Goal: Information Seeking & Learning: Learn about a topic

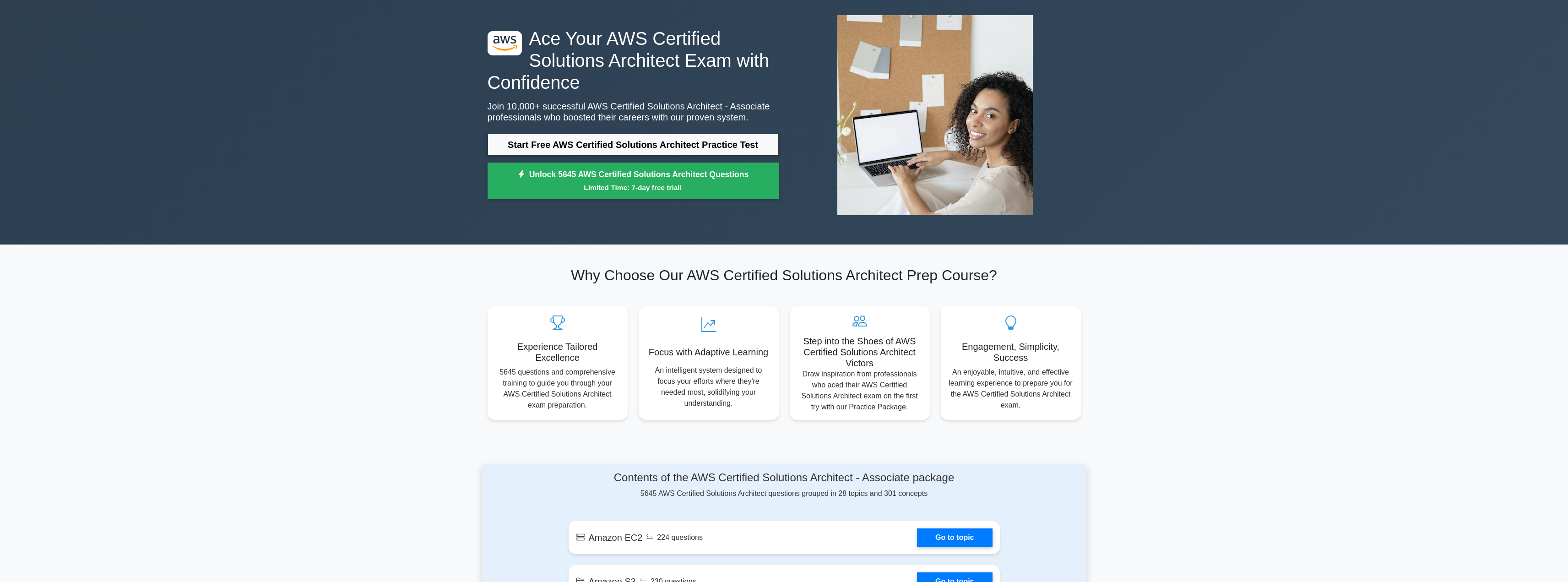
scroll to position [46, 0]
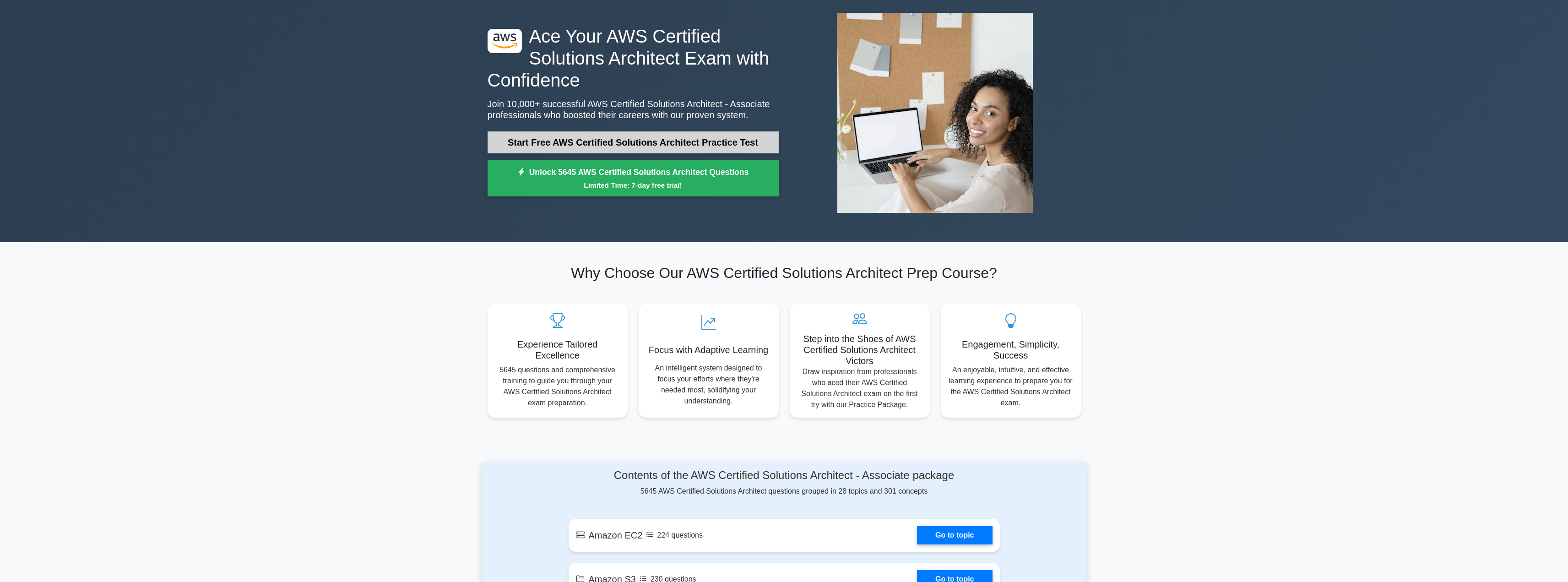
click at [654, 146] on link "Start Free AWS Certified Solutions Architect Practice Test" at bounding box center [634, 142] width 291 height 22
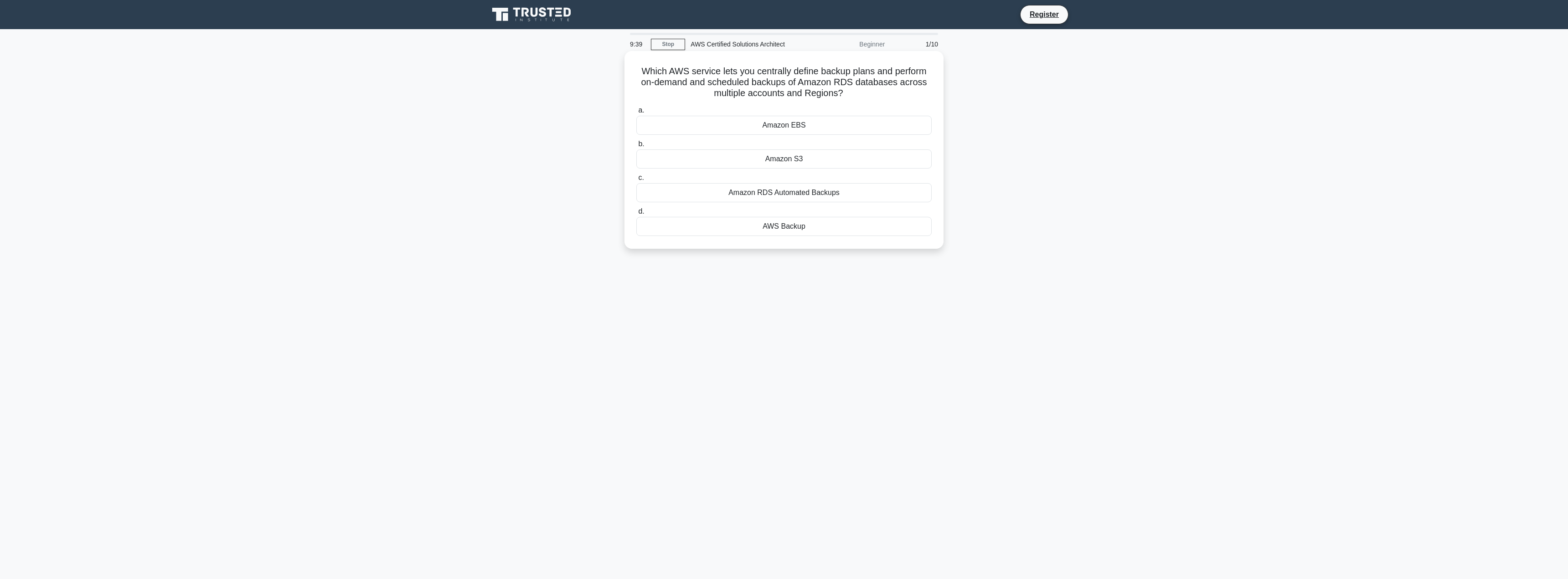
click at [757, 226] on div "AWS Backup" at bounding box center [784, 226] width 295 height 19
click at [636, 215] on input "d. AWS Backup" at bounding box center [636, 212] width 0 height 6
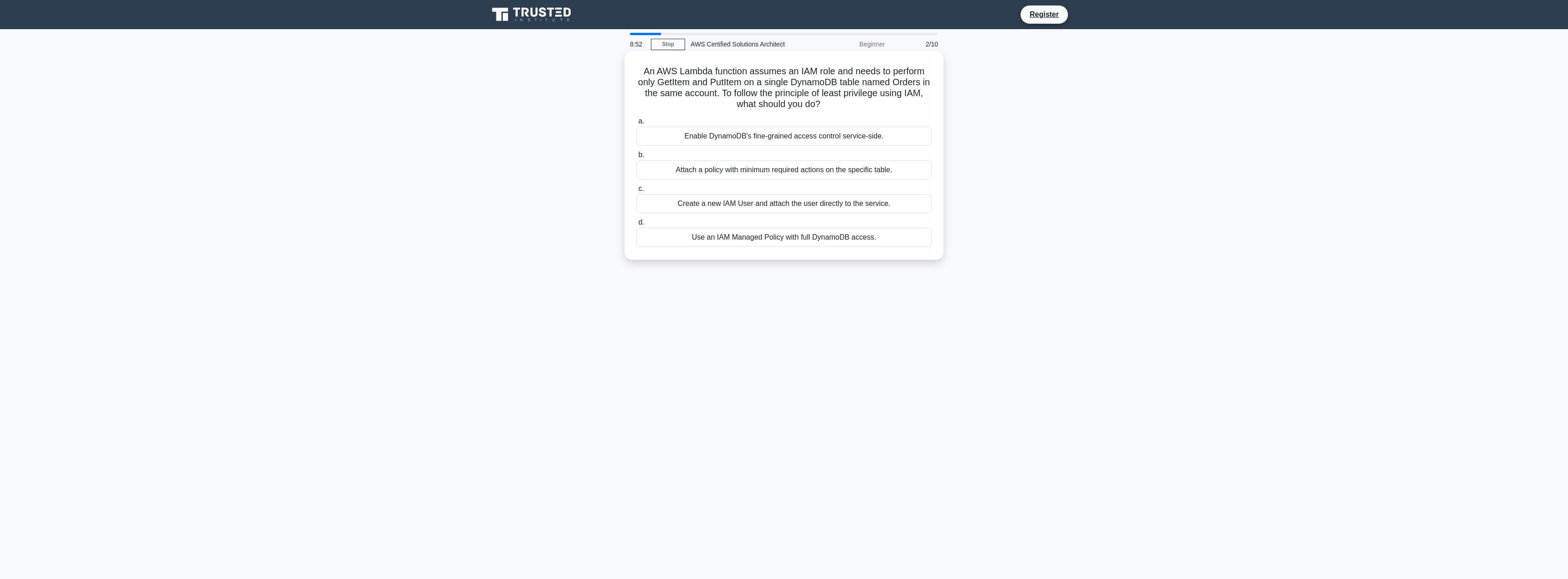
click at [751, 242] on div "Use an IAM Managed Policy with full DynamoDB access." at bounding box center [784, 237] width 295 height 19
click at [636, 225] on input "d. Use an IAM Managed Policy with full DynamoDB access." at bounding box center [636, 223] width 0 height 6
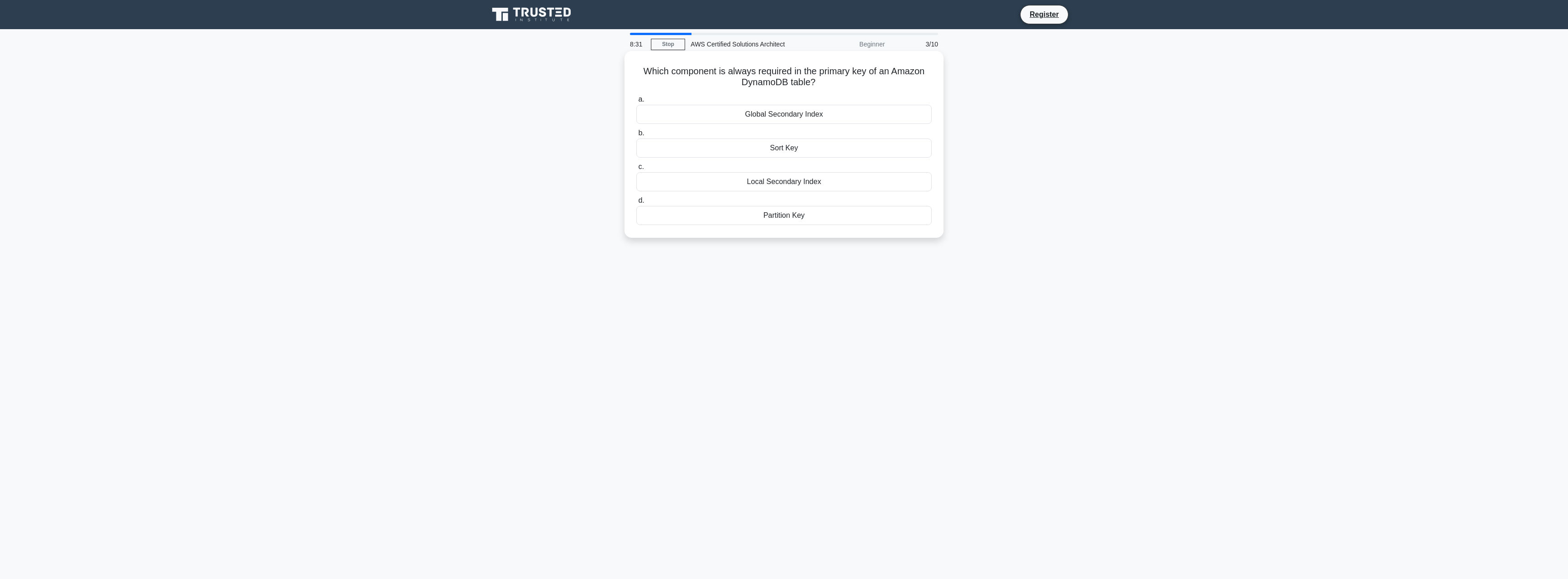
click at [758, 214] on div "Partition Key" at bounding box center [784, 215] width 295 height 19
click at [636, 204] on input "d. Partition Key" at bounding box center [636, 201] width 0 height 6
click at [768, 181] on div "15 for most engines, 5 for Oracle" at bounding box center [784, 182] width 295 height 19
click at [636, 170] on input "c. 15 for most engines, 5 for Oracle" at bounding box center [636, 167] width 0 height 6
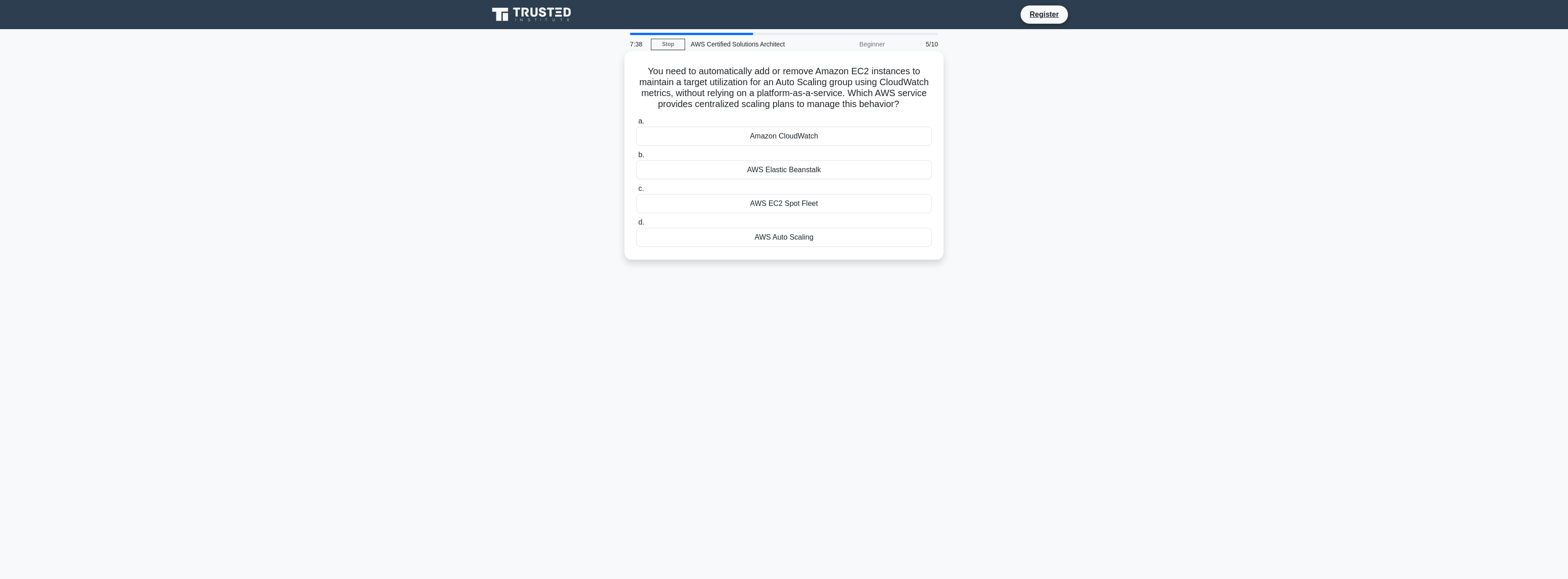
click at [768, 247] on div "AWS Auto Scaling" at bounding box center [784, 237] width 295 height 19
click at [636, 225] on input "d. AWS Auto Scaling" at bounding box center [636, 223] width 0 height 6
click at [768, 114] on div "Cache invalidation schedule" at bounding box center [784, 114] width 295 height 19
click at [636, 103] on input "a. Cache invalidation schedule" at bounding box center [636, 100] width 0 height 6
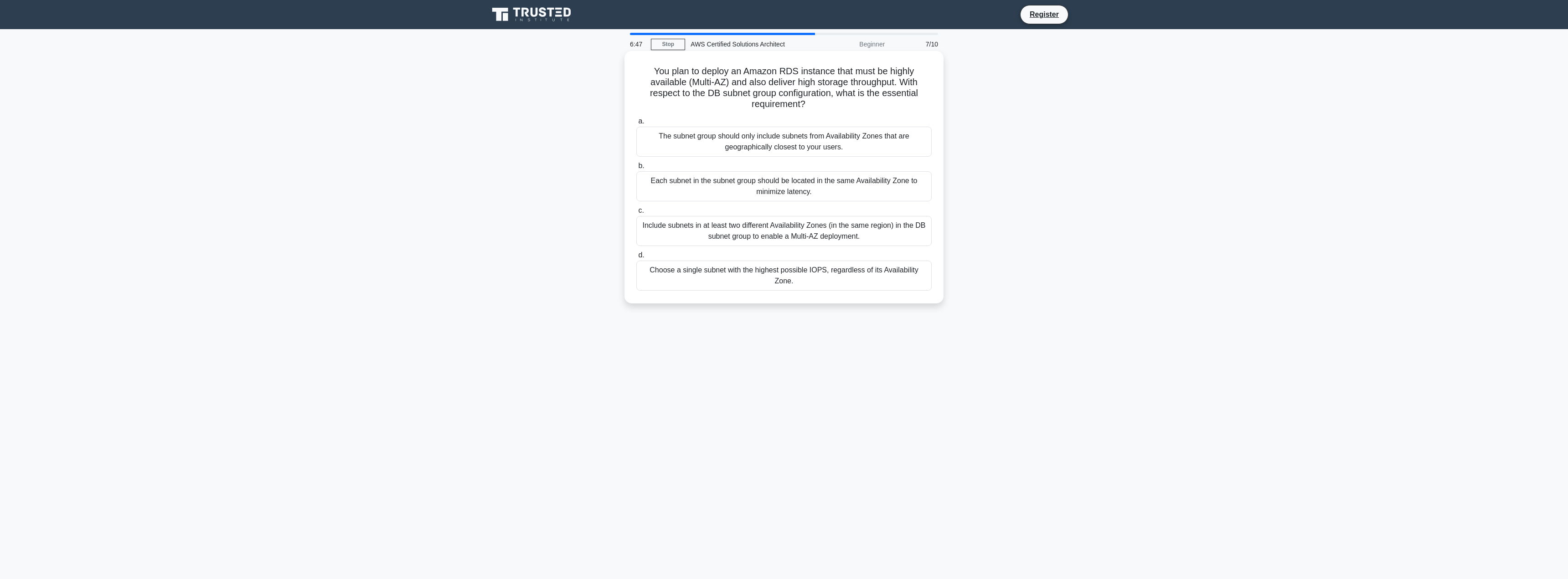
click at [780, 193] on div "Each subnet in the subnet group should be located in the same Availability Zone…" at bounding box center [784, 186] width 295 height 30
click at [636, 169] on input "b. Each subnet in the subnet group should be located in the same Availability Z…" at bounding box center [636, 166] width 0 height 6
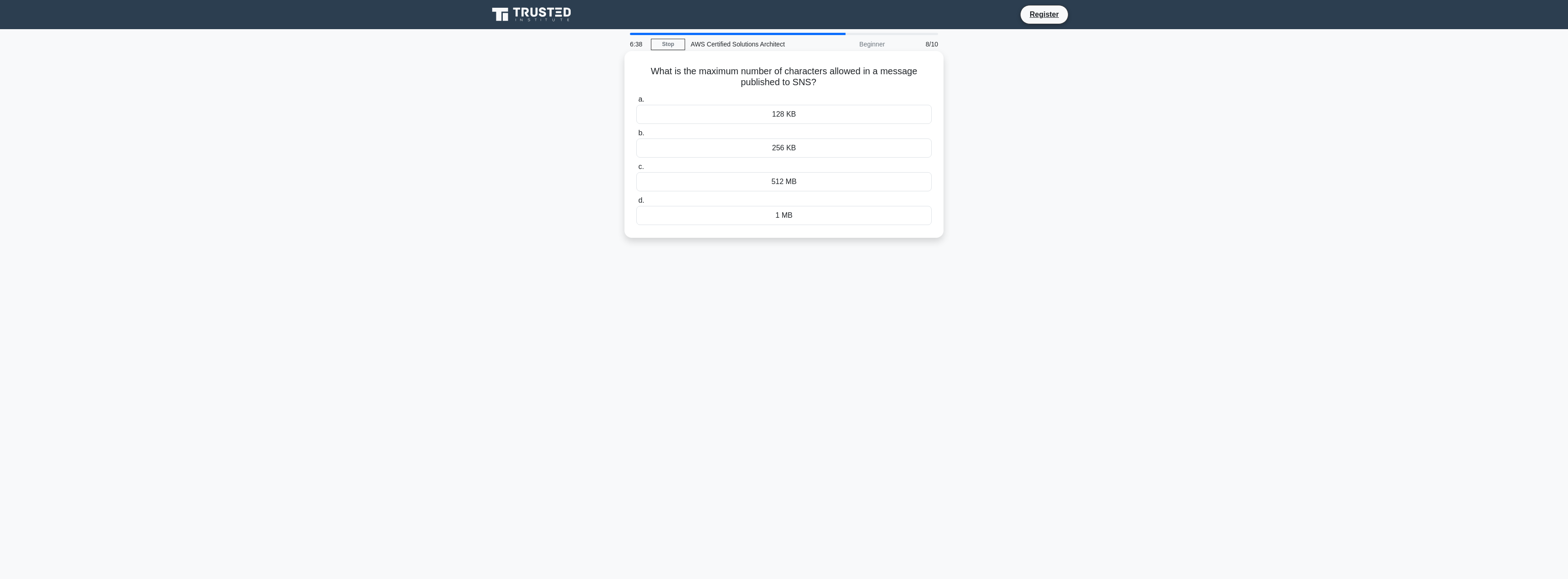
click at [745, 151] on div "256 KB" at bounding box center [784, 148] width 295 height 19
click at [636, 136] on input "b. 256 KB" at bounding box center [636, 133] width 0 height 6
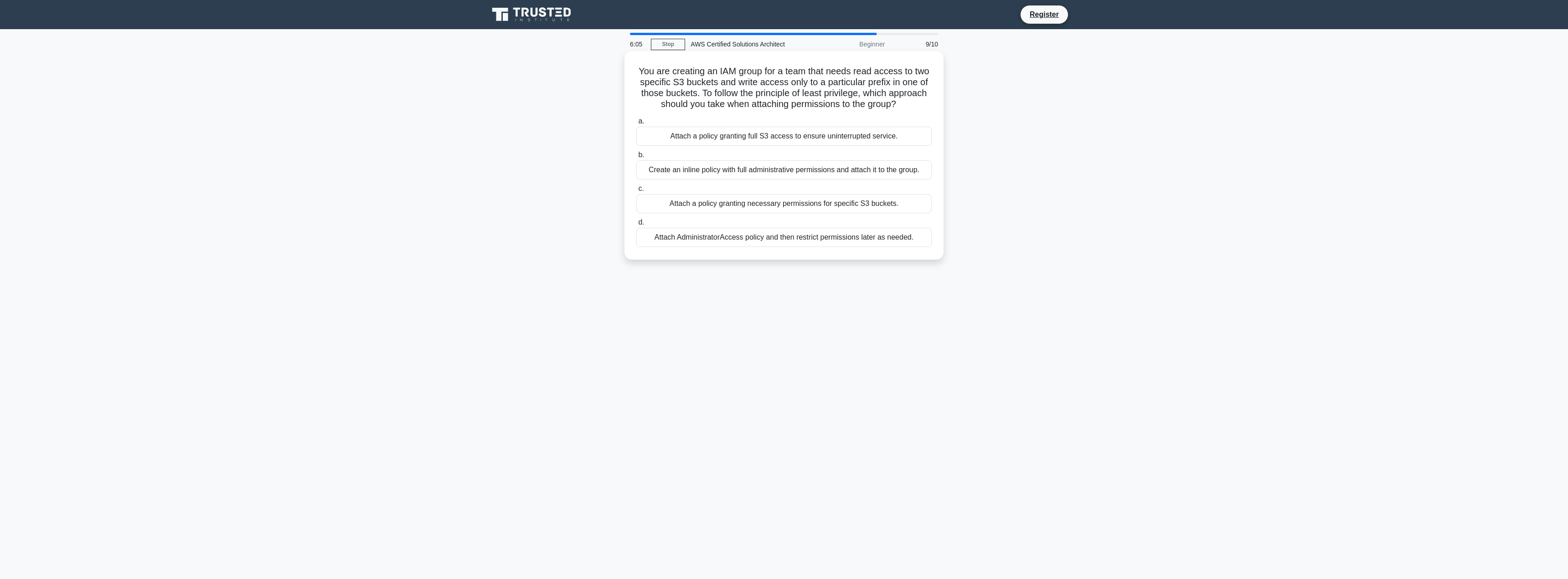
click at [729, 139] on div "Attach a policy granting full S3 access to ensure uninterrupted service." at bounding box center [784, 136] width 295 height 19
click at [636, 125] on input "a. Attach a policy granting full S3 access to ensure uninterrupted service." at bounding box center [636, 121] width 0 height 6
click at [732, 183] on div "Enable Geo-Restriction in the CloudFront distribution" at bounding box center [784, 181] width 295 height 19
click at [636, 169] on input "b. Enable Geo-Restriction in the CloudFront distribution" at bounding box center [636, 166] width 0 height 6
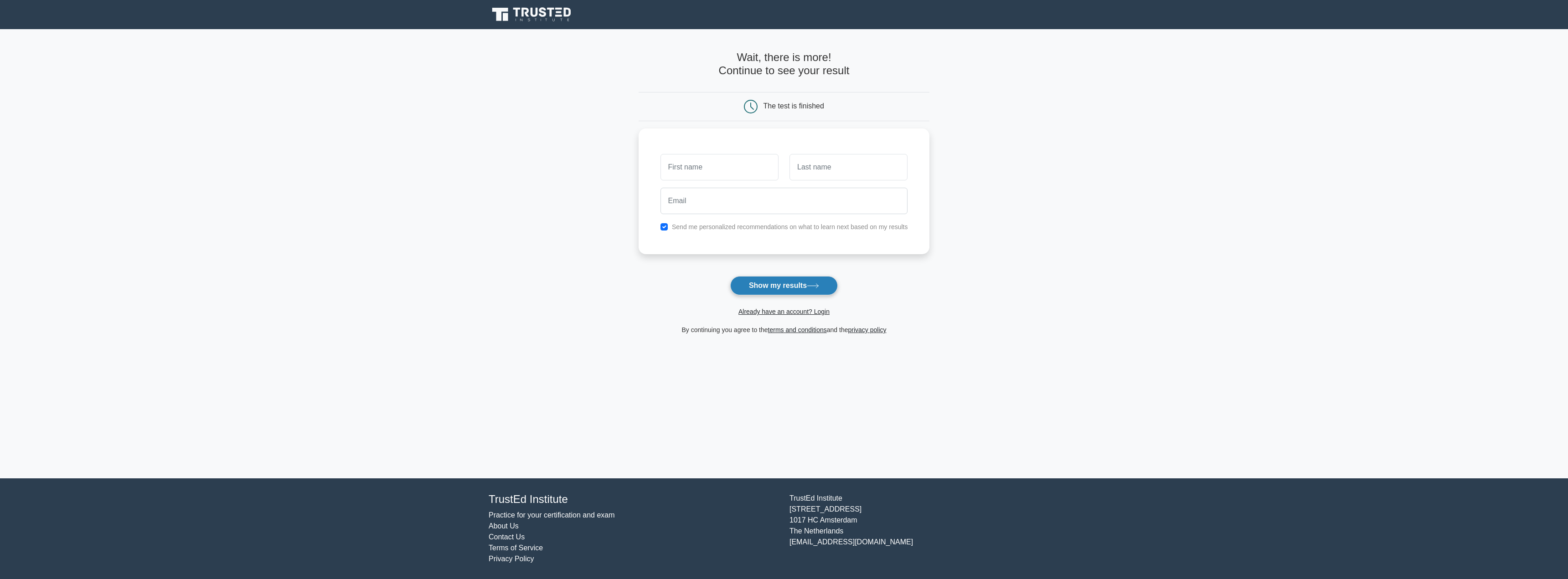
click at [770, 285] on button "Show my results" at bounding box center [784, 286] width 108 height 19
click at [696, 166] on input "text" at bounding box center [720, 165] width 118 height 26
type input "Basu"
click at [885, 151] on div at bounding box center [848, 165] width 129 height 34
click at [846, 167] on input "text" at bounding box center [849, 165] width 118 height 26
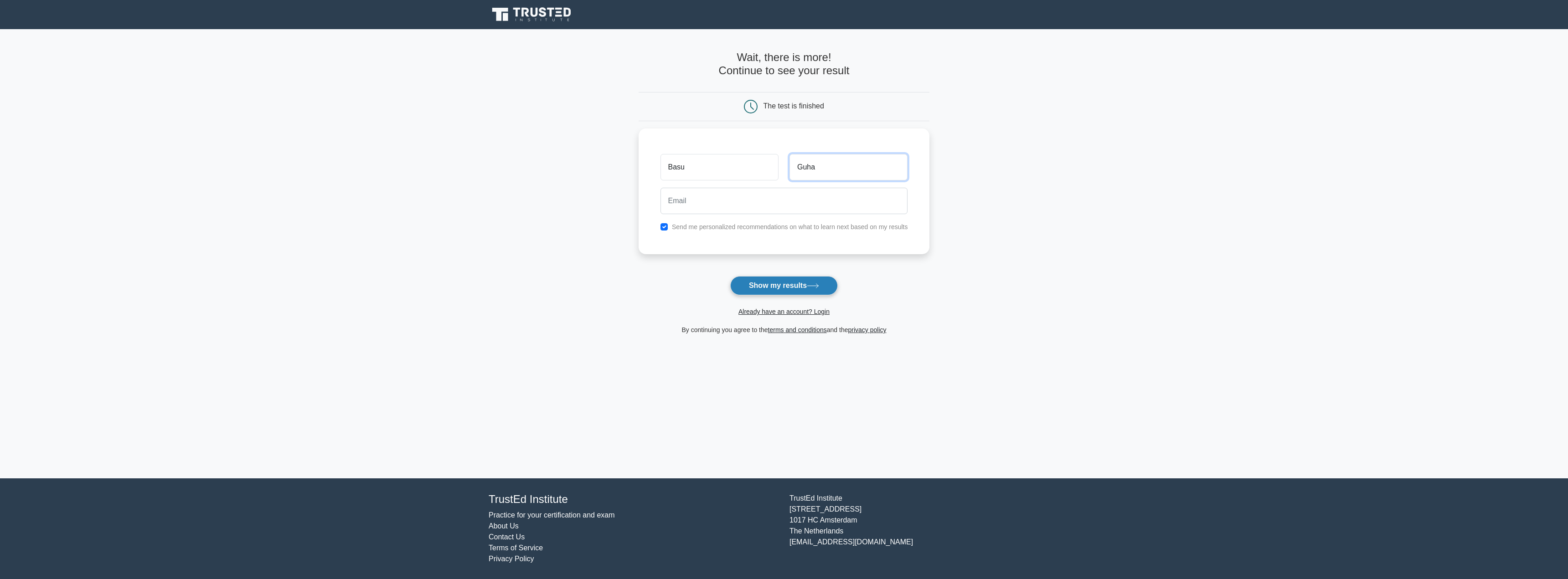
type input "Guha"
click at [767, 288] on button "Show my results" at bounding box center [784, 286] width 108 height 19
type input "basupriyaguha@gmail.com"
click at [789, 285] on button "Show my results" at bounding box center [784, 286] width 108 height 19
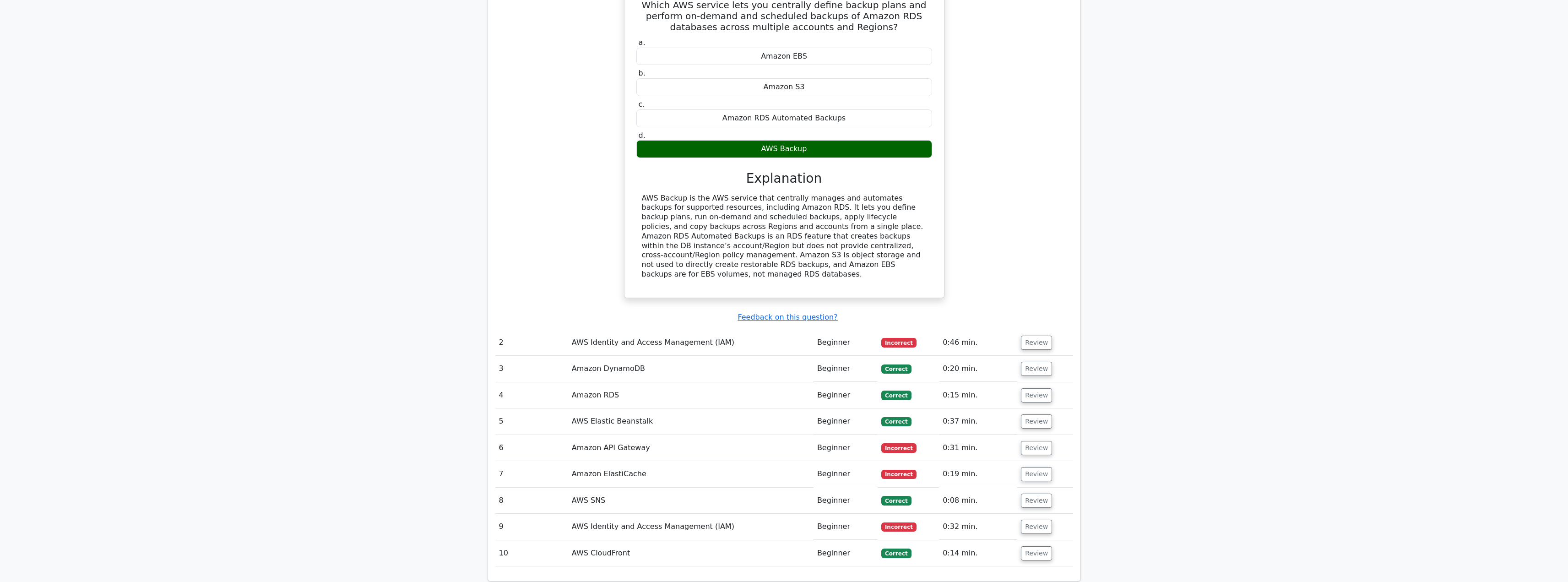
scroll to position [870, 0]
click at [1034, 337] on button "Review" at bounding box center [1036, 344] width 31 height 14
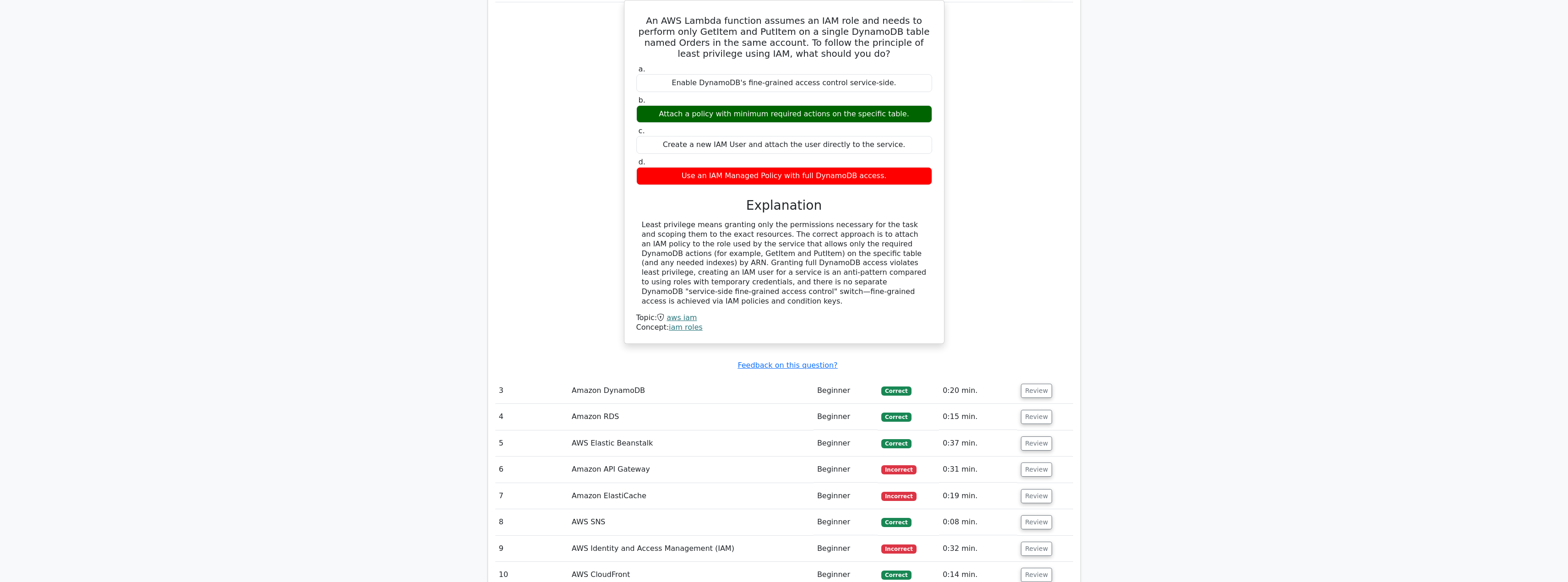
scroll to position [1237, 0]
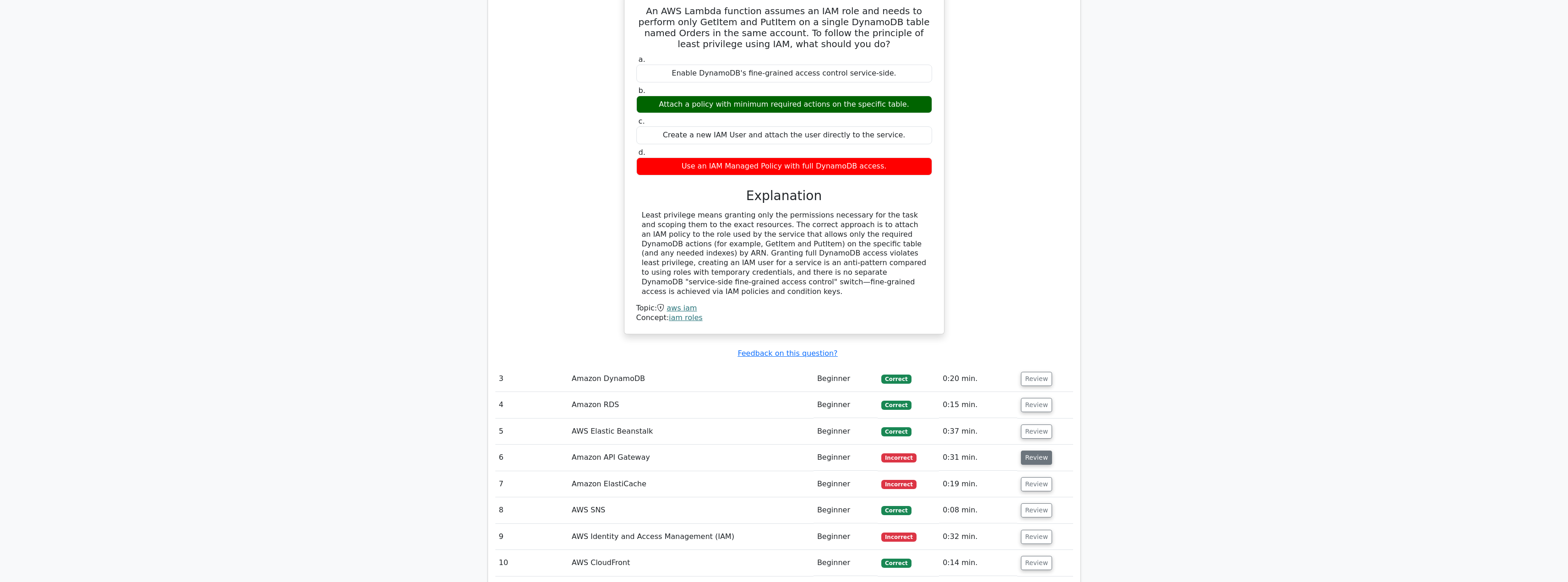
click at [1034, 451] on button "Review" at bounding box center [1036, 457] width 31 height 14
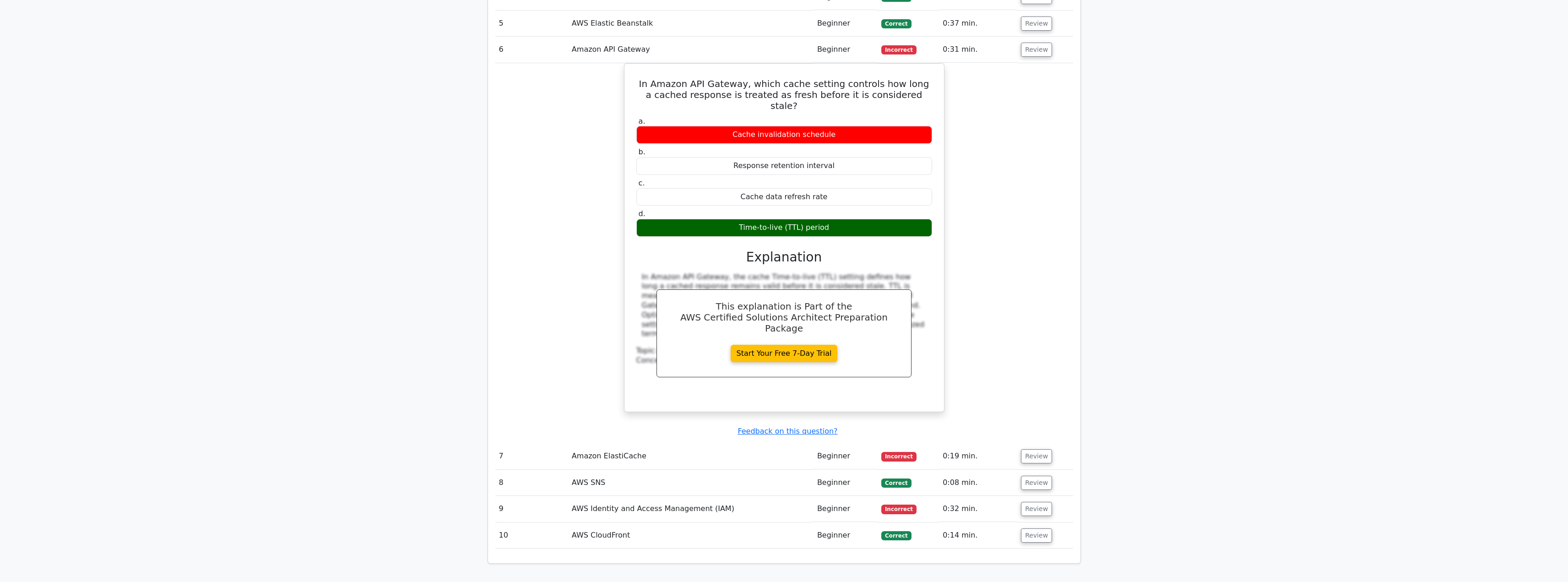
scroll to position [1649, 0]
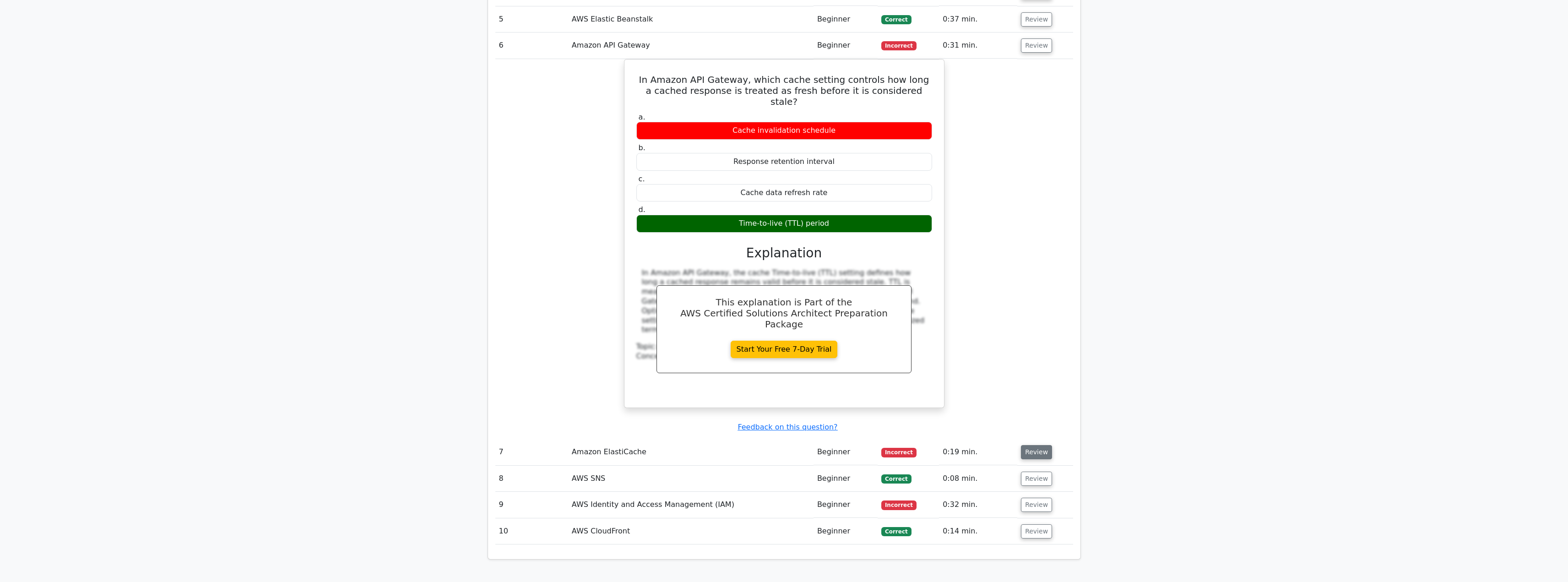
click at [1033, 445] on button "Review" at bounding box center [1036, 452] width 31 height 14
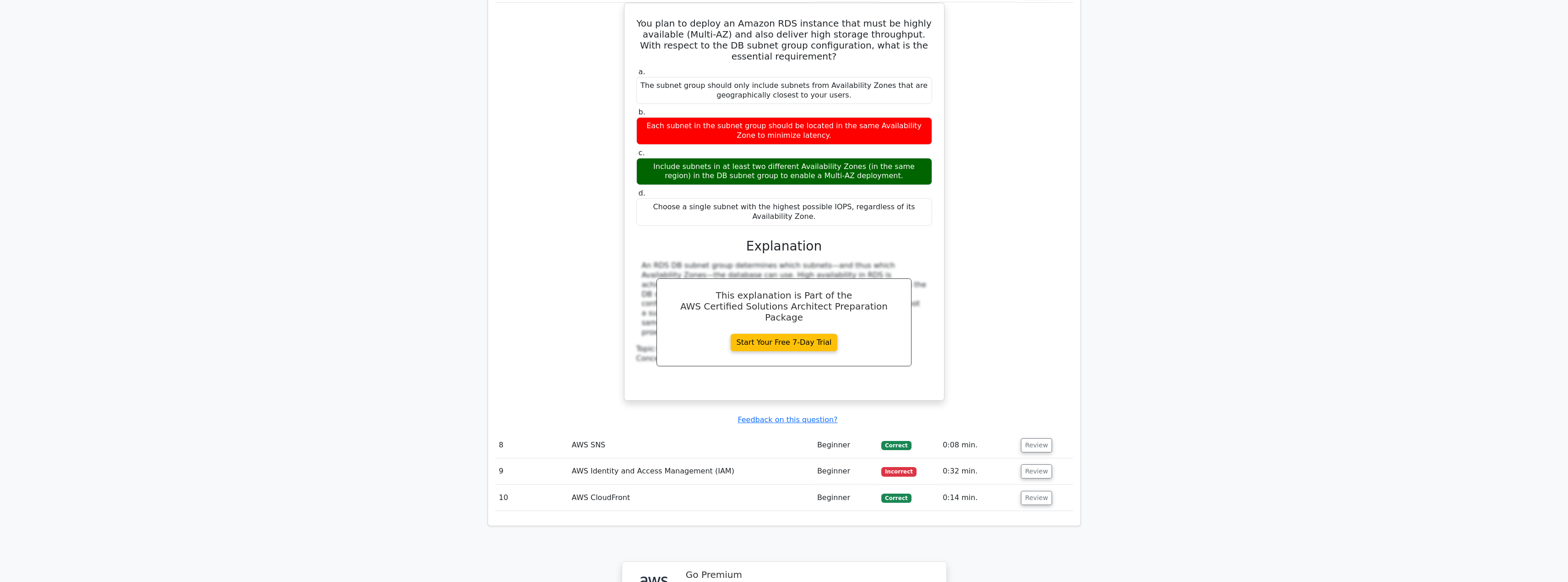
scroll to position [2198, 0]
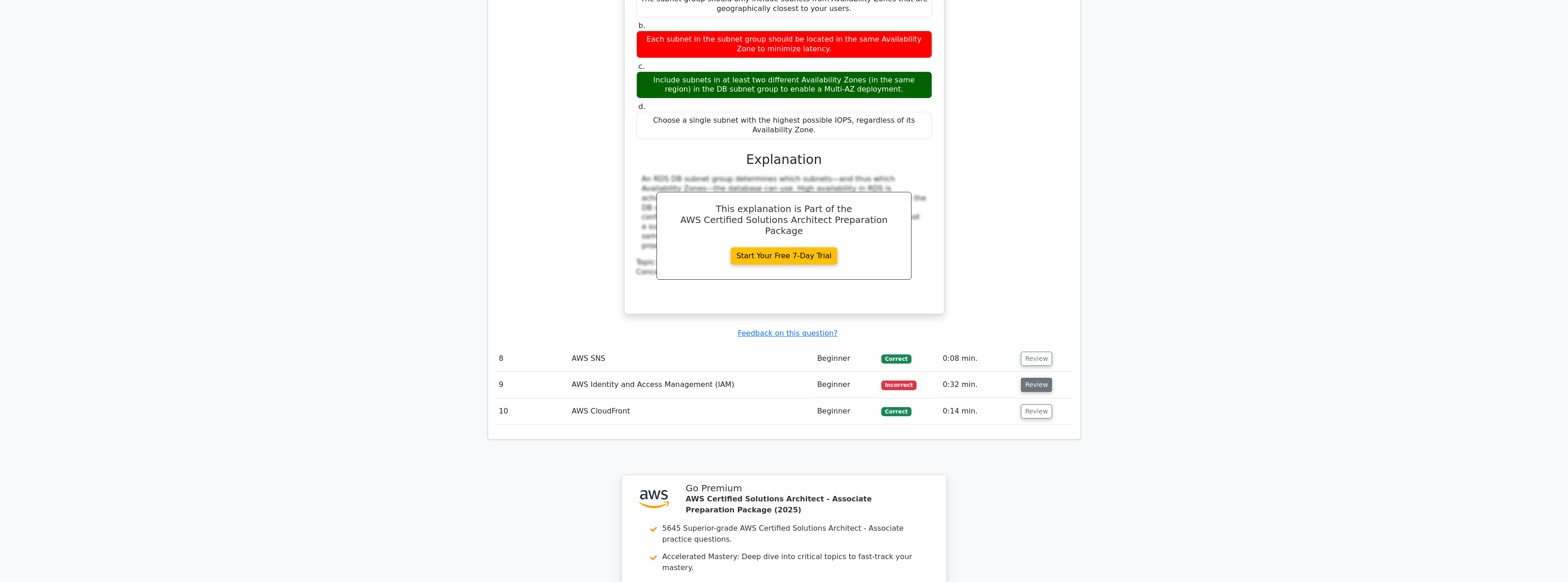
click at [1038, 378] on button "Review" at bounding box center [1036, 385] width 31 height 14
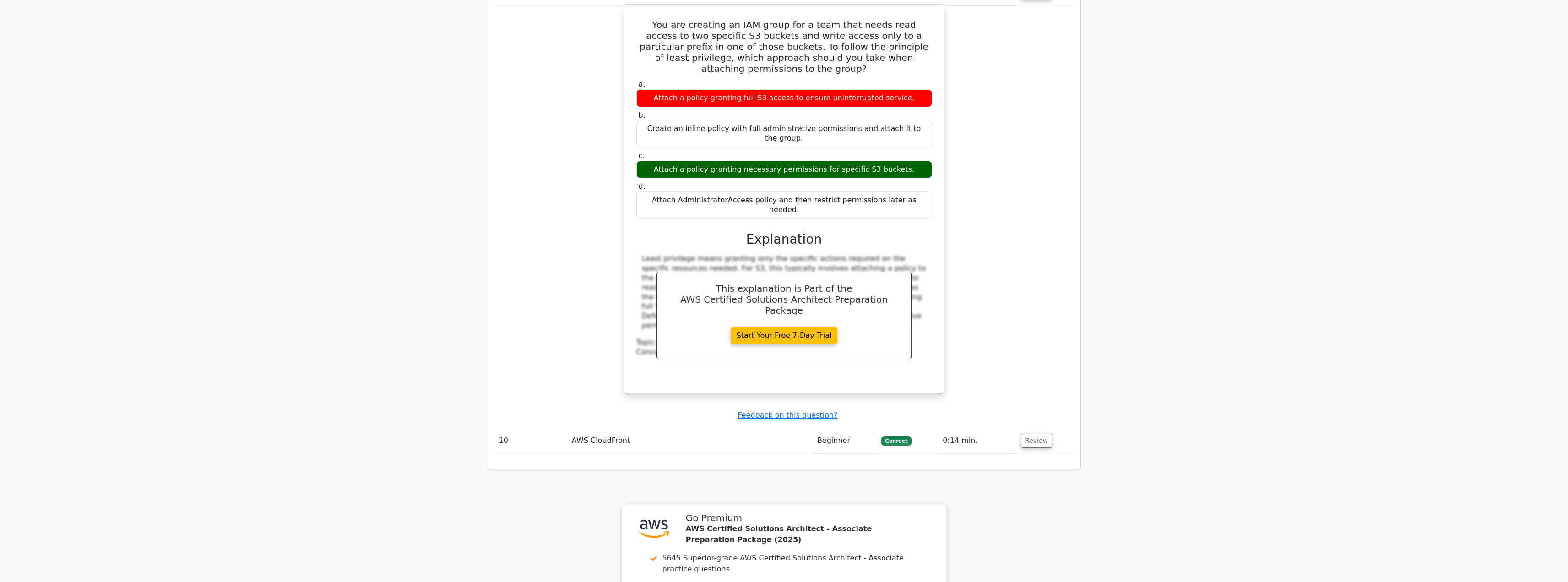
scroll to position [2611, 0]
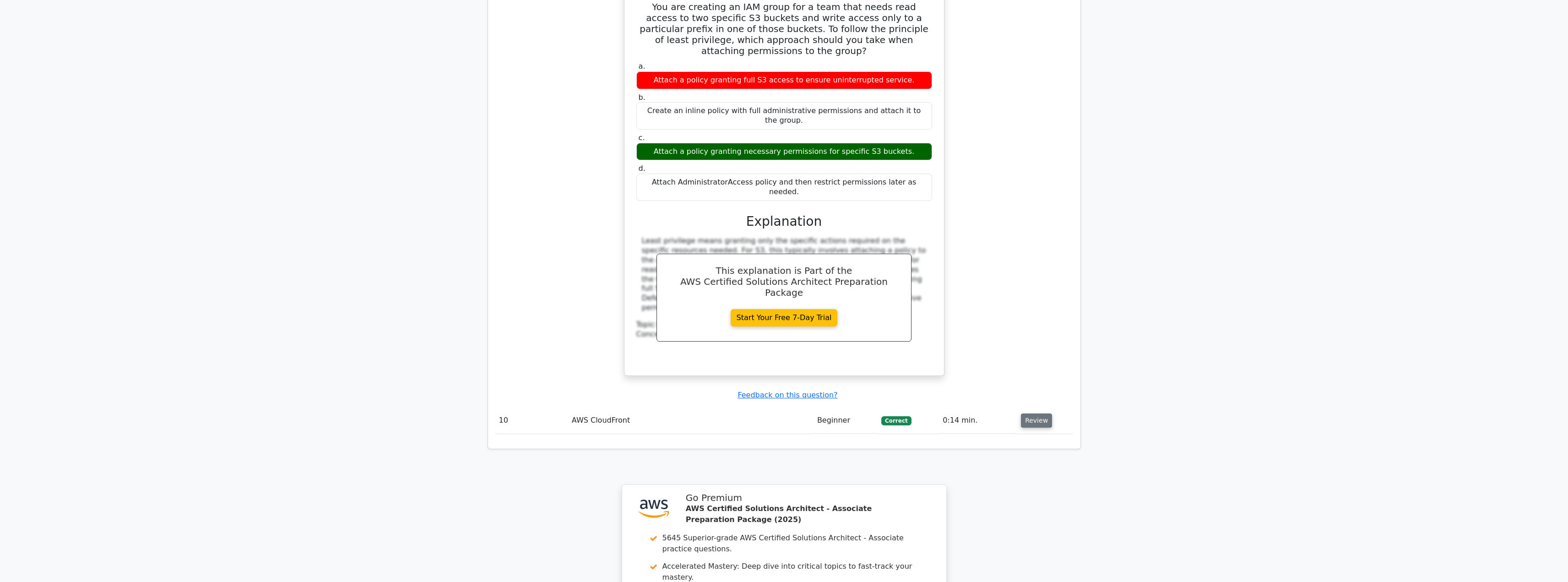
click at [1031, 414] on button "Review" at bounding box center [1036, 421] width 31 height 14
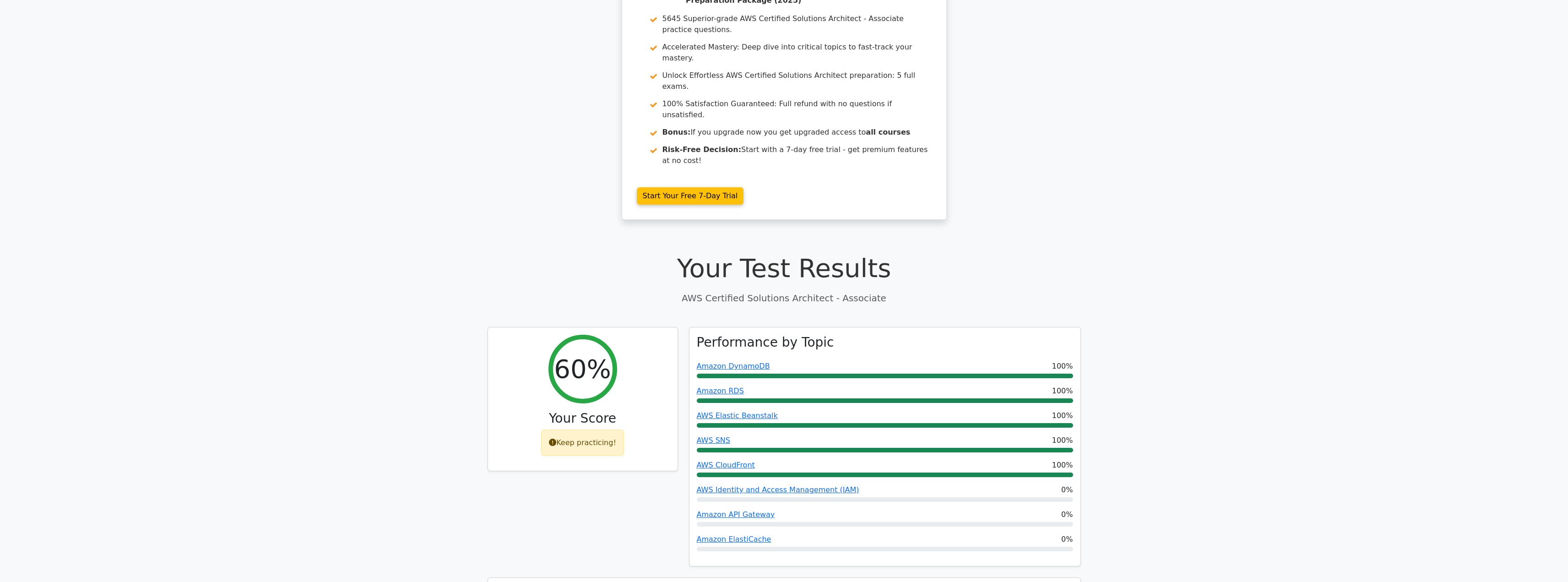
scroll to position [0, 0]
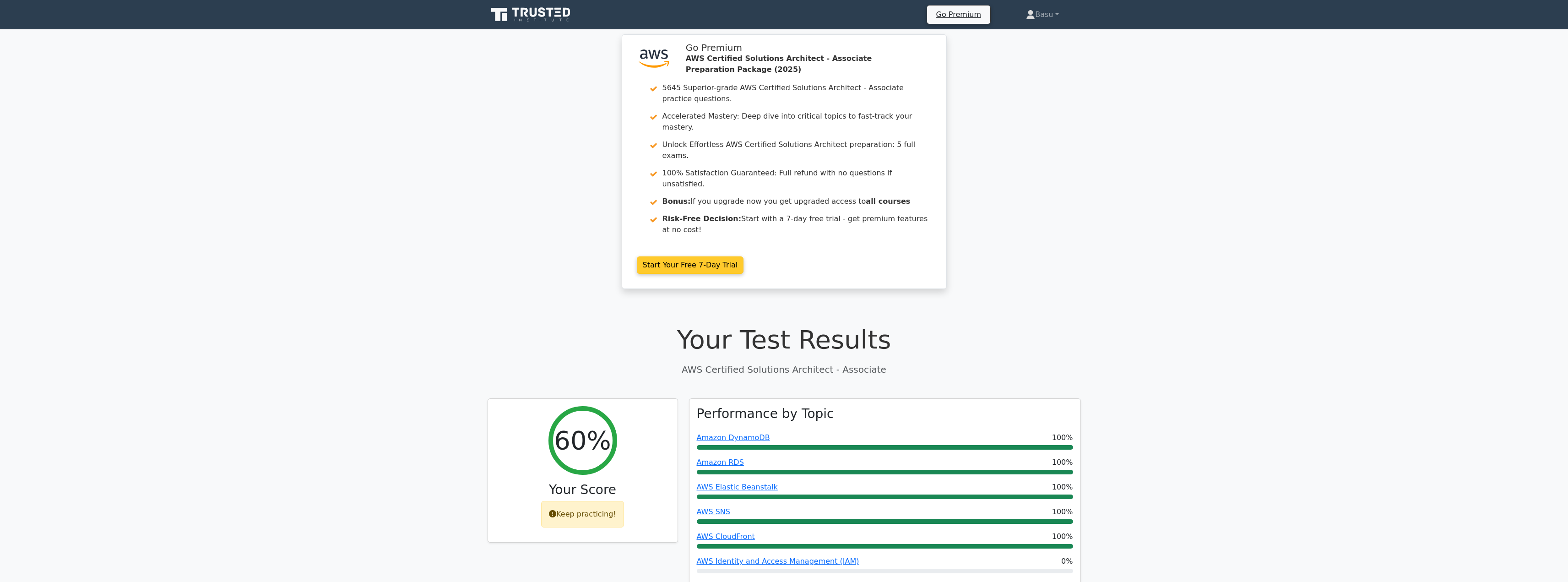
click at [702, 257] on link "Start Your Free 7-Day Trial" at bounding box center [690, 265] width 107 height 18
click at [577, 499] on div "Keep practicing!" at bounding box center [582, 512] width 83 height 26
click at [556, 508] on icon at bounding box center [553, 512] width 8 height 8
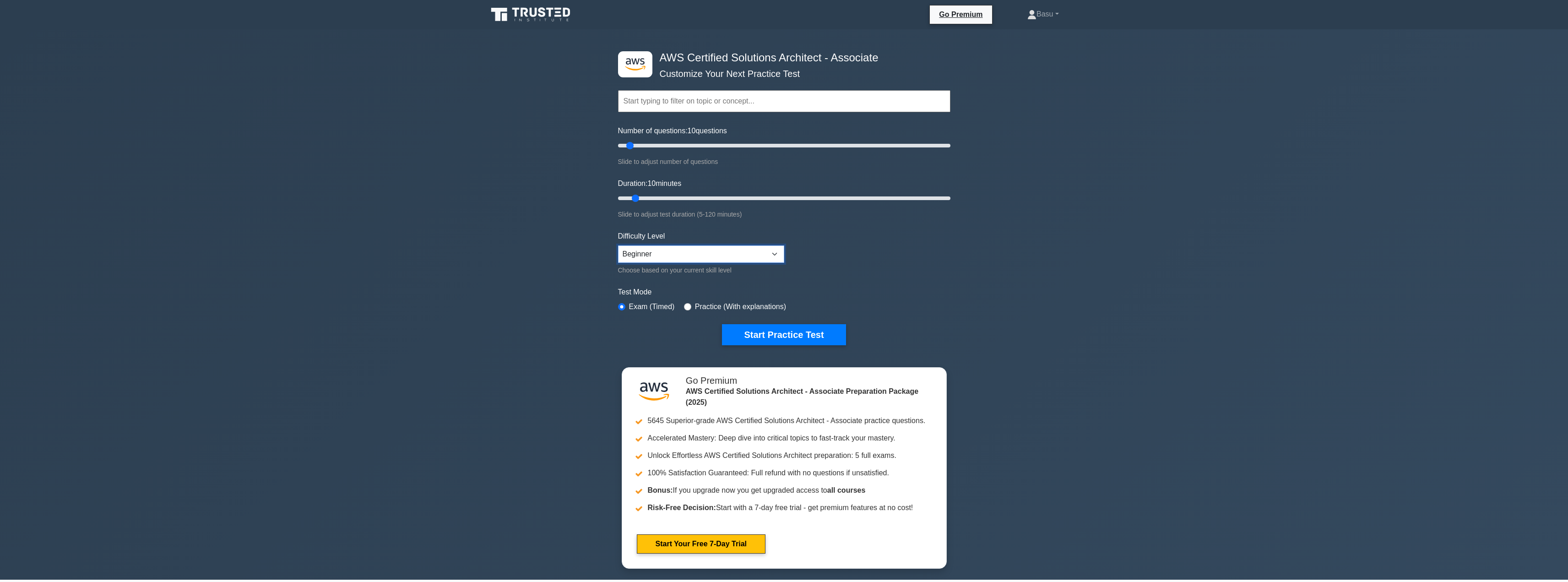
click at [766, 255] on select "Beginner Intermediate Expert" at bounding box center [701, 254] width 166 height 18
select select "intermediate"
click at [618, 245] on select "Beginner Intermediate Expert" at bounding box center [701, 254] width 166 height 18
click at [768, 252] on select "Beginner Intermediate Expert" at bounding box center [701, 254] width 166 height 18
click at [618, 245] on select "Beginner Intermediate Expert" at bounding box center [701, 254] width 166 height 18
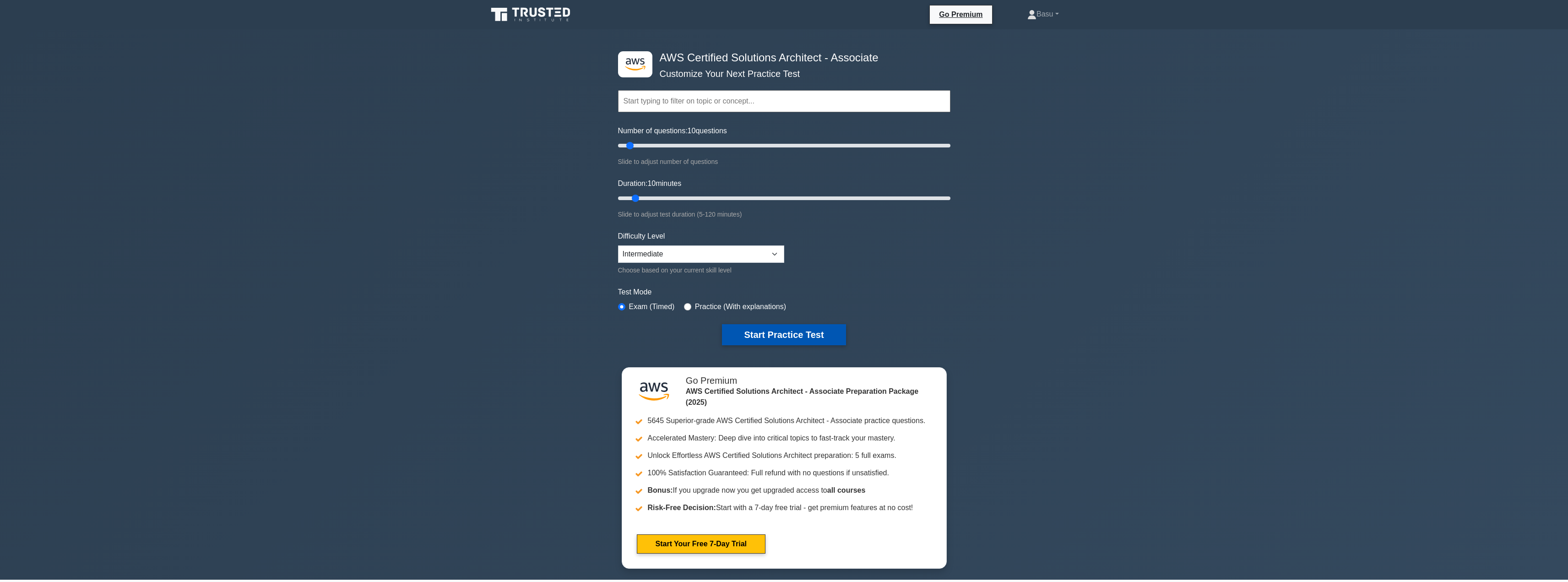
click at [804, 330] on button "Start Practice Test" at bounding box center [784, 335] width 124 height 21
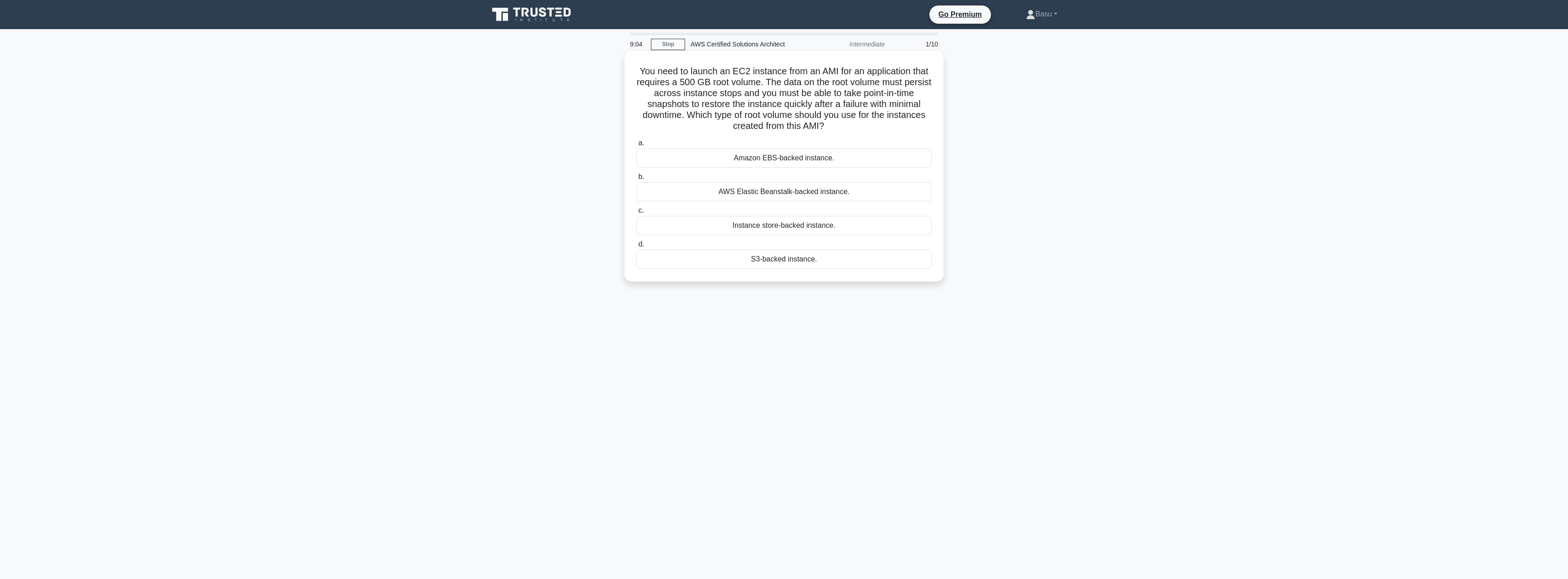
click at [757, 161] on div "Amazon EBS-backed instance." at bounding box center [784, 158] width 295 height 19
click at [636, 146] on input "a. Amazon EBS-backed instance." at bounding box center [636, 143] width 0 height 6
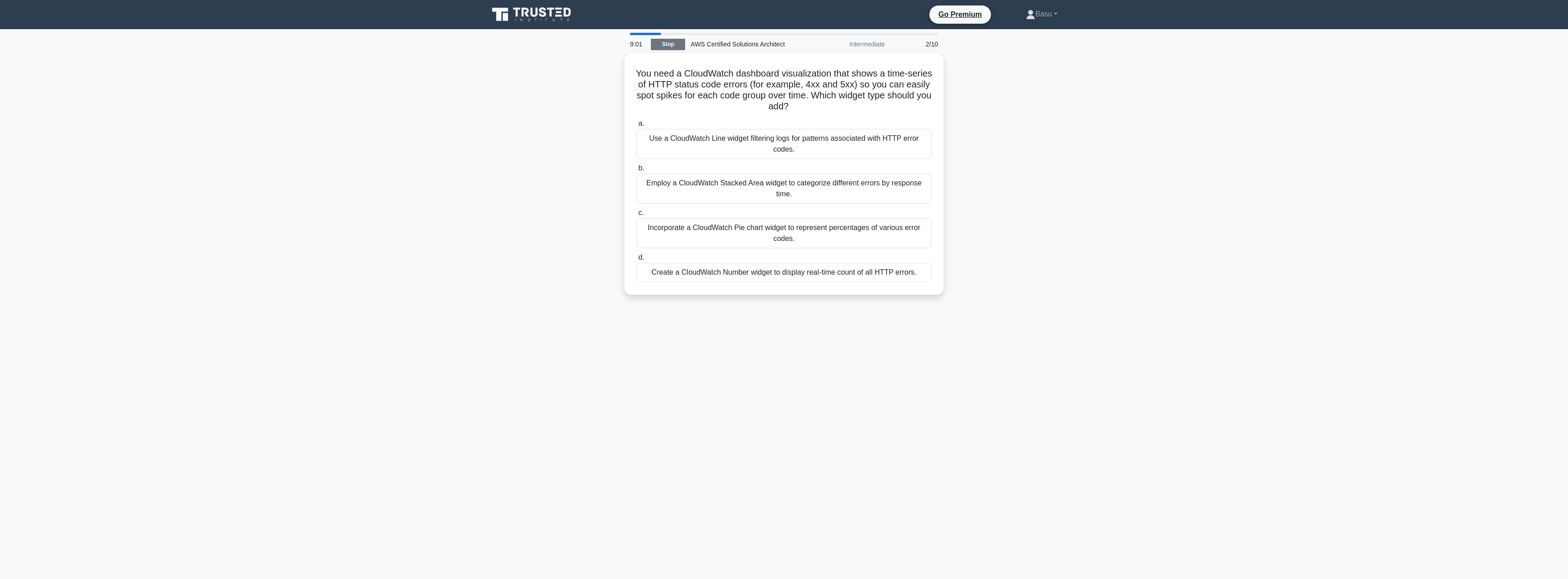
click at [676, 44] on link "Stop" at bounding box center [668, 44] width 34 height 11
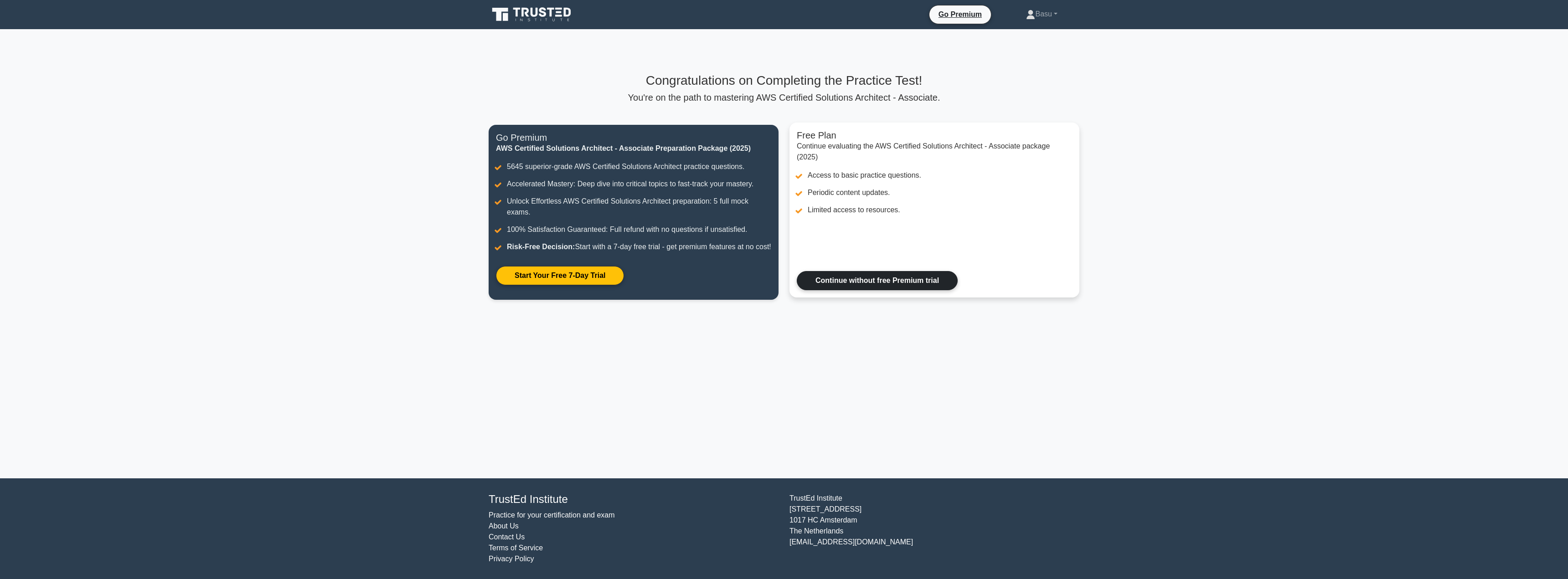
click at [858, 290] on link "Continue without free Premium trial" at bounding box center [877, 281] width 161 height 19
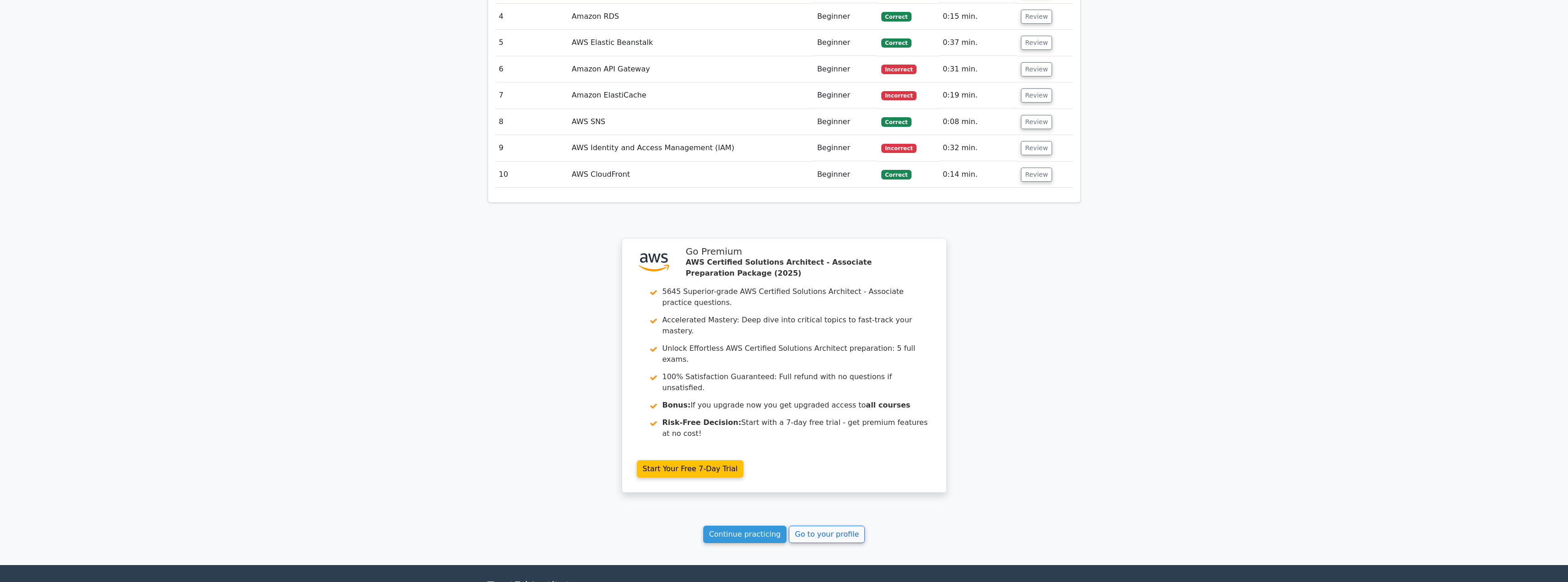
scroll to position [1251, 0]
click at [749, 525] on link "Continue practicing" at bounding box center [745, 534] width 84 height 18
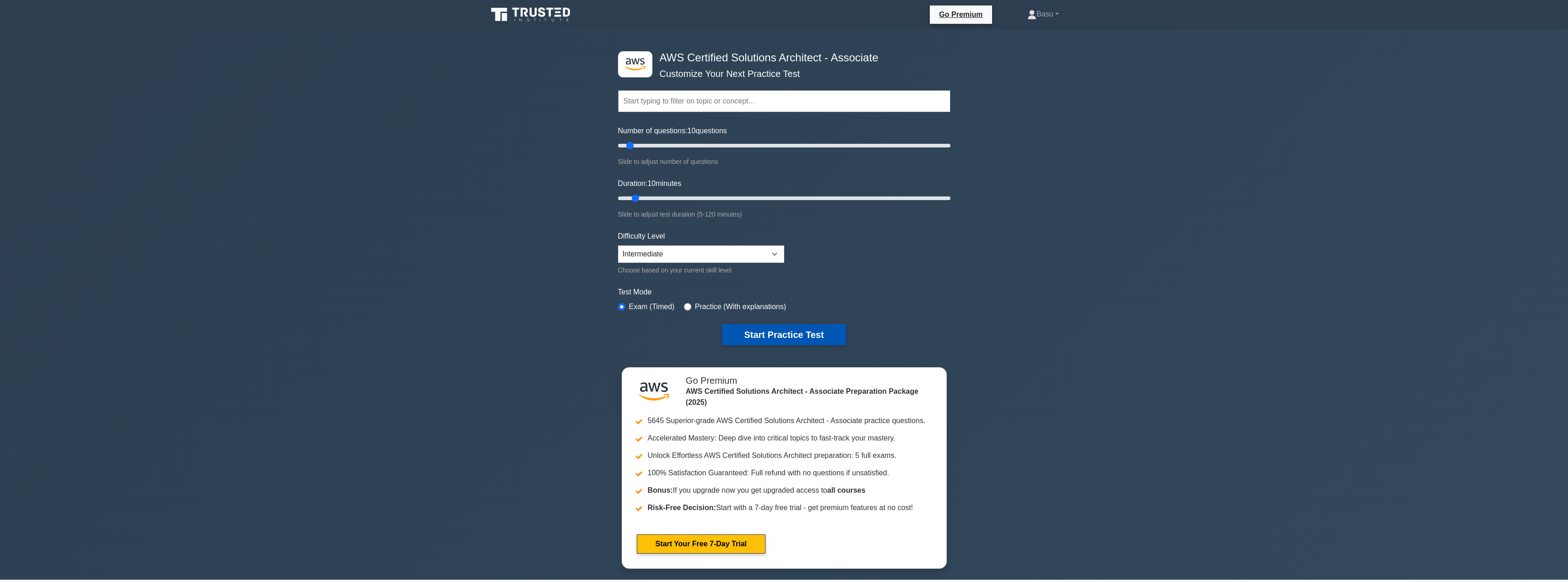
click at [772, 330] on button "Start Practice Test" at bounding box center [784, 335] width 124 height 21
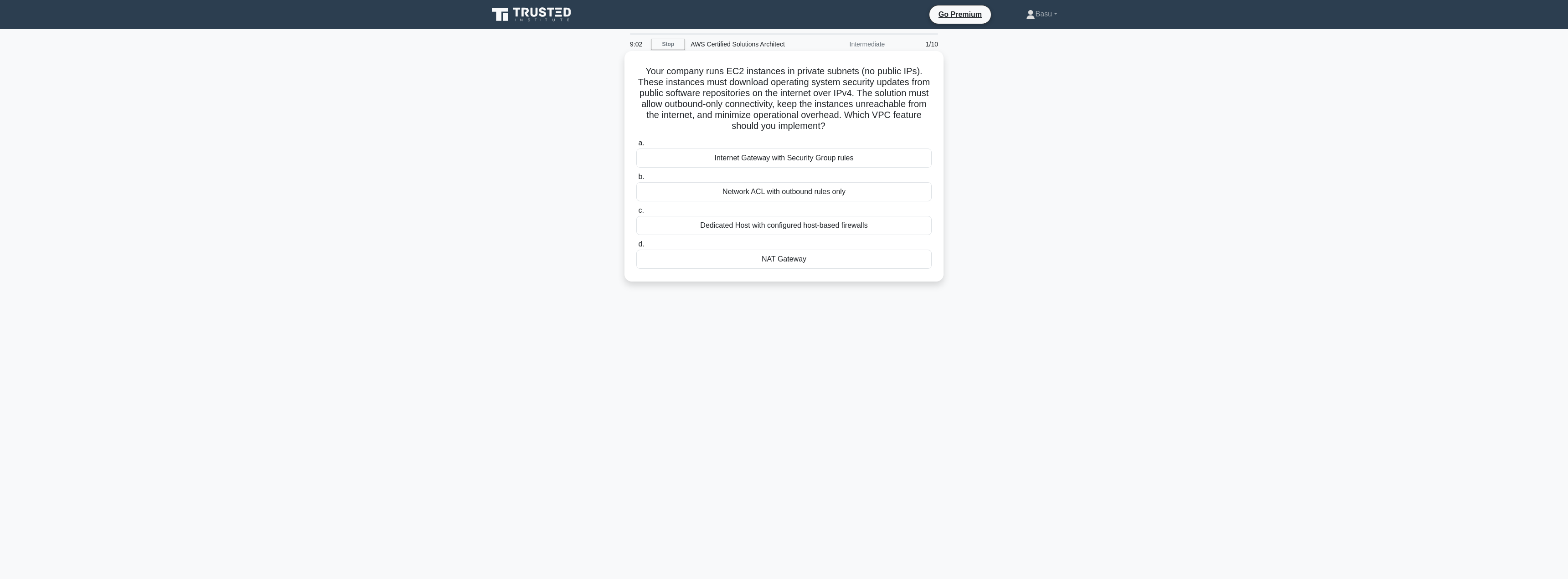
click at [796, 260] on div "NAT Gateway" at bounding box center [784, 259] width 295 height 19
click at [636, 247] on input "d. NAT Gateway" at bounding box center [636, 245] width 0 height 6
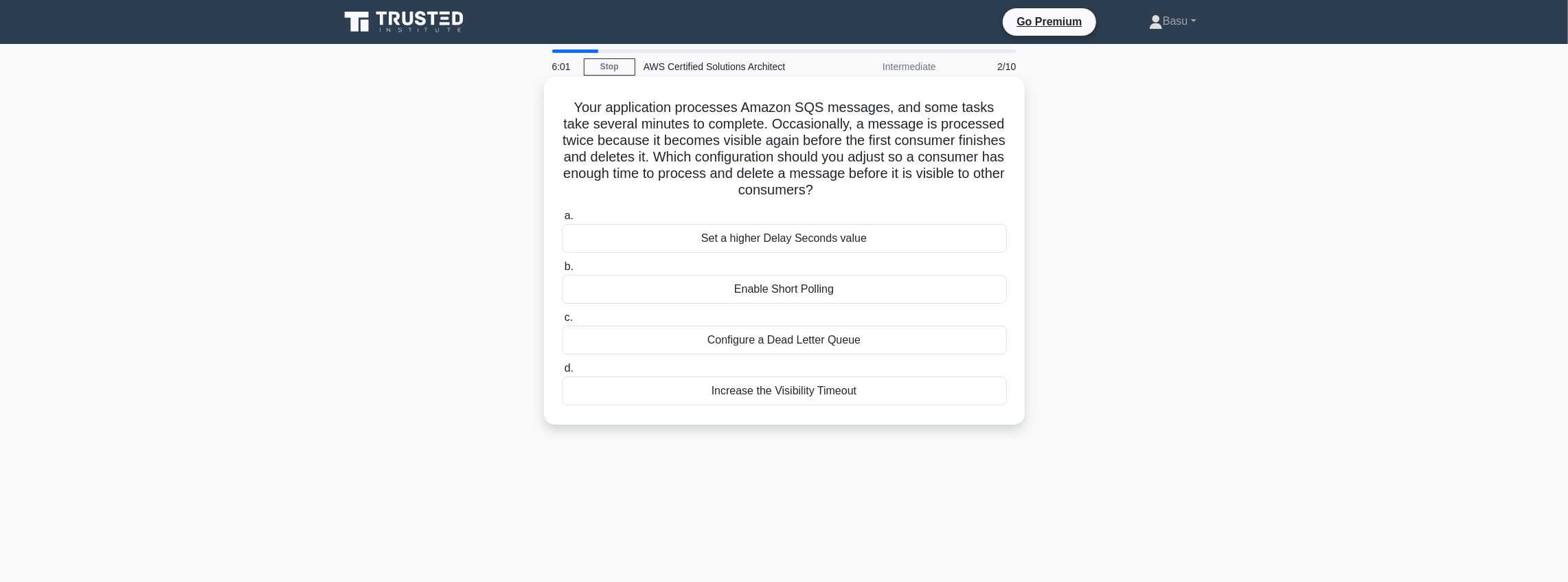
drag, startPoint x: 1819, startPoint y: 7, endPoint x: 809, endPoint y: 246, distance: 1037.9
click at [809, 246] on div "Set a higher Delay Seconds value" at bounding box center [784, 238] width 445 height 29
click at [562, 221] on input "a. Set a higher Delay Seconds value" at bounding box center [562, 216] width 0 height 9
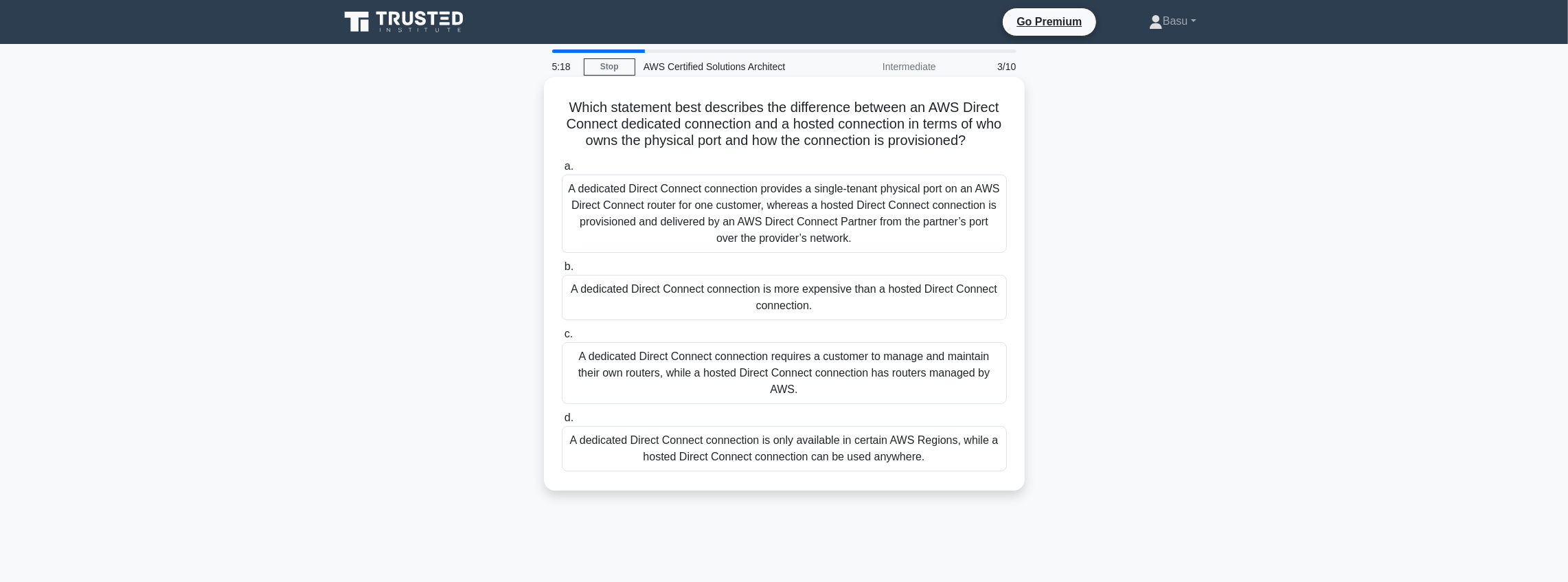
click at [809, 247] on div "A dedicated Direct Connect connection provides a single-tenant physical port on…" at bounding box center [784, 213] width 445 height 78
click at [562, 171] on input "a. A dedicated Direct Connect connection provides a single-tenant physical port…" at bounding box center [562, 167] width 0 height 9
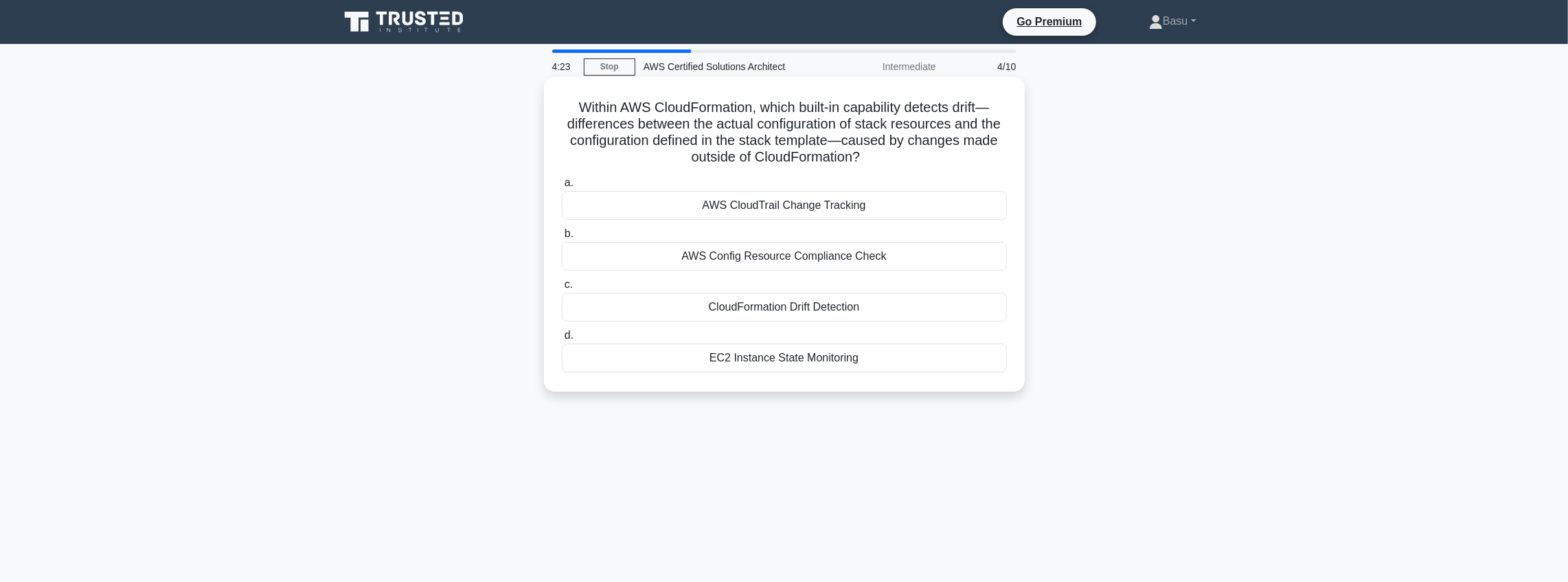
click at [806, 260] on div "AWS Config Resource Compliance Check" at bounding box center [784, 256] width 445 height 29
click at [562, 238] on input "b. AWS Config Resource Compliance Check" at bounding box center [562, 234] width 0 height 9
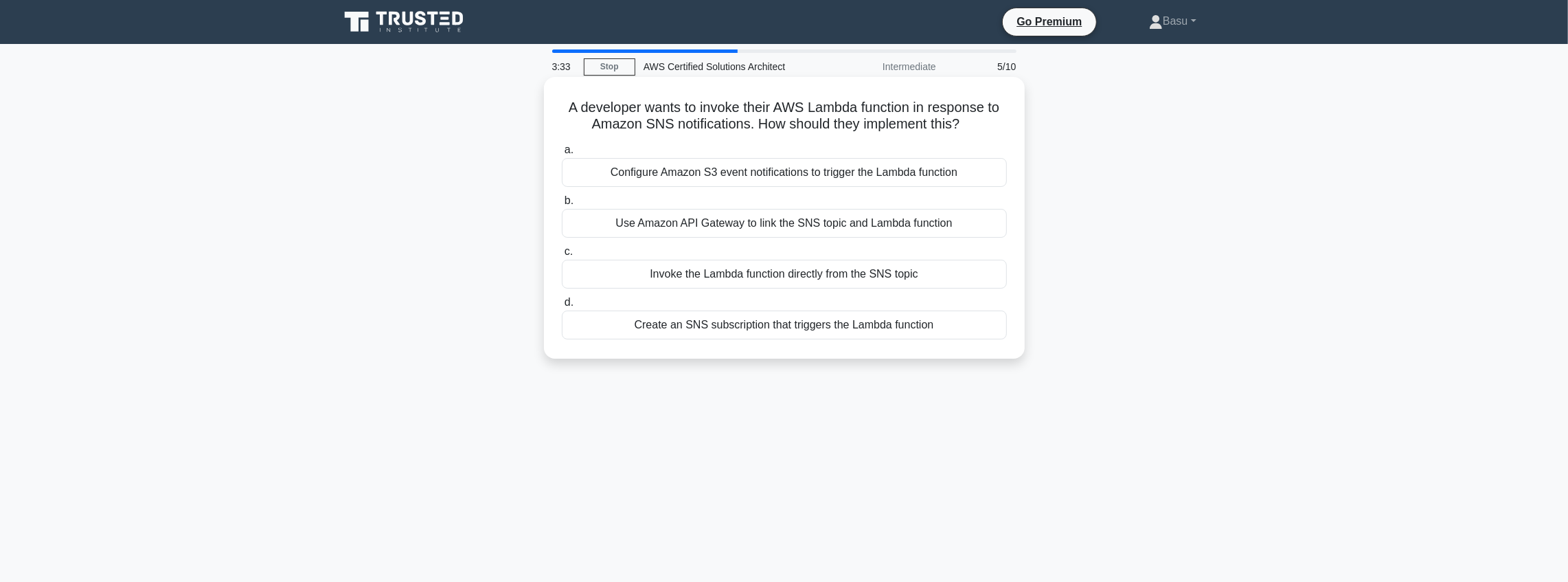
click at [844, 329] on div "Create an SNS subscription that triggers the Lambda function" at bounding box center [784, 325] width 445 height 29
click at [562, 307] on input "d. Create an SNS subscription that triggers the Lambda function" at bounding box center [562, 303] width 0 height 9
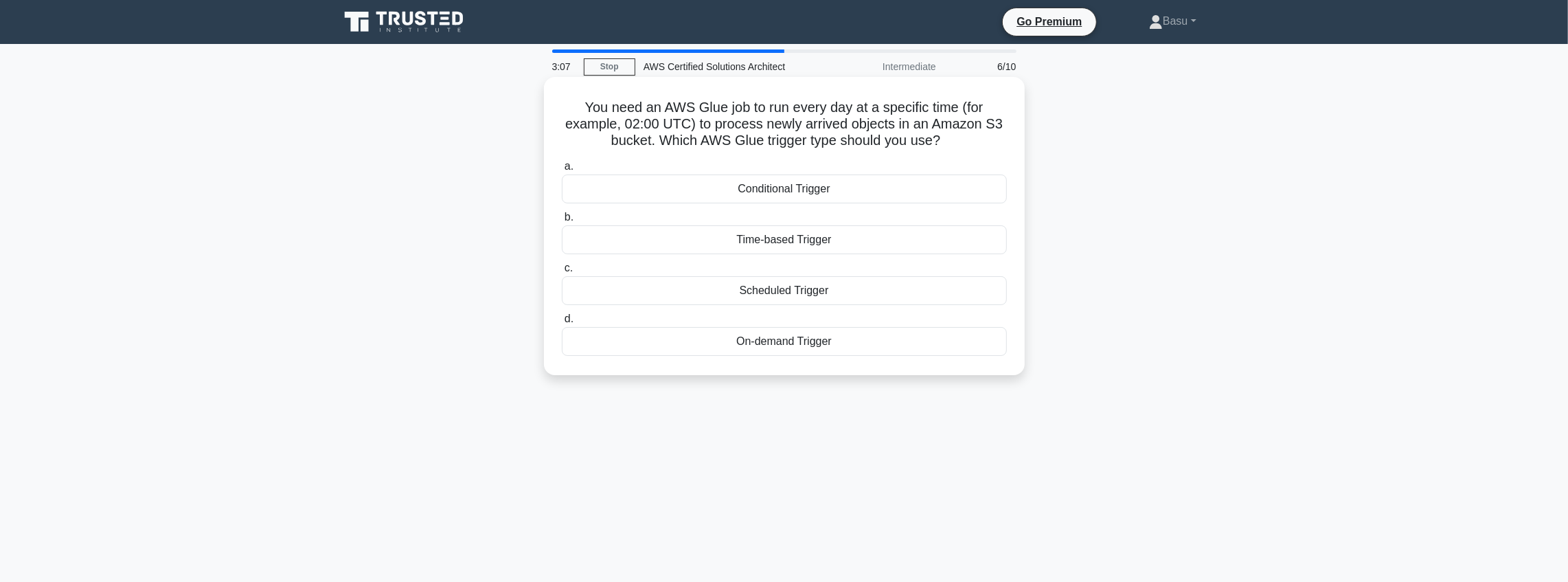
click at [839, 289] on div "Scheduled Trigger" at bounding box center [784, 290] width 445 height 29
click at [562, 273] on input "c. Scheduled Trigger" at bounding box center [562, 268] width 0 height 9
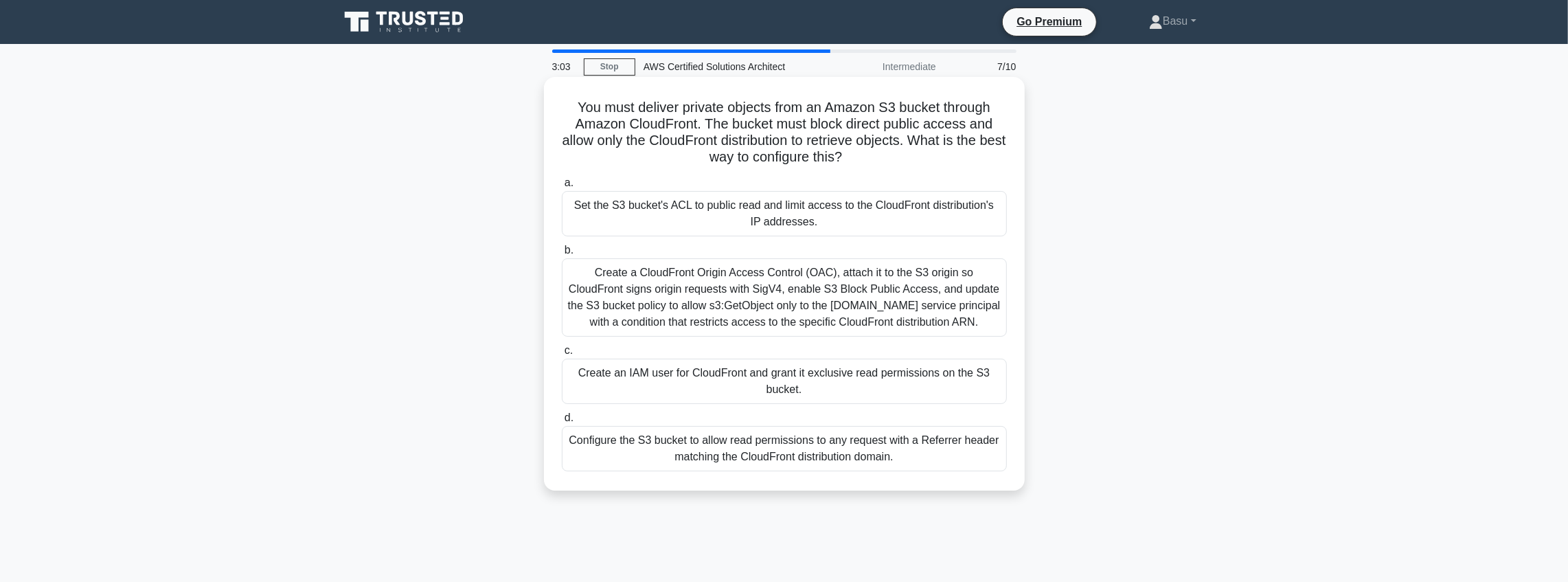
click at [847, 317] on div "Create a CloudFront Origin Access Control (OAC), attach it to the S3 origin so …" at bounding box center [784, 297] width 445 height 78
click at [562, 255] on input "b. Create a CloudFront Origin Access Control (OAC), attach it to the S3 origin …" at bounding box center [562, 251] width 0 height 9
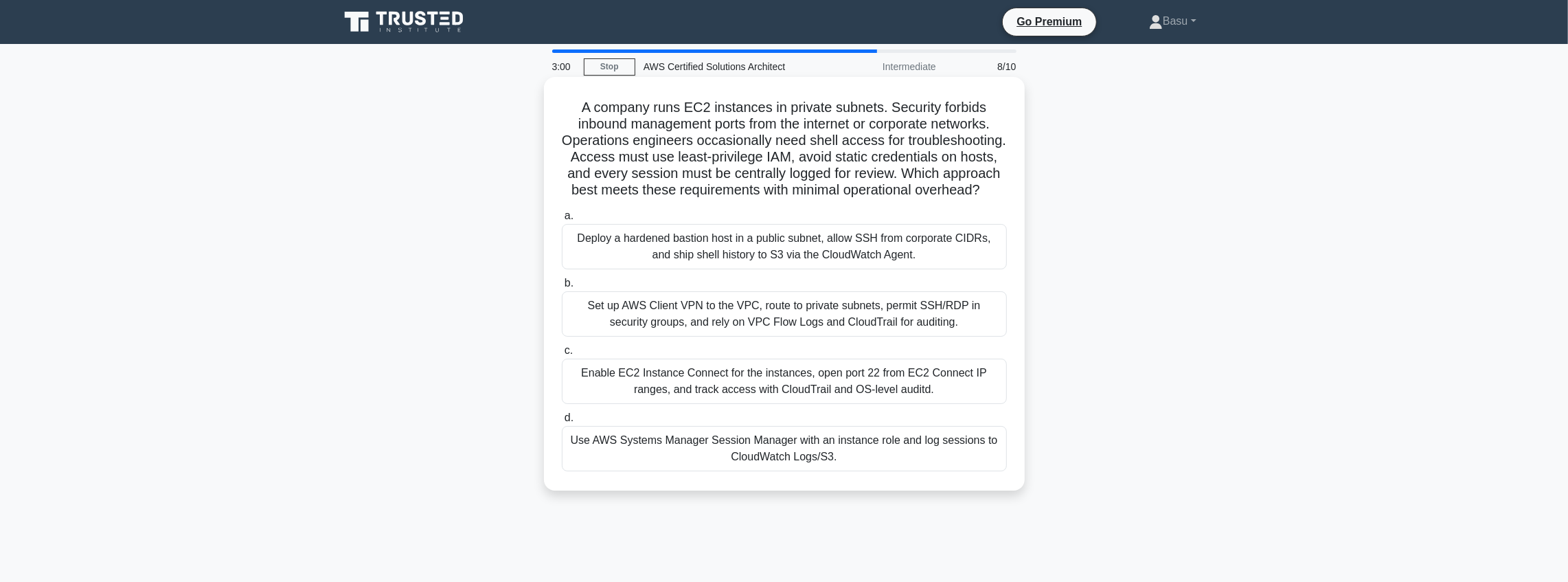
click at [773, 263] on div "Deploy a hardened bastion host in a public subnet, allow SSH from corporate CID…" at bounding box center [784, 247] width 445 height 45
click at [562, 221] on input "a. Deploy a hardened bastion host in a public subnet, allow SSH from corporate …" at bounding box center [562, 216] width 0 height 9
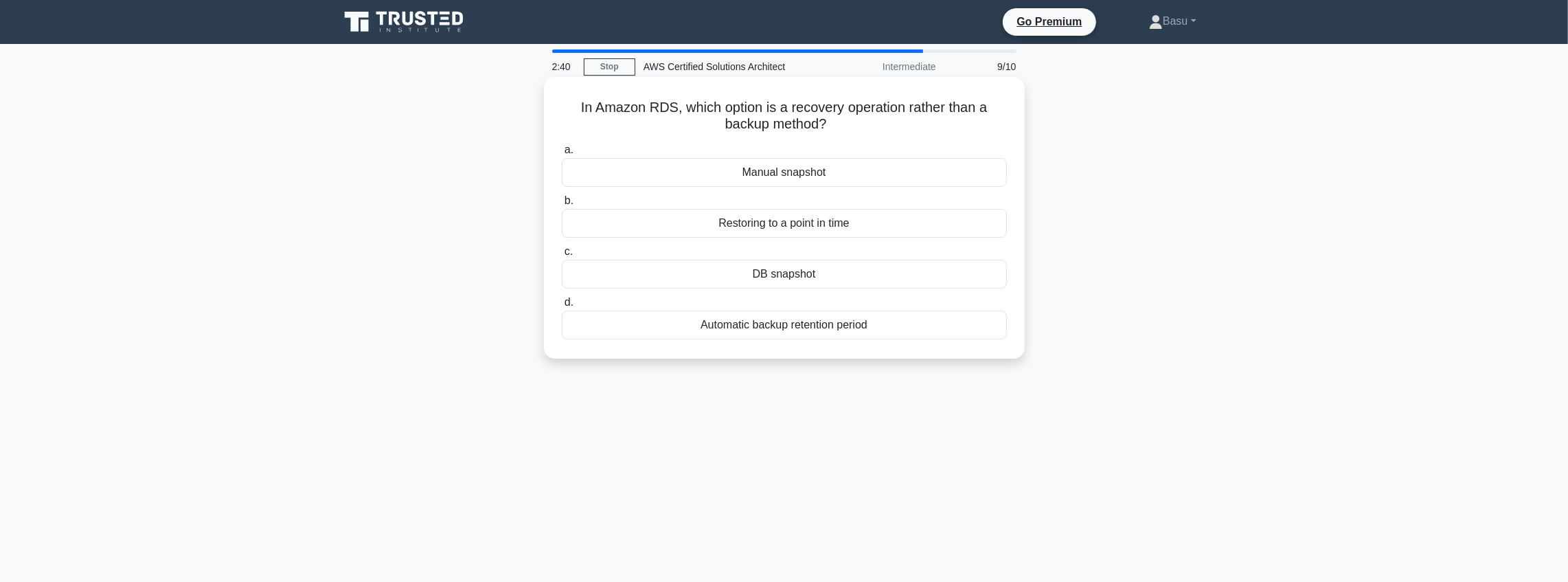
click at [794, 232] on div "Restoring to a point in time" at bounding box center [784, 223] width 445 height 29
click at [562, 206] on input "b. Restoring to a point in time" at bounding box center [562, 201] width 0 height 9
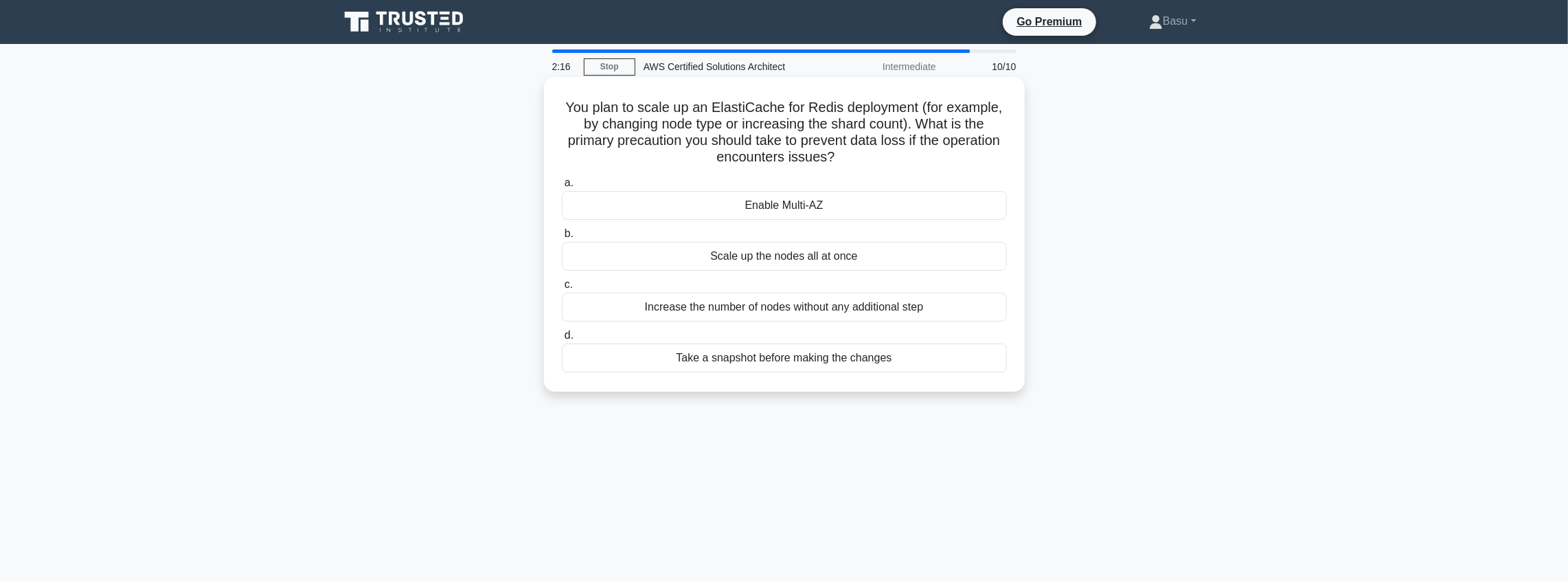
click at [760, 311] on div "Increase the number of nodes without any additional step" at bounding box center [784, 307] width 445 height 29
click at [562, 289] on input "c. Increase the number of nodes without any additional step" at bounding box center [562, 285] width 0 height 9
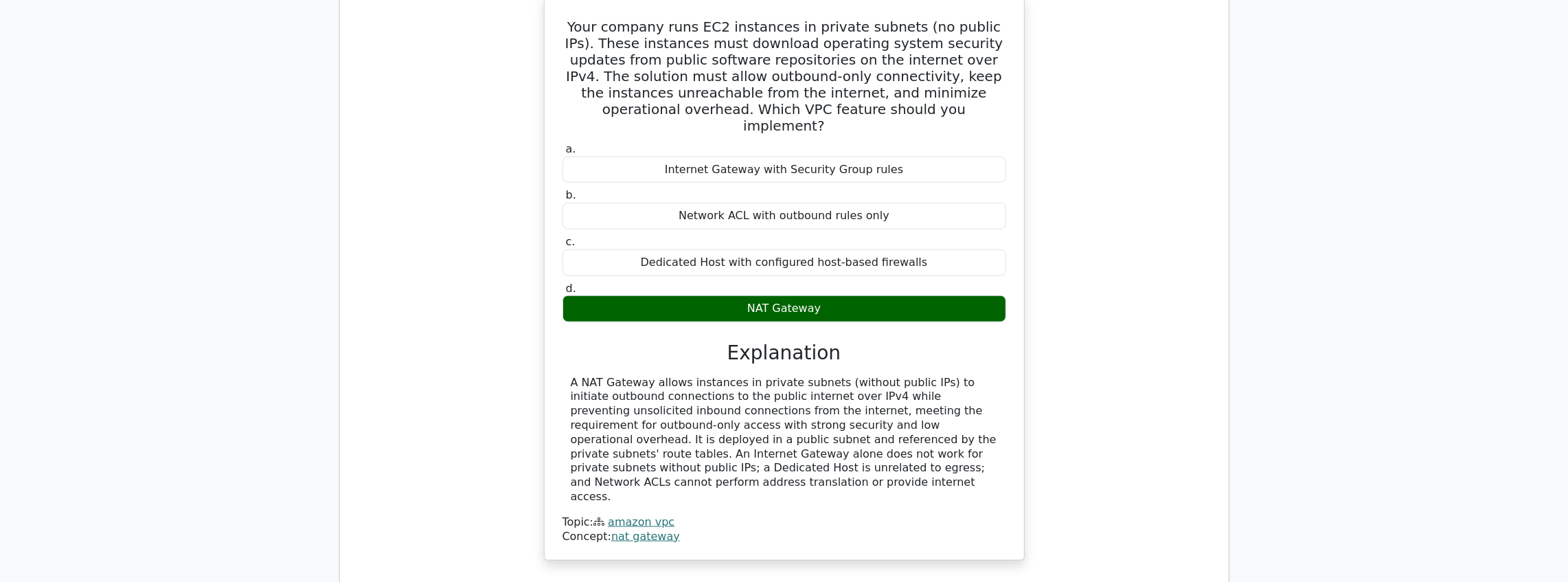
scroll to position [1557, 0]
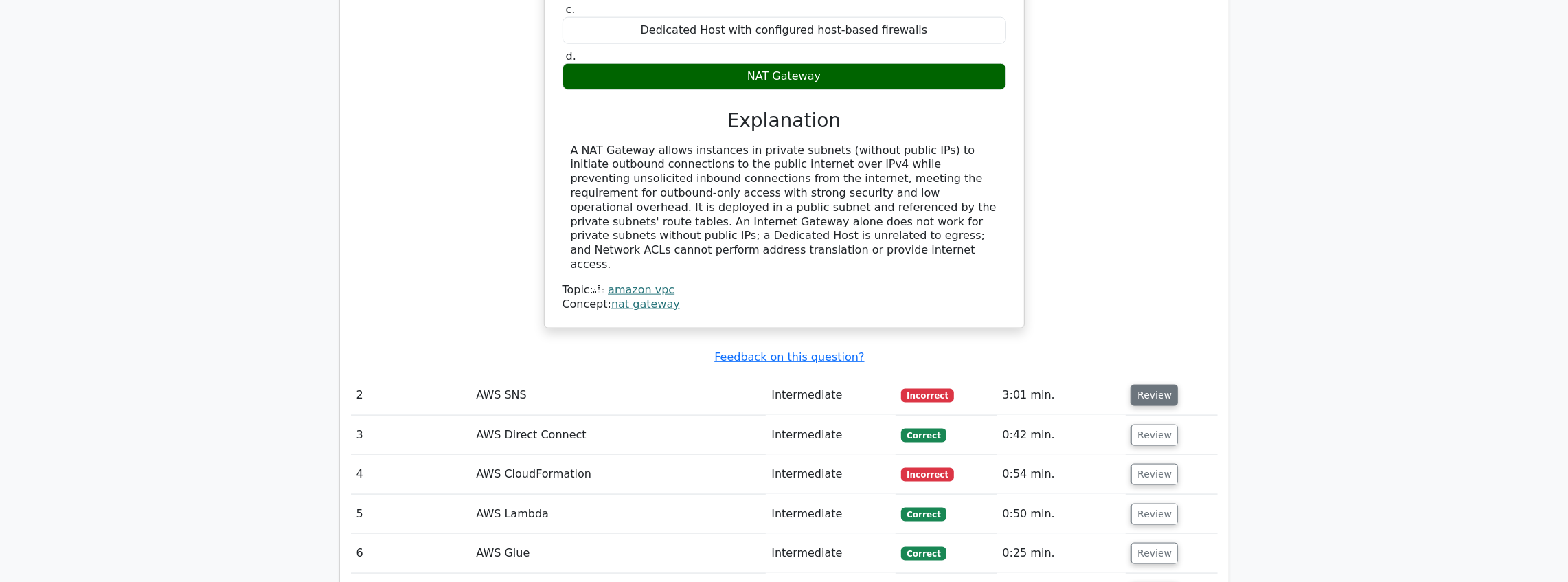
click at [1144, 385] on button "Review" at bounding box center [1155, 395] width 47 height 22
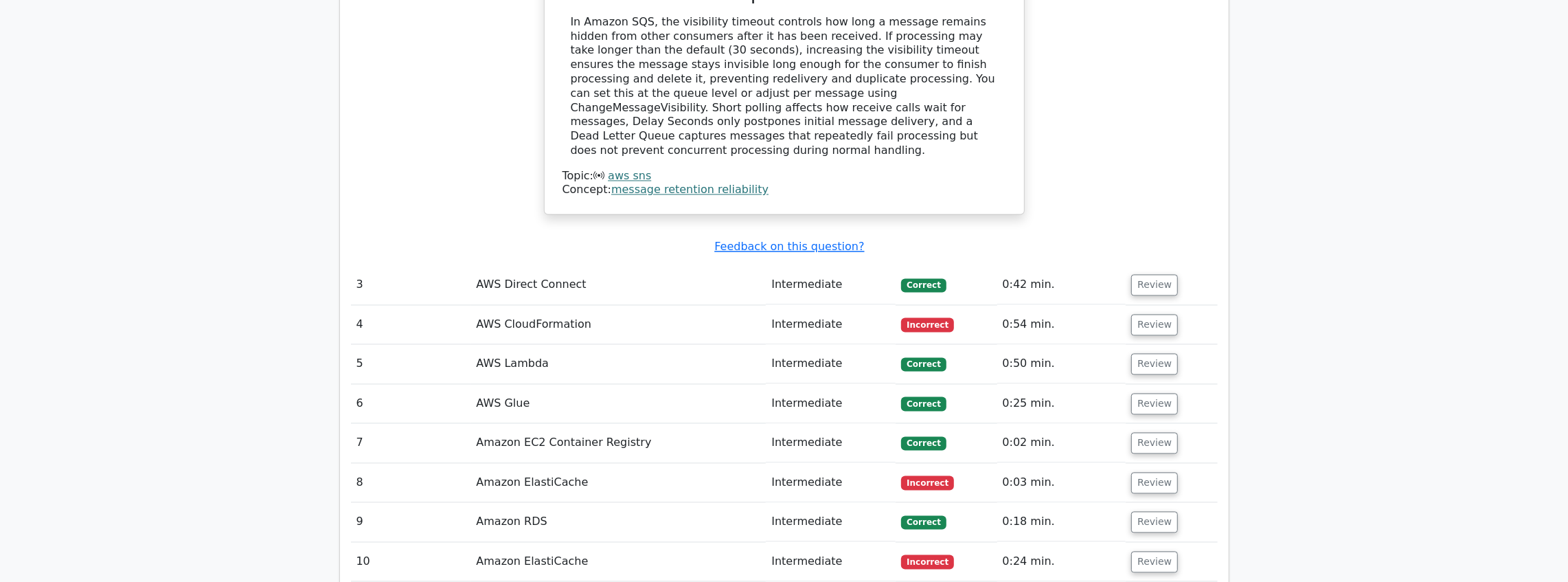
scroll to position [2336, 0]
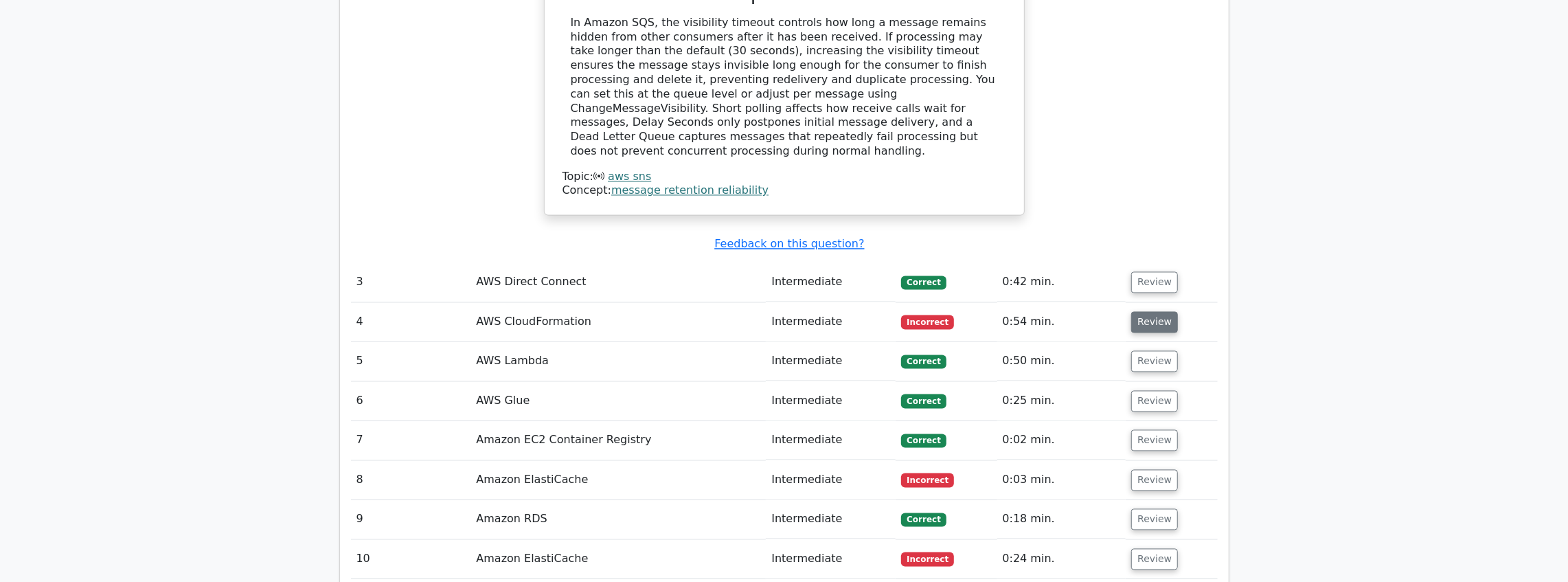
click at [1165, 312] on button "Review" at bounding box center [1155, 322] width 47 height 22
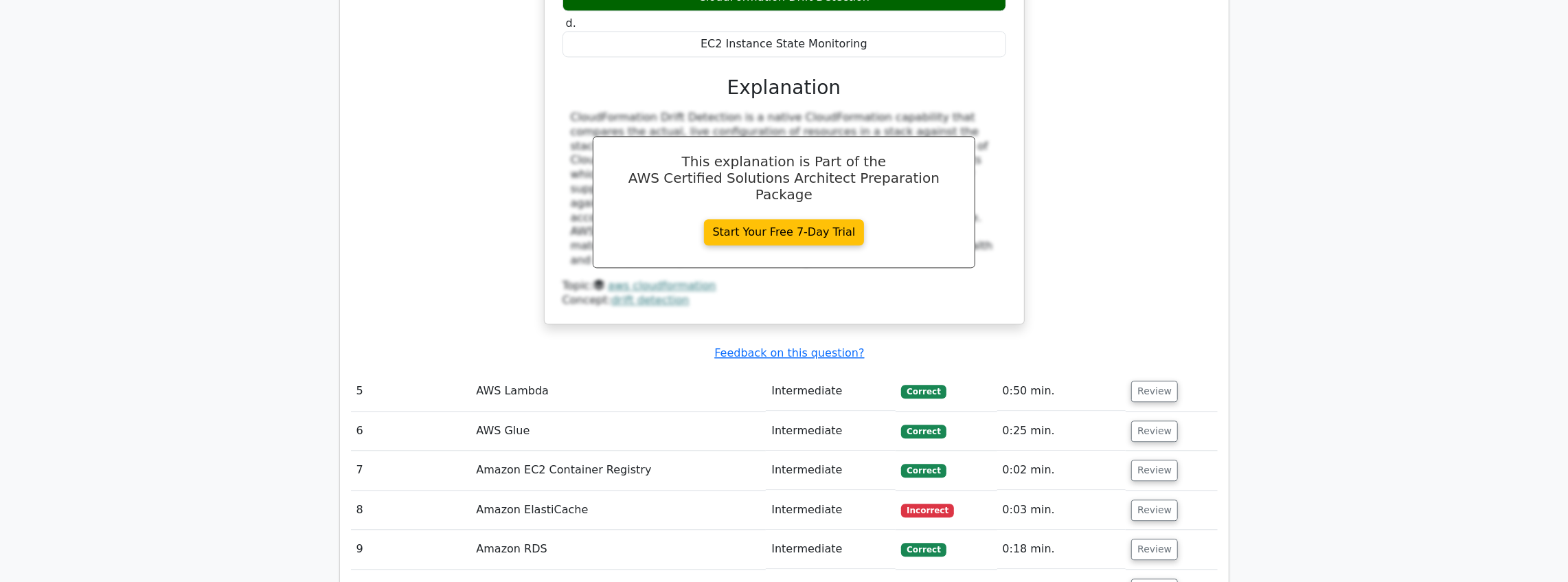
scroll to position [2932, 0]
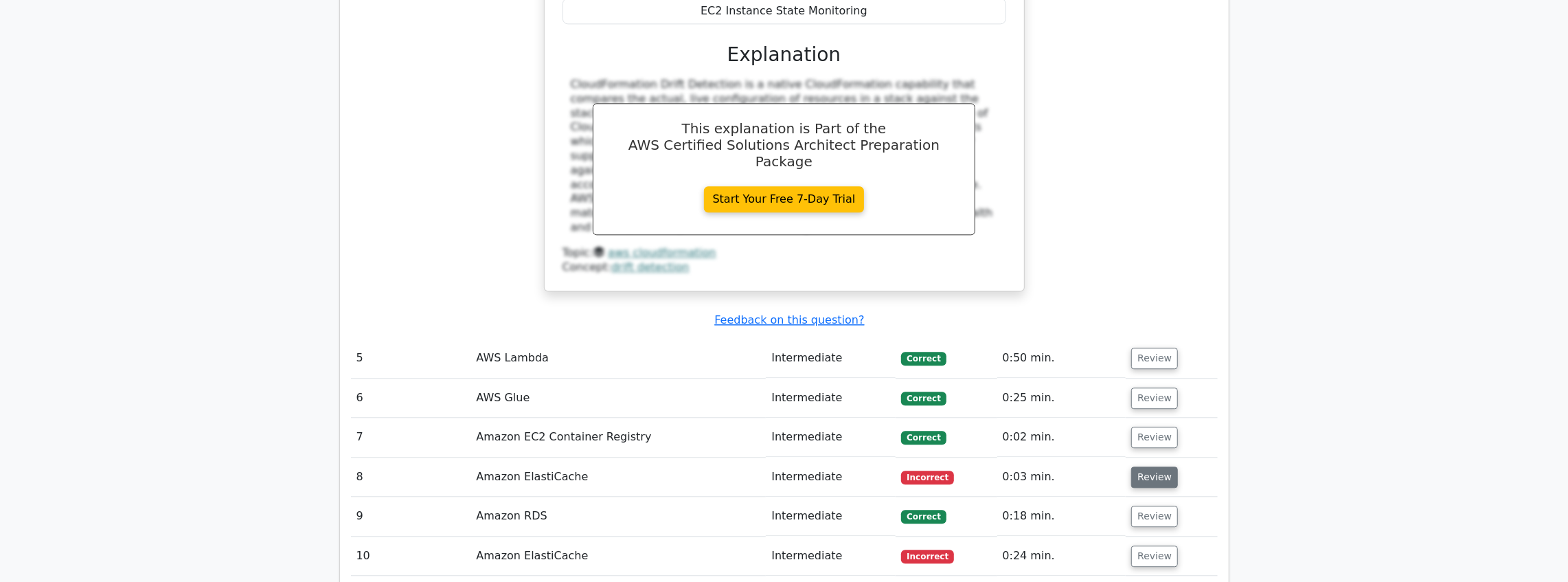
click at [1152, 467] on button "Review" at bounding box center [1155, 477] width 47 height 22
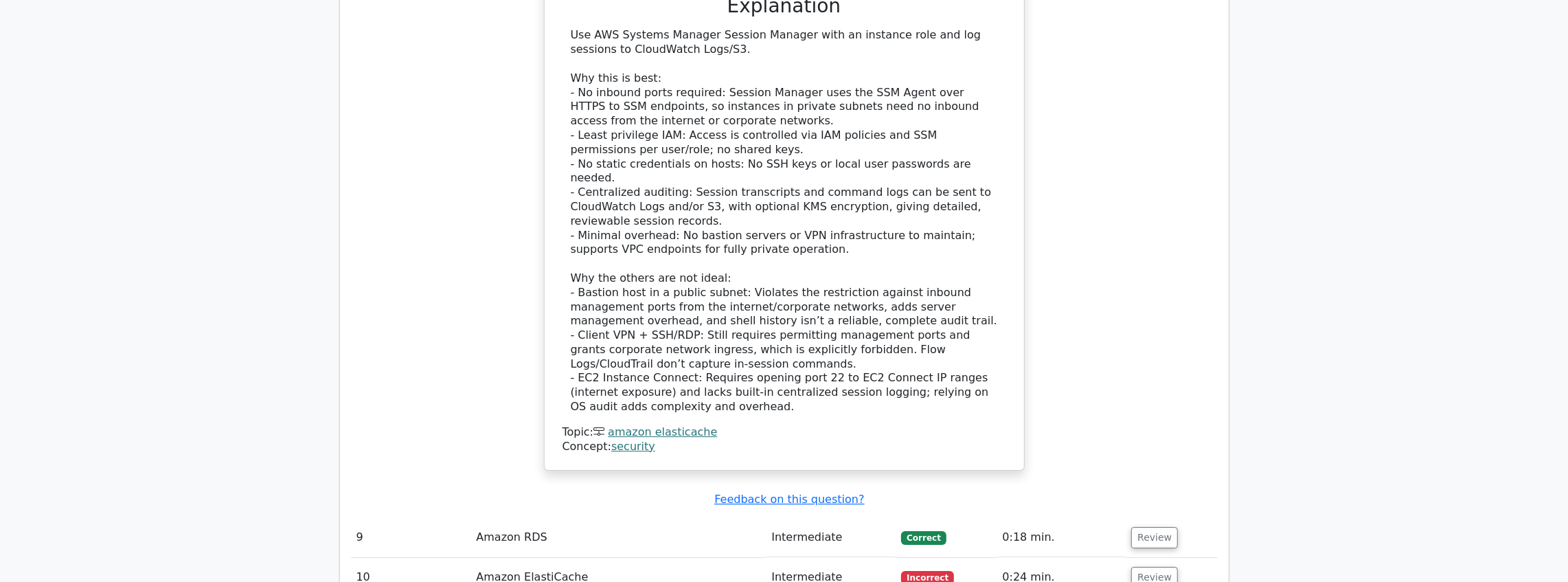
scroll to position [3893, 0]
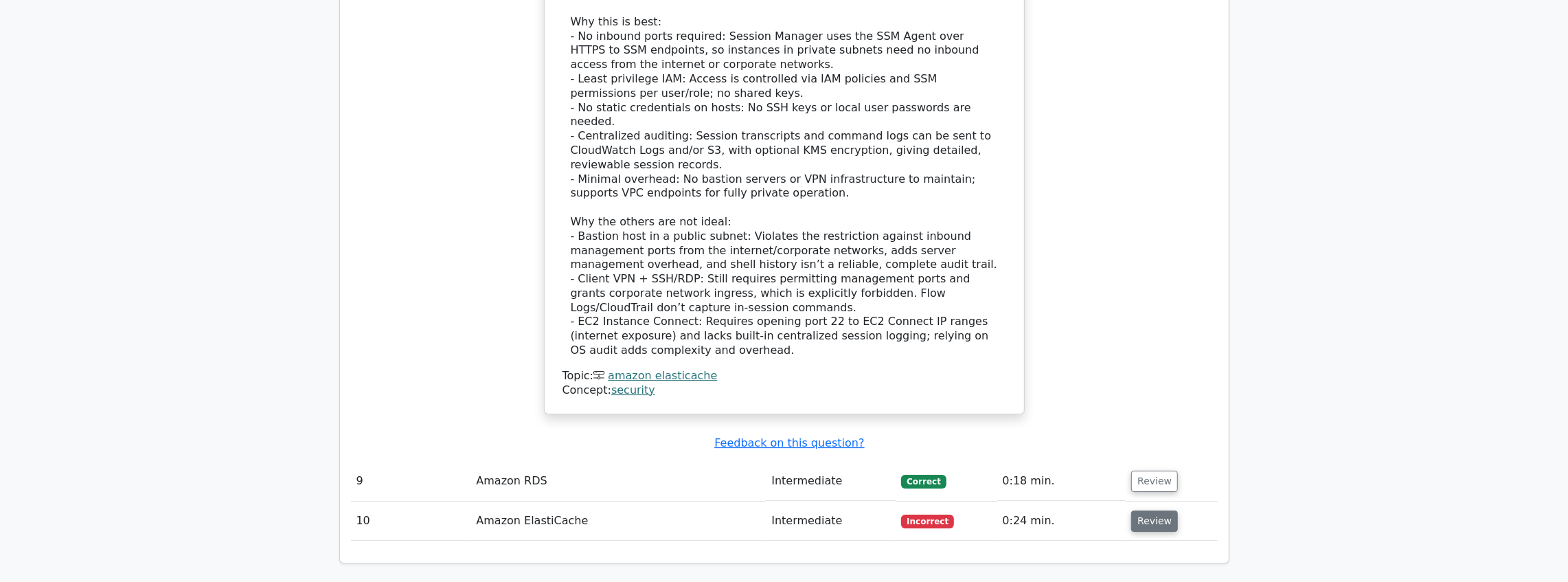
click at [1140, 511] on button "Review" at bounding box center [1155, 521] width 47 height 22
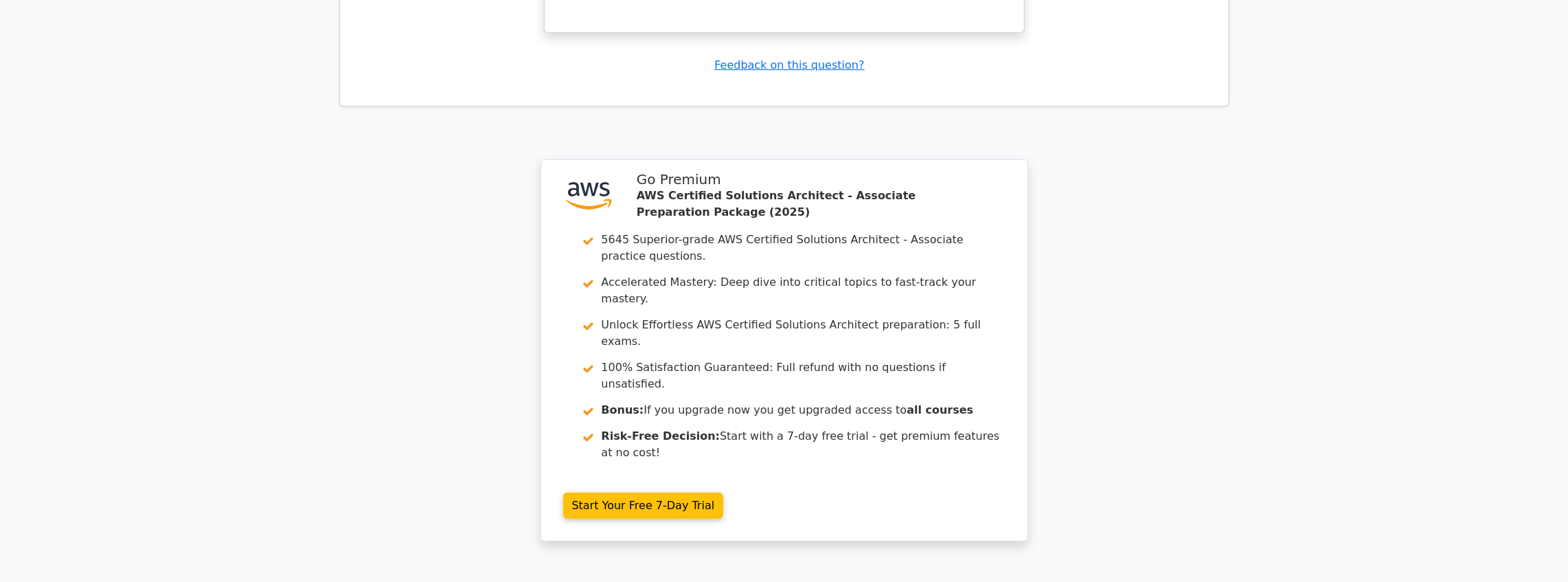
scroll to position [4944, 0]
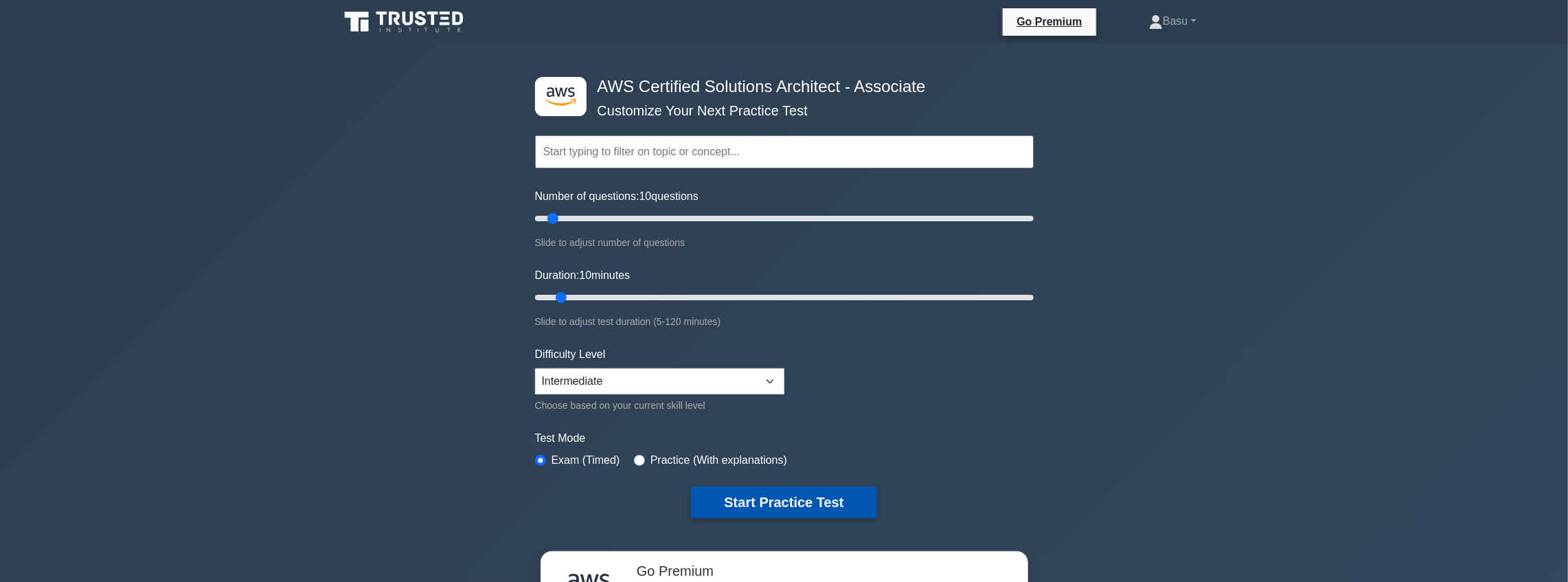
click at [782, 500] on button "Start Practice Test" at bounding box center [784, 502] width 186 height 32
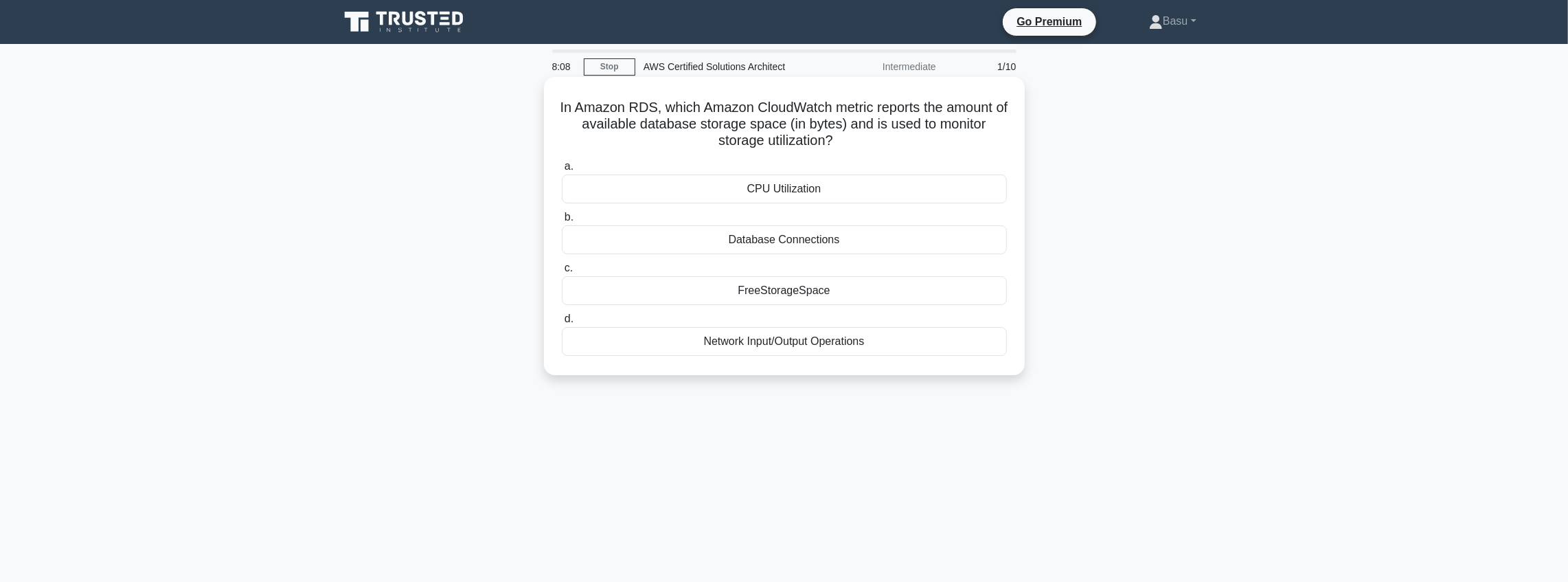
click at [806, 296] on div "FreeStorageSpace" at bounding box center [784, 290] width 445 height 29
click at [562, 273] on input "c. FreeStorageSpace" at bounding box center [562, 268] width 0 height 9
click at [765, 193] on div "VPC policy" at bounding box center [784, 189] width 445 height 29
click at [562, 171] on input "a. VPC policy" at bounding box center [562, 167] width 0 height 9
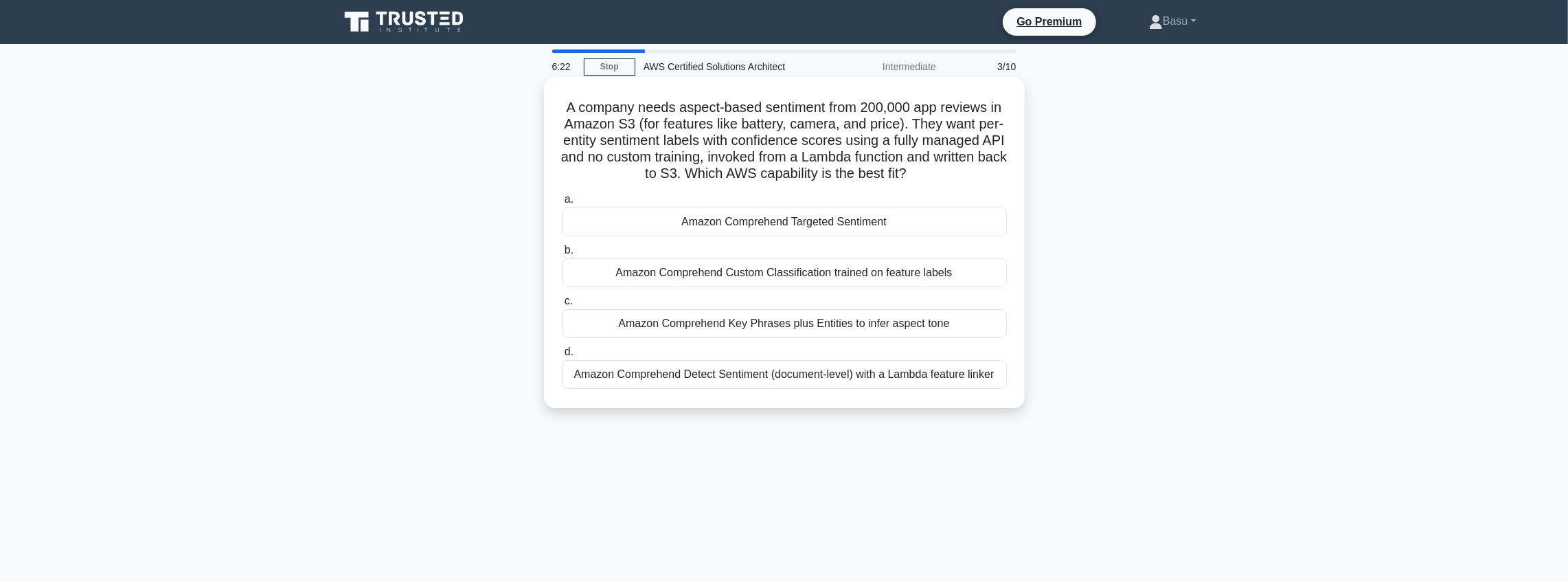
click at [792, 229] on div "Amazon Comprehend Targeted Sentiment" at bounding box center [784, 222] width 445 height 29
click at [562, 204] on input "a. Amazon Comprehend Targeted Sentiment" at bounding box center [562, 200] width 0 height 9
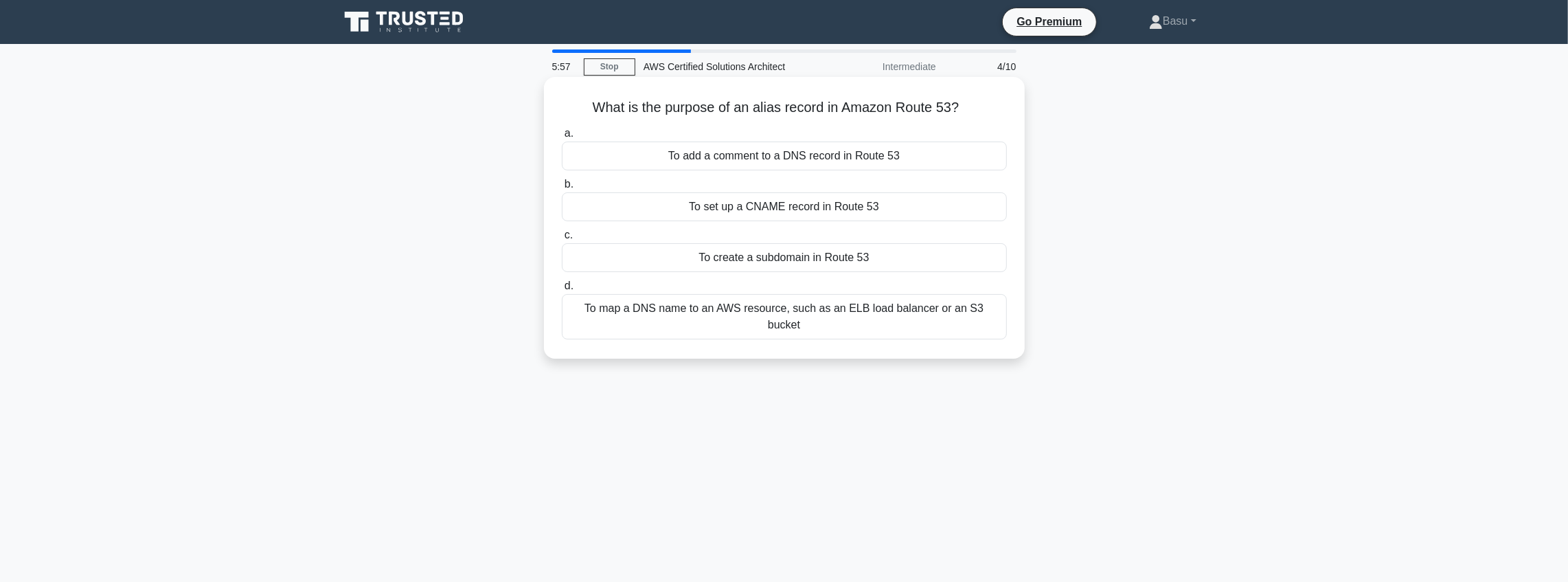
click at [839, 306] on div "To map a DNS name to an AWS resource, such as an ELB load balancer or an S3 buc…" at bounding box center [784, 316] width 445 height 45
click at [562, 291] on input "d. To map a DNS name to an AWS resource, such as an ELB load balancer or an S3 …" at bounding box center [562, 286] width 0 height 9
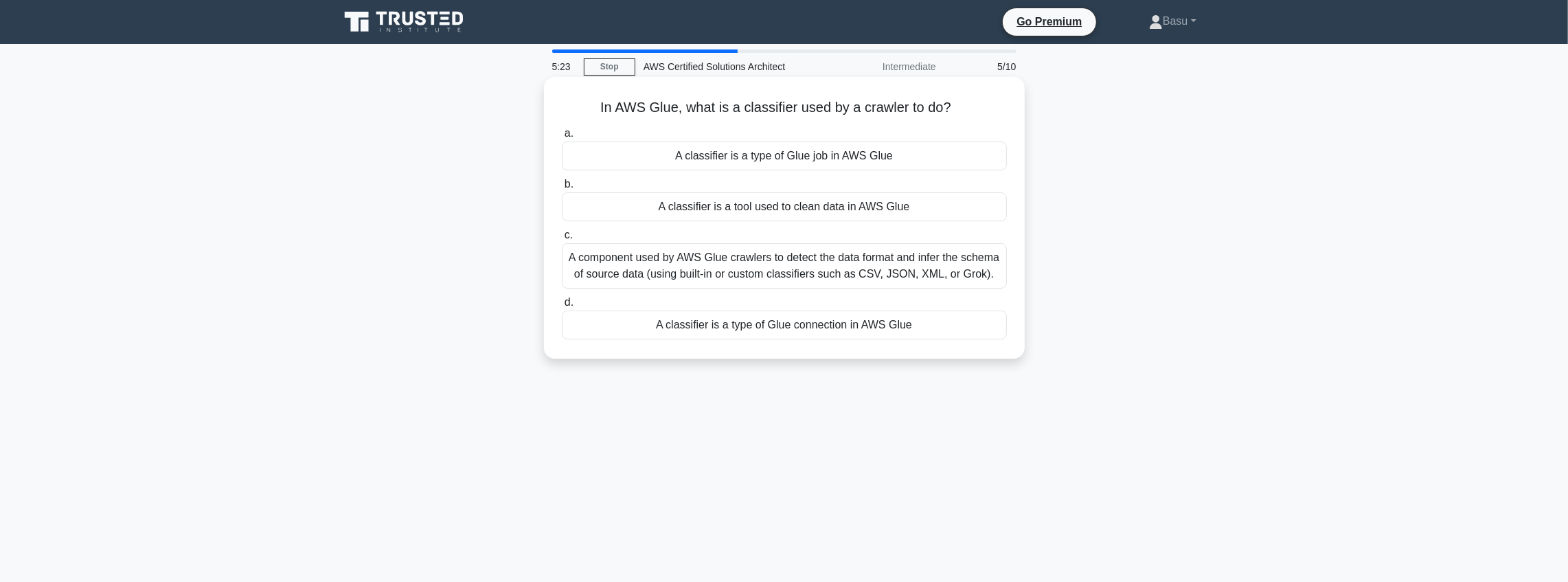
click at [849, 324] on div "A classifier is a type of Glue connection in AWS Glue" at bounding box center [784, 325] width 445 height 29
click at [562, 307] on input "d. A classifier is a type of Glue connection in AWS Glue" at bounding box center [562, 303] width 0 height 9
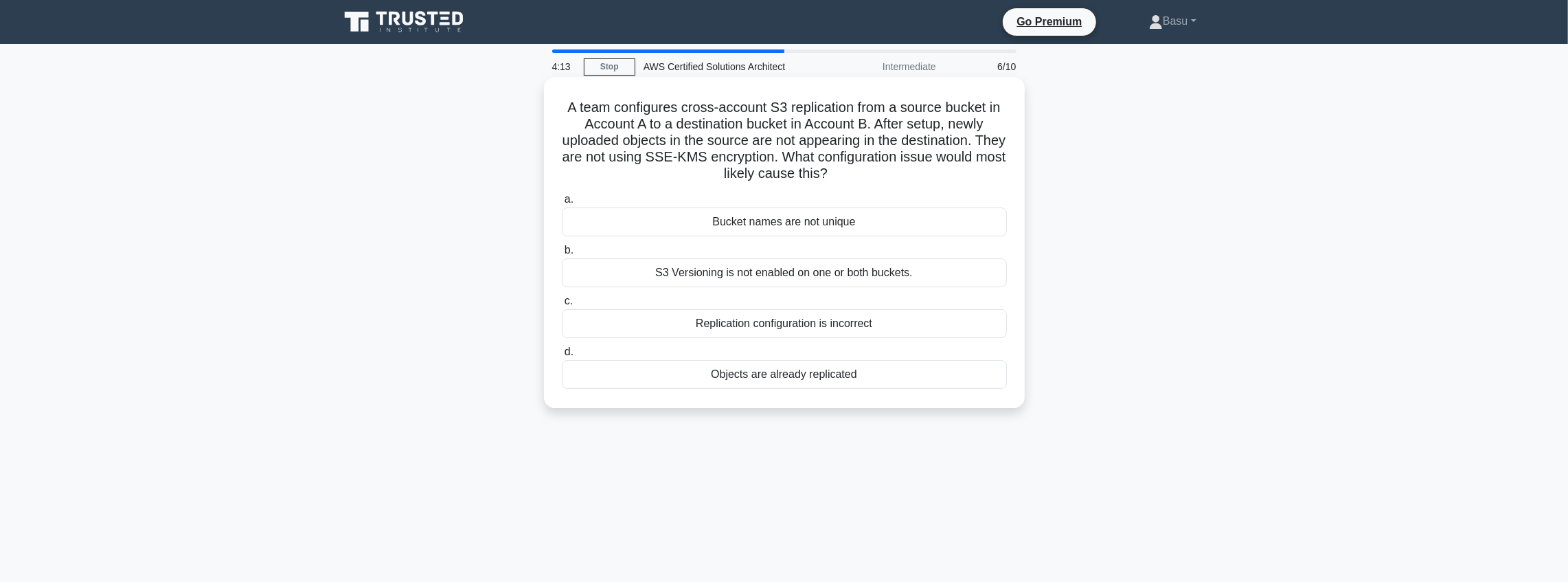
click at [760, 378] on div "Objects are already replicated" at bounding box center [784, 375] width 445 height 29
click at [562, 357] on input "d. Objects are already replicated" at bounding box center [562, 352] width 0 height 9
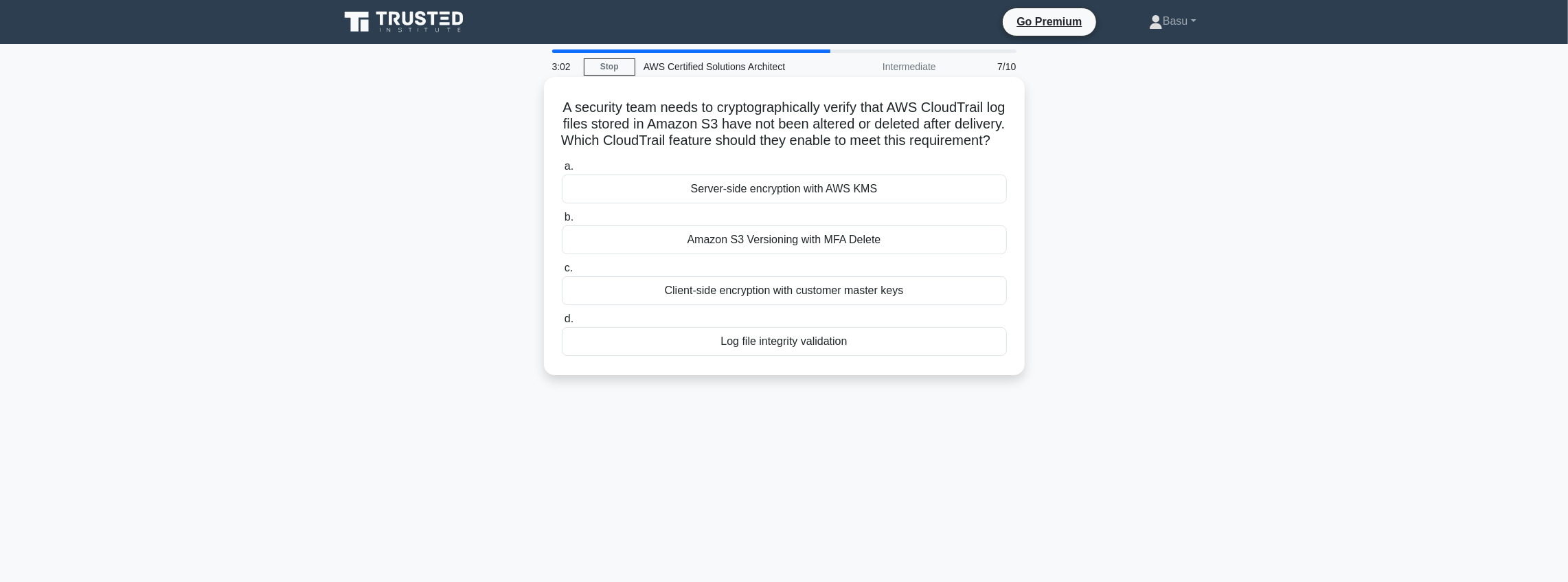
click at [814, 254] on div "Amazon S3 Versioning with MFA Delete" at bounding box center [784, 239] width 445 height 29
click at [562, 222] on input "b. Amazon S3 Versioning with MFA Delete" at bounding box center [562, 218] width 0 height 9
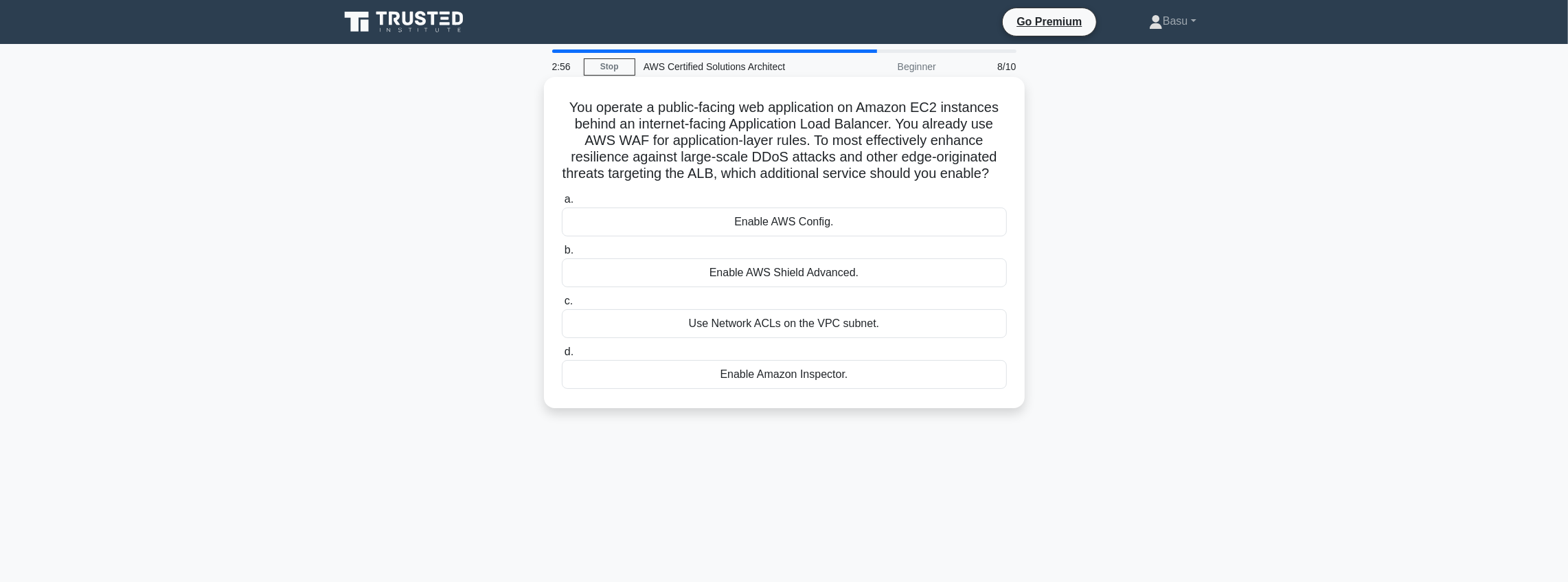
click at [772, 338] on div "Use Network ACLs on the VPC subnet." at bounding box center [784, 323] width 445 height 29
click at [562, 306] on input "c. Use Network ACLs on the VPC subnet." at bounding box center [562, 301] width 0 height 9
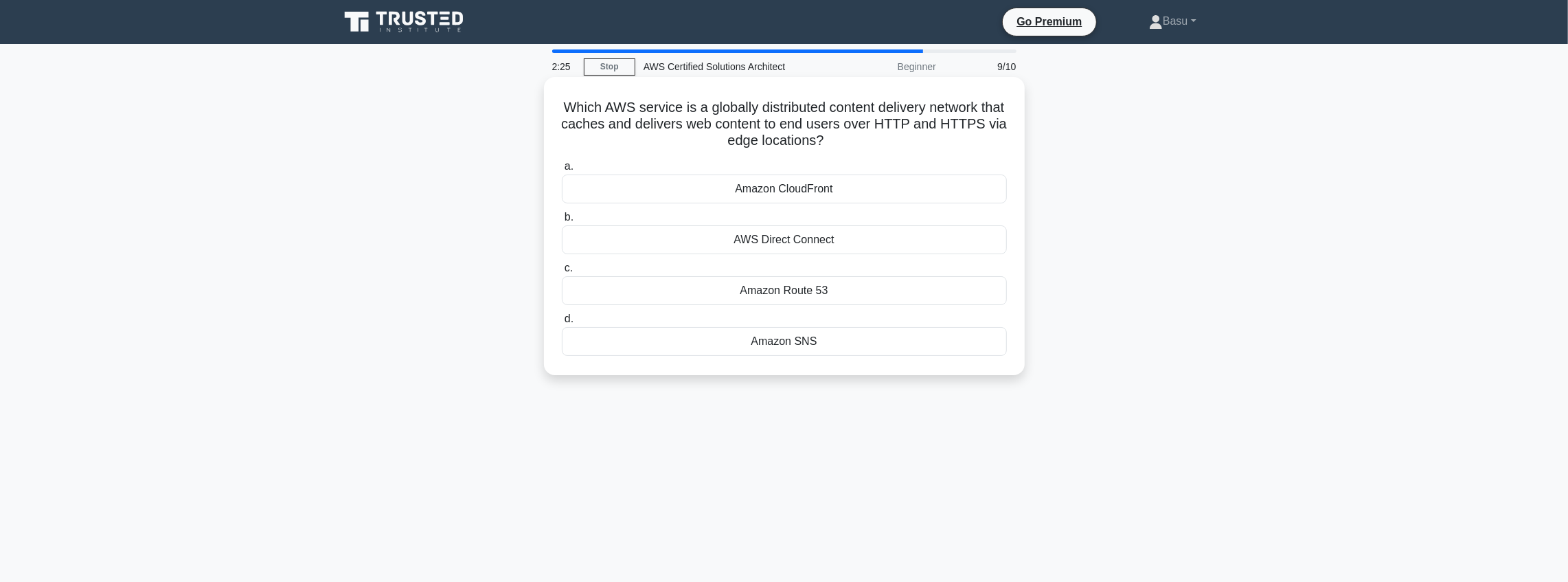
click at [796, 288] on div "Amazon Route 53" at bounding box center [784, 290] width 445 height 29
click at [562, 273] on input "c. Amazon Route 53" at bounding box center [562, 268] width 0 height 9
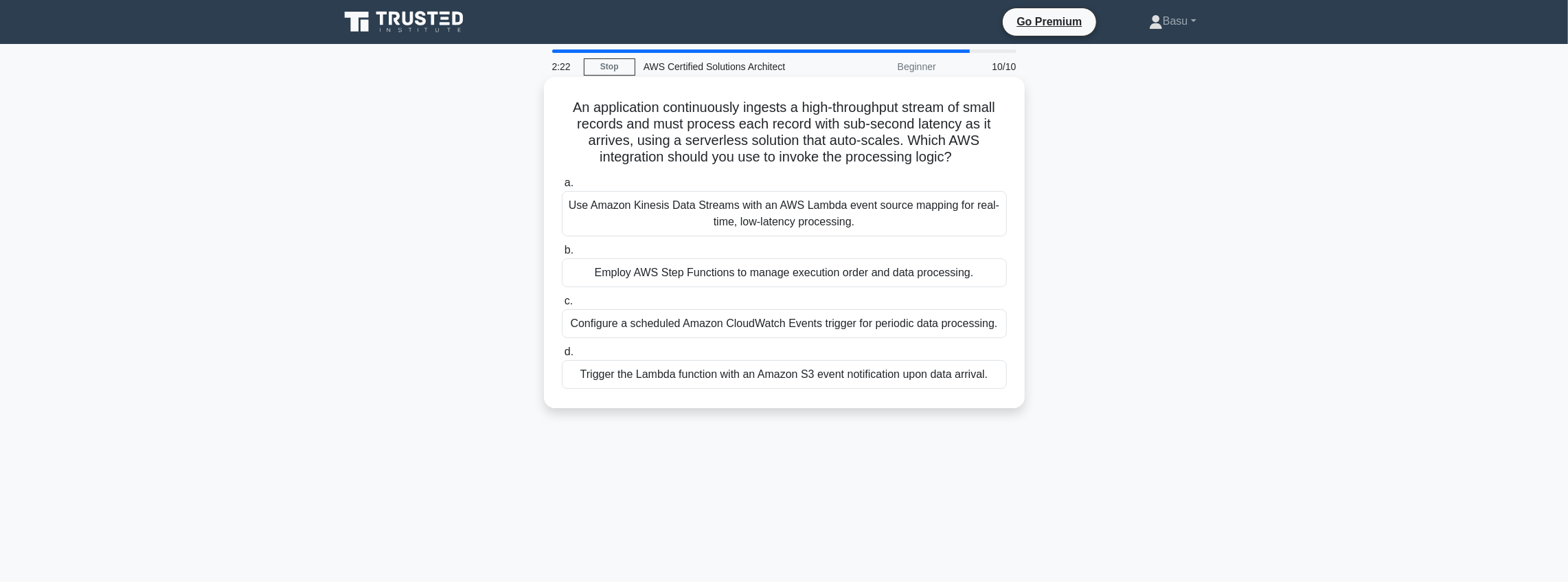
click at [791, 217] on div "Use Amazon Kinesis Data Streams with an AWS Lambda event source mapping for rea…" at bounding box center [784, 213] width 445 height 45
click at [562, 188] on input "a. Use Amazon Kinesis Data Streams with an AWS Lambda event source mapping for …" at bounding box center [562, 183] width 0 height 9
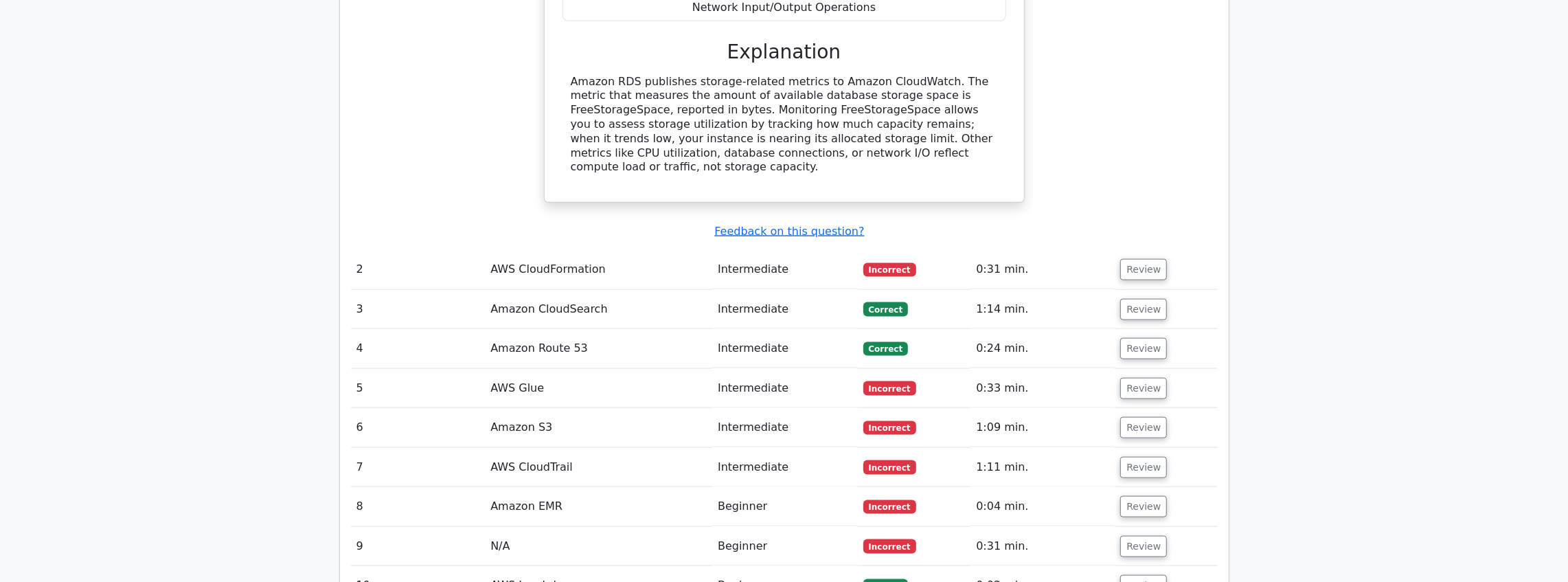
scroll to position [1511, 0]
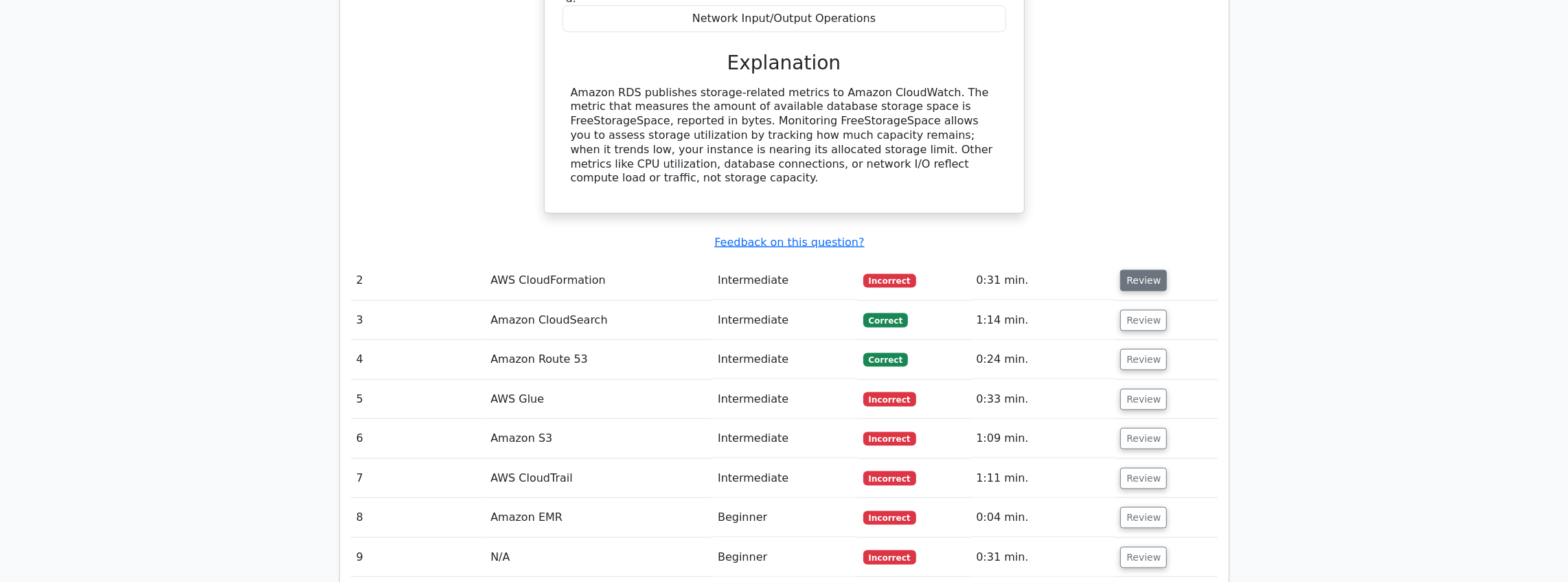
click at [1140, 270] on button "Review" at bounding box center [1144, 281] width 47 height 22
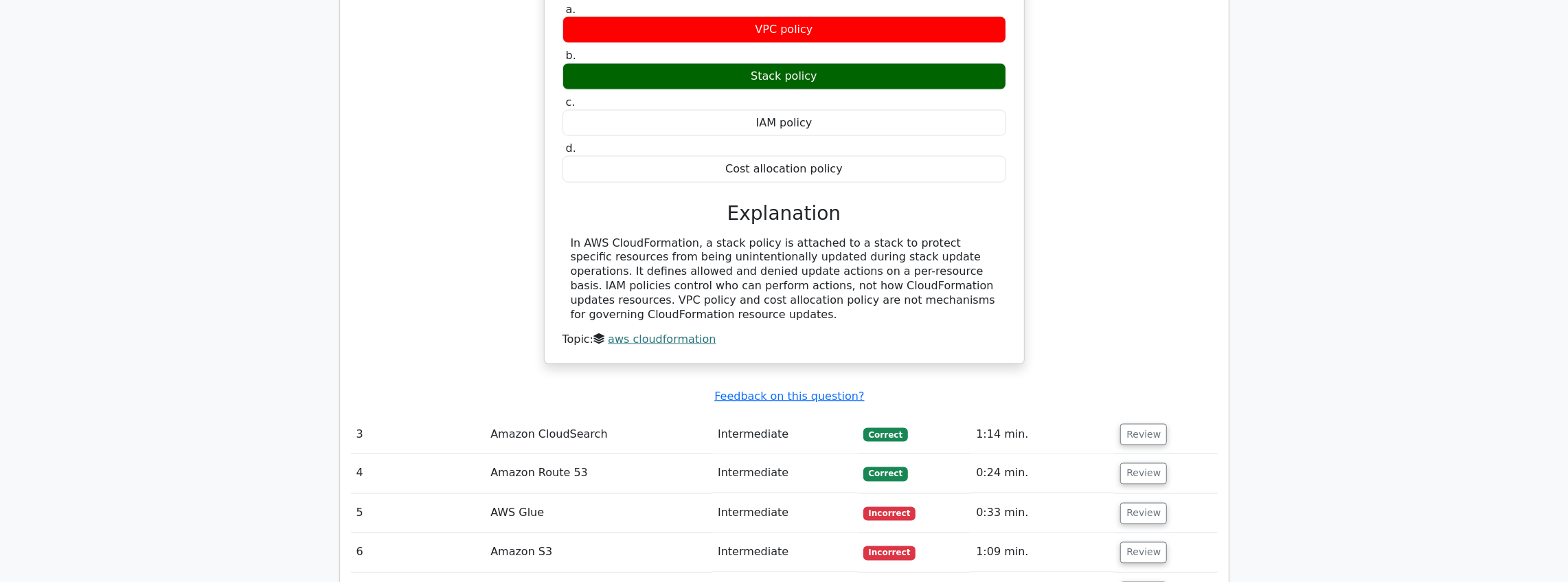
scroll to position [1924, 0]
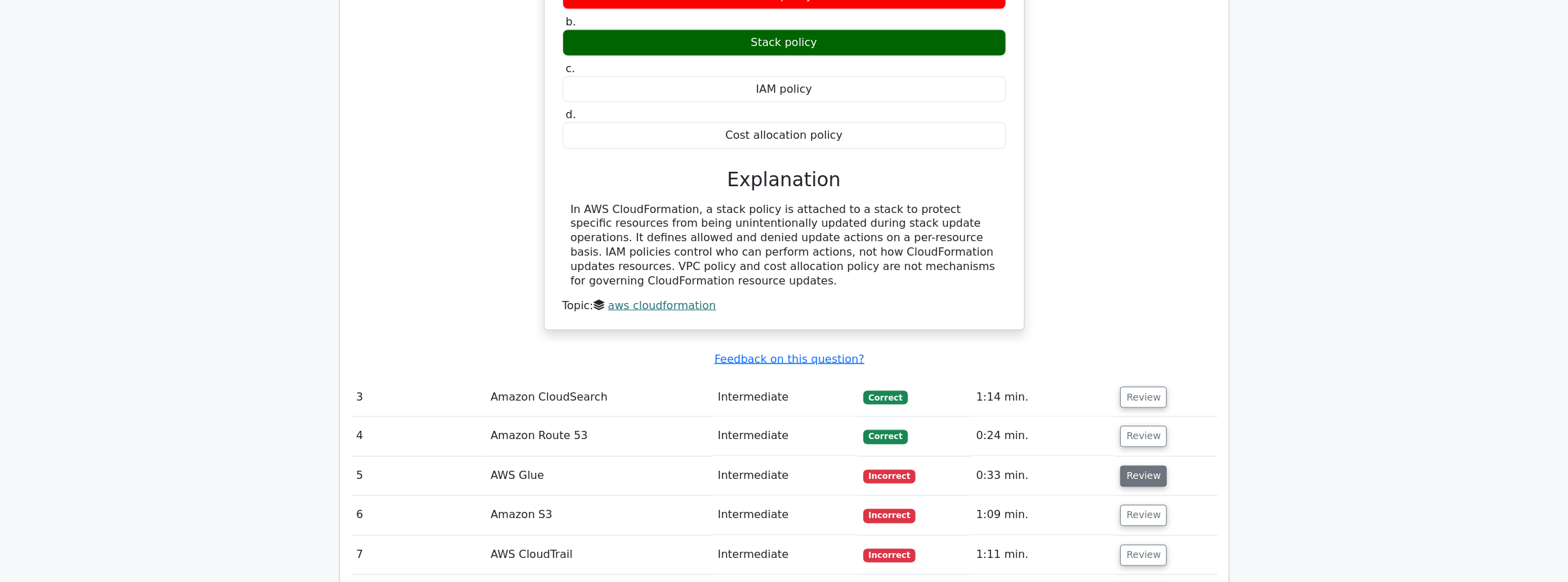
click at [1134, 466] on button "Review" at bounding box center [1144, 476] width 47 height 22
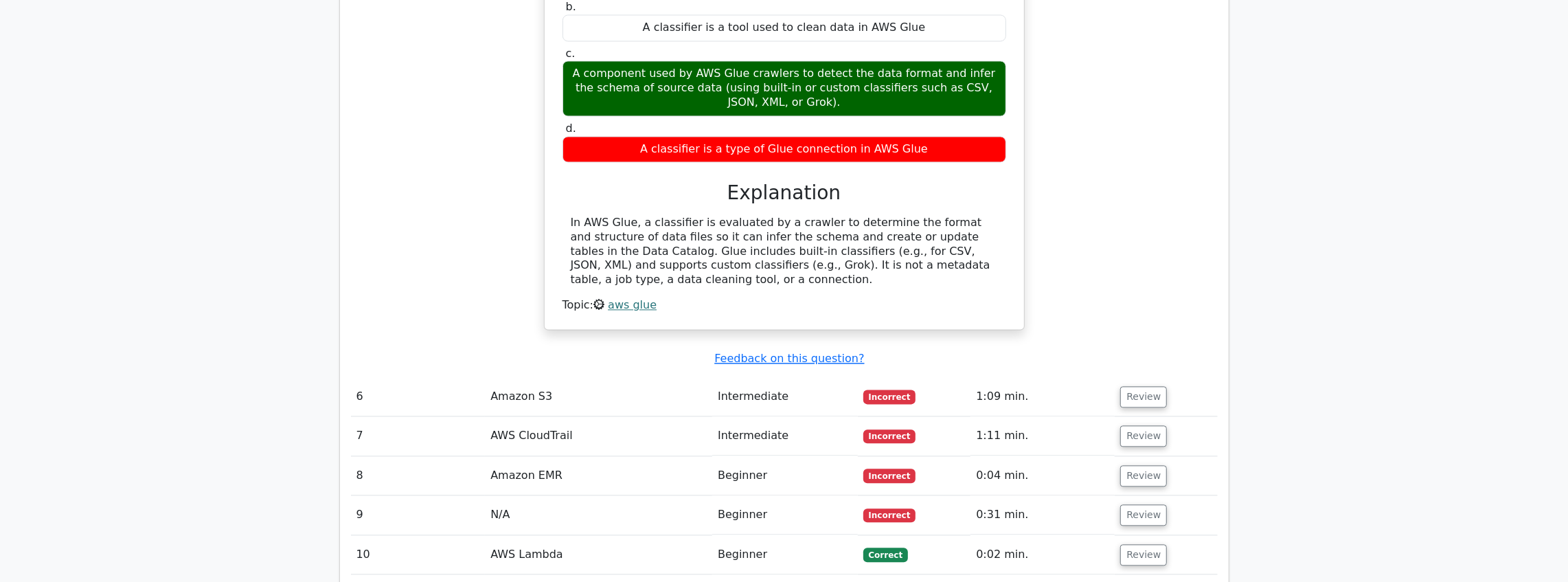
scroll to position [2519, 0]
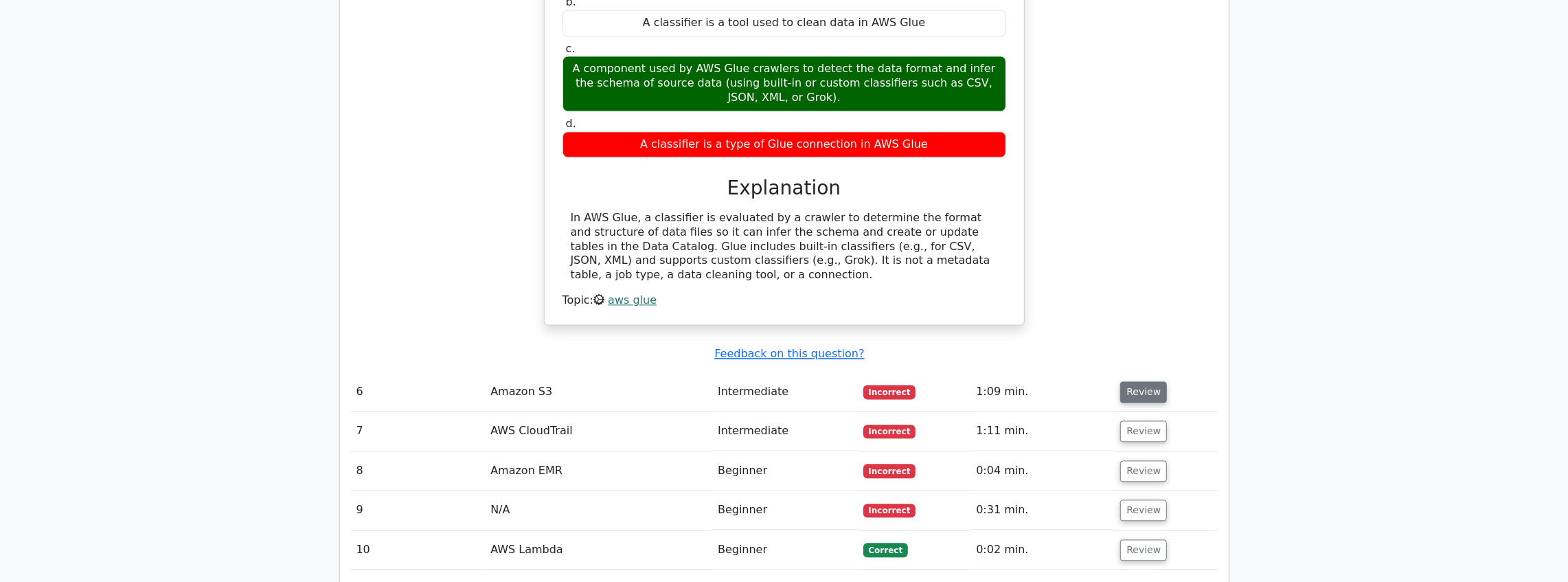
click at [1145, 381] on button "Review" at bounding box center [1144, 391] width 47 height 22
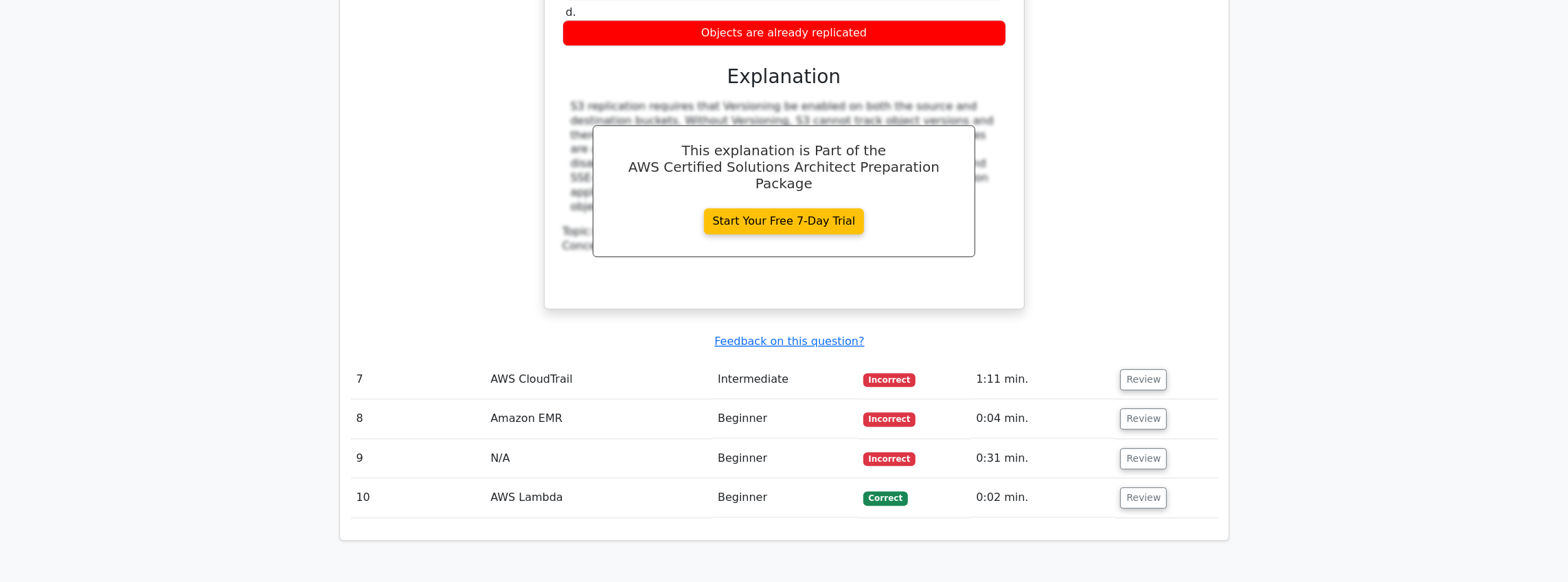
scroll to position [3252, 0]
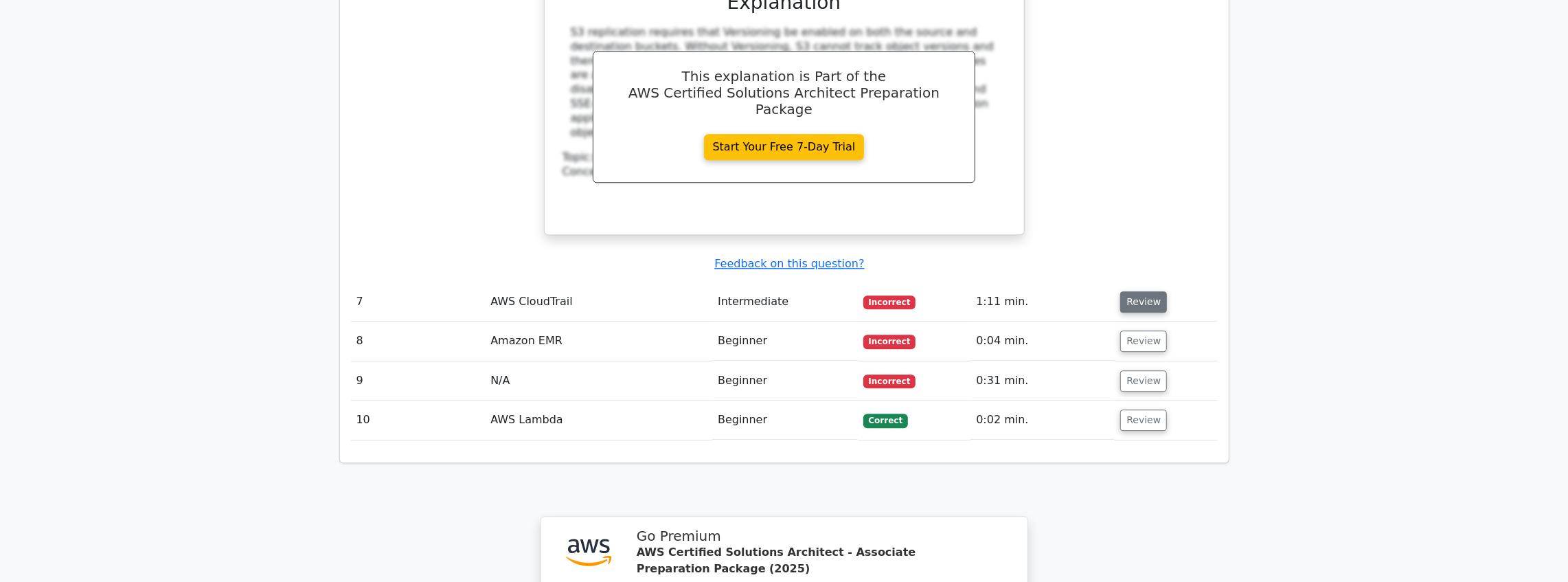
click at [1154, 291] on button "Review" at bounding box center [1144, 301] width 47 height 22
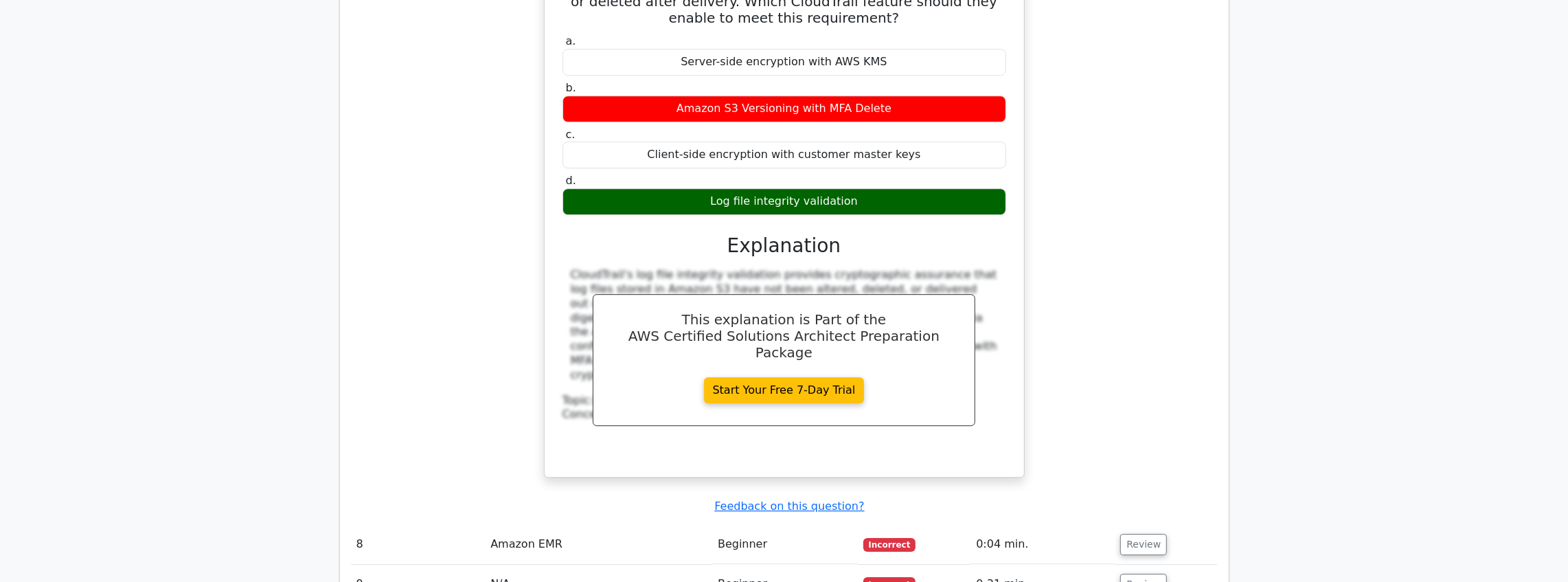
scroll to position [3711, 0]
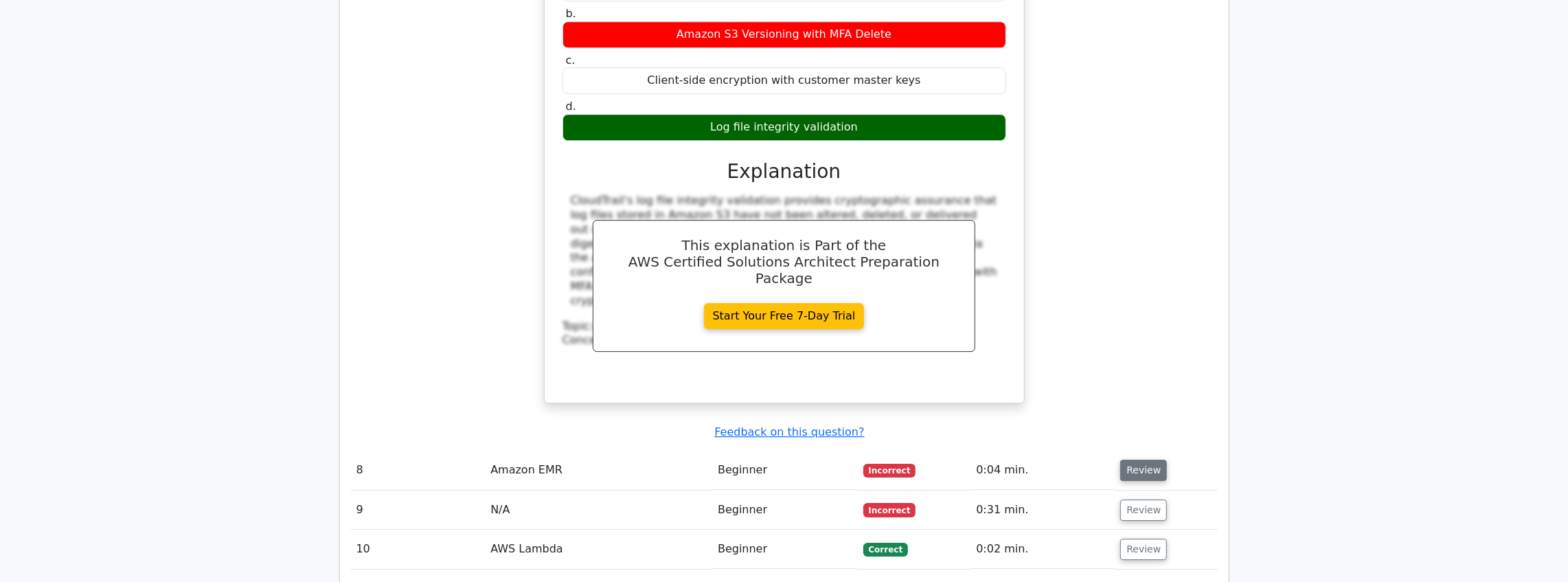
click at [1147, 460] on button "Review" at bounding box center [1144, 470] width 47 height 22
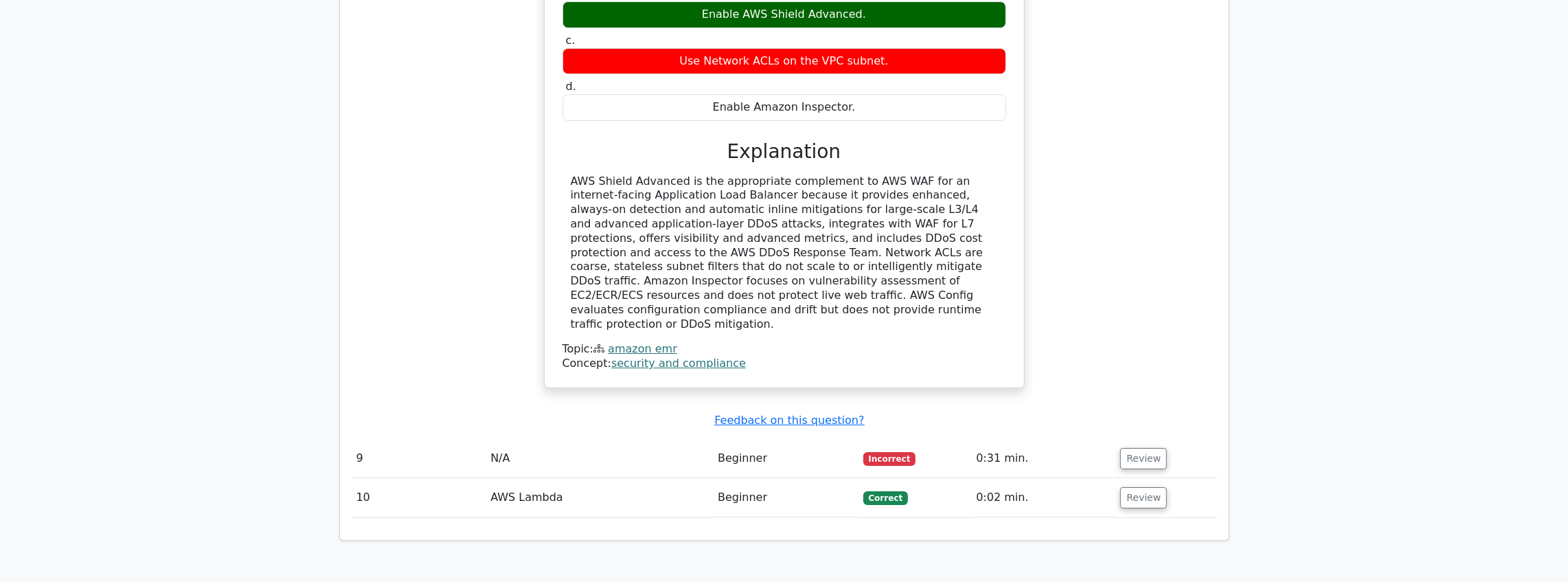
scroll to position [4398, 0]
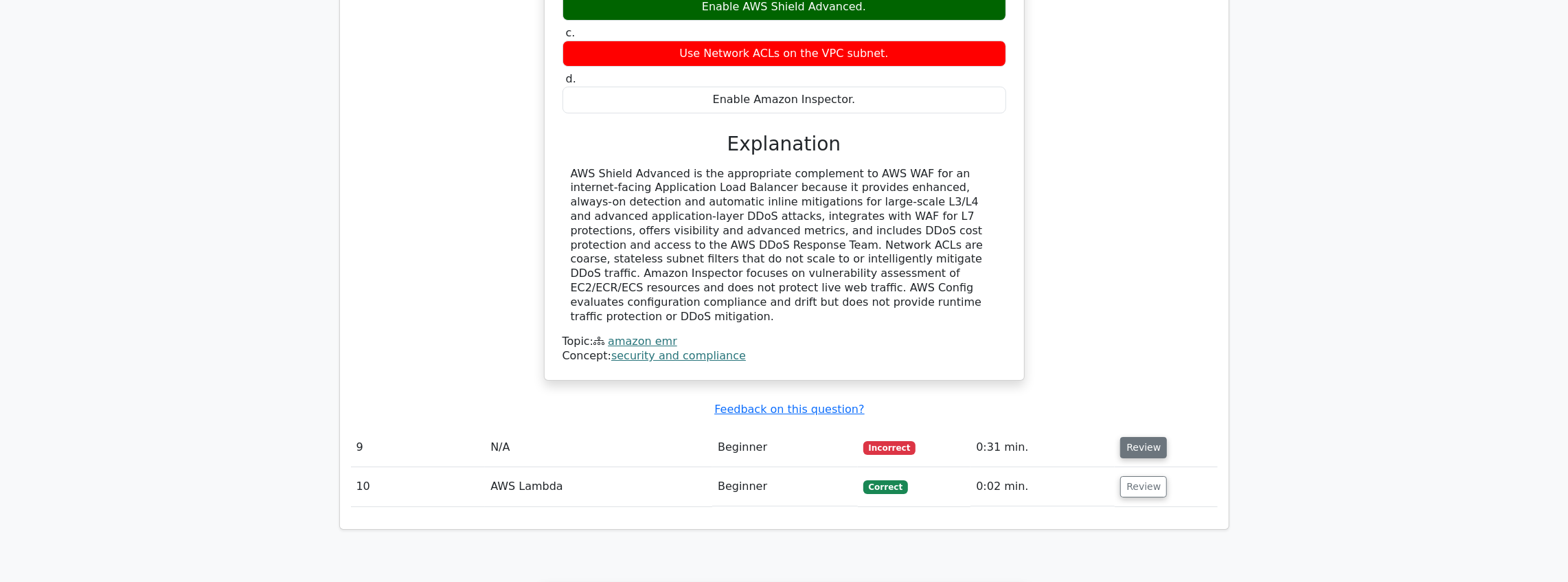
click at [1127, 437] on button "Review" at bounding box center [1144, 448] width 47 height 22
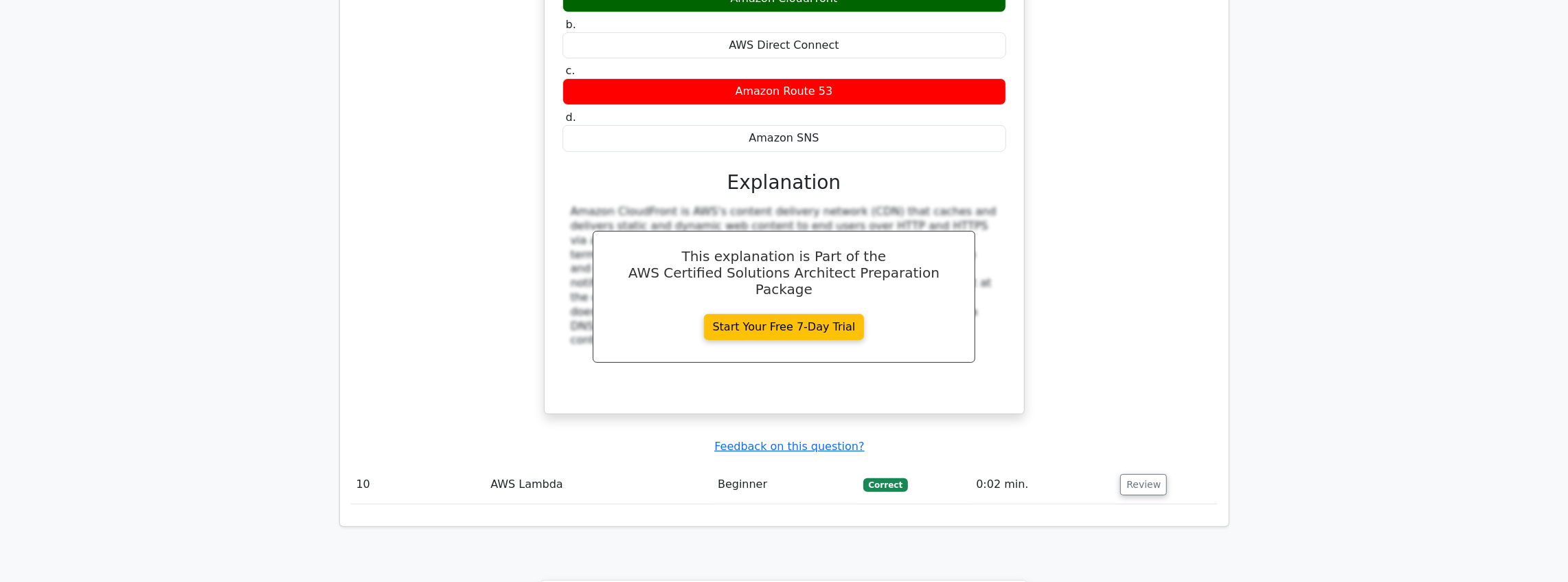
scroll to position [4993, 0]
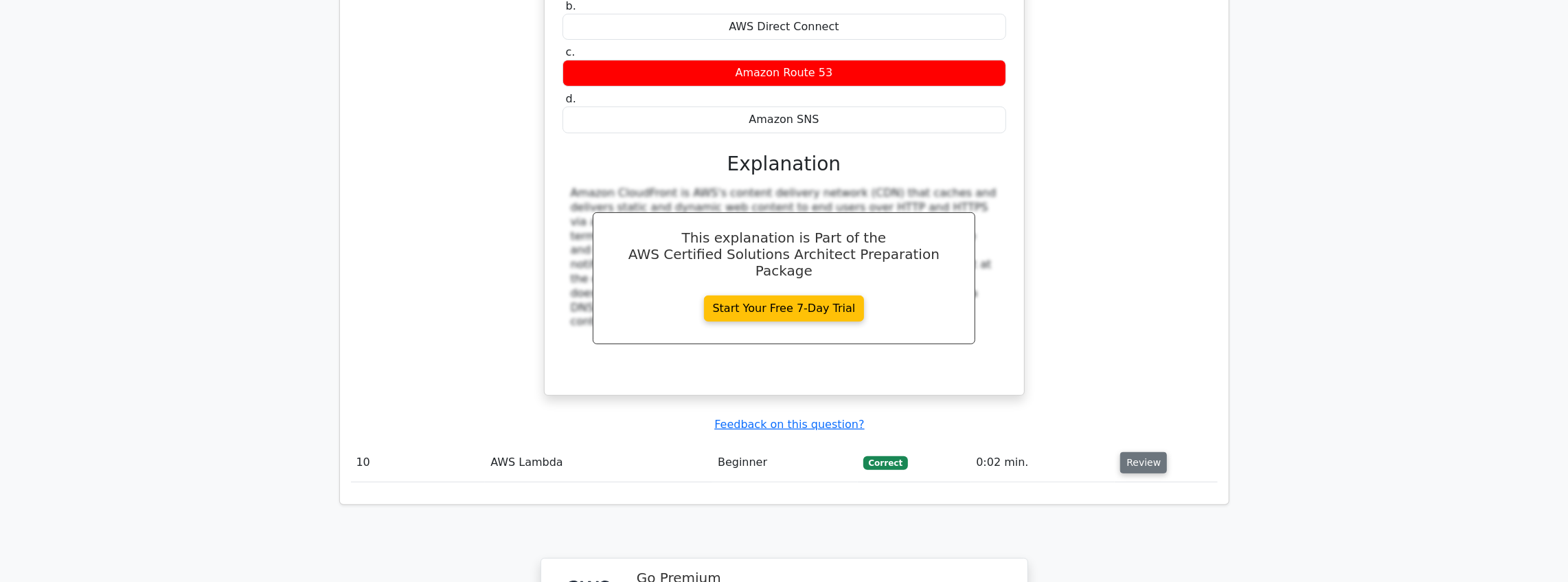
click at [1142, 452] on button "Review" at bounding box center [1144, 463] width 47 height 22
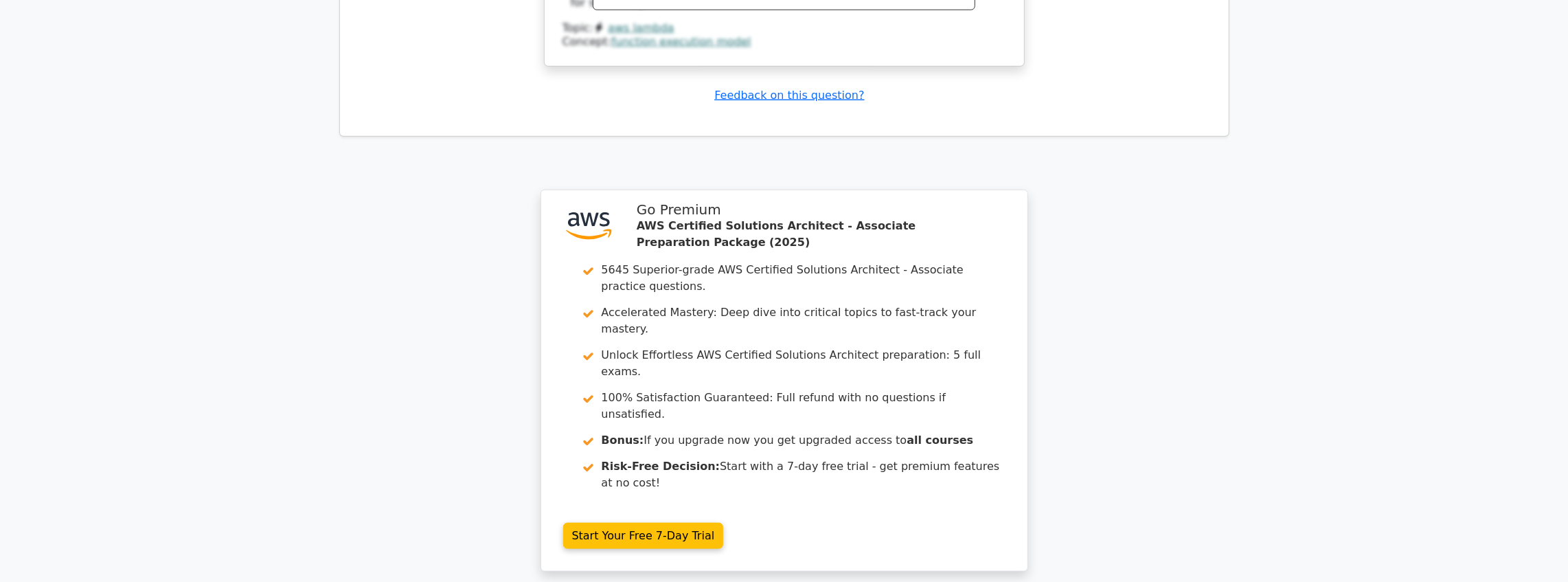
scroll to position [6013, 0]
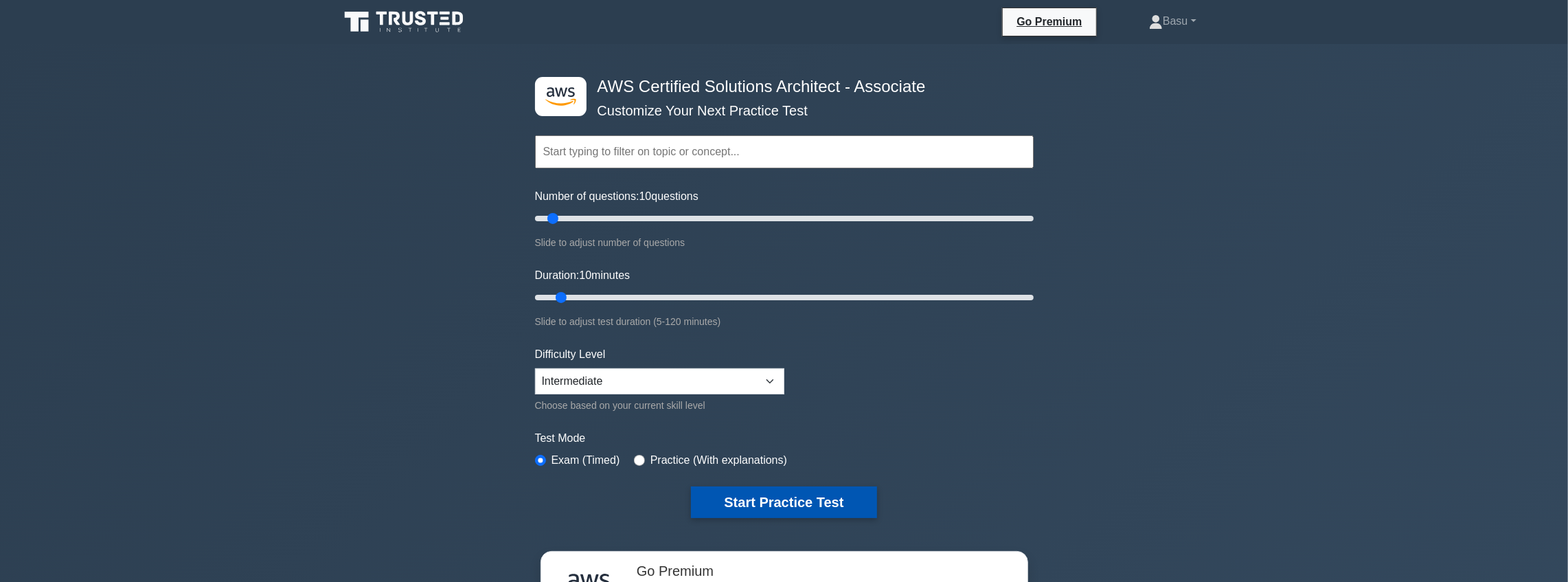
click at [788, 501] on button "Start Practice Test" at bounding box center [784, 502] width 186 height 32
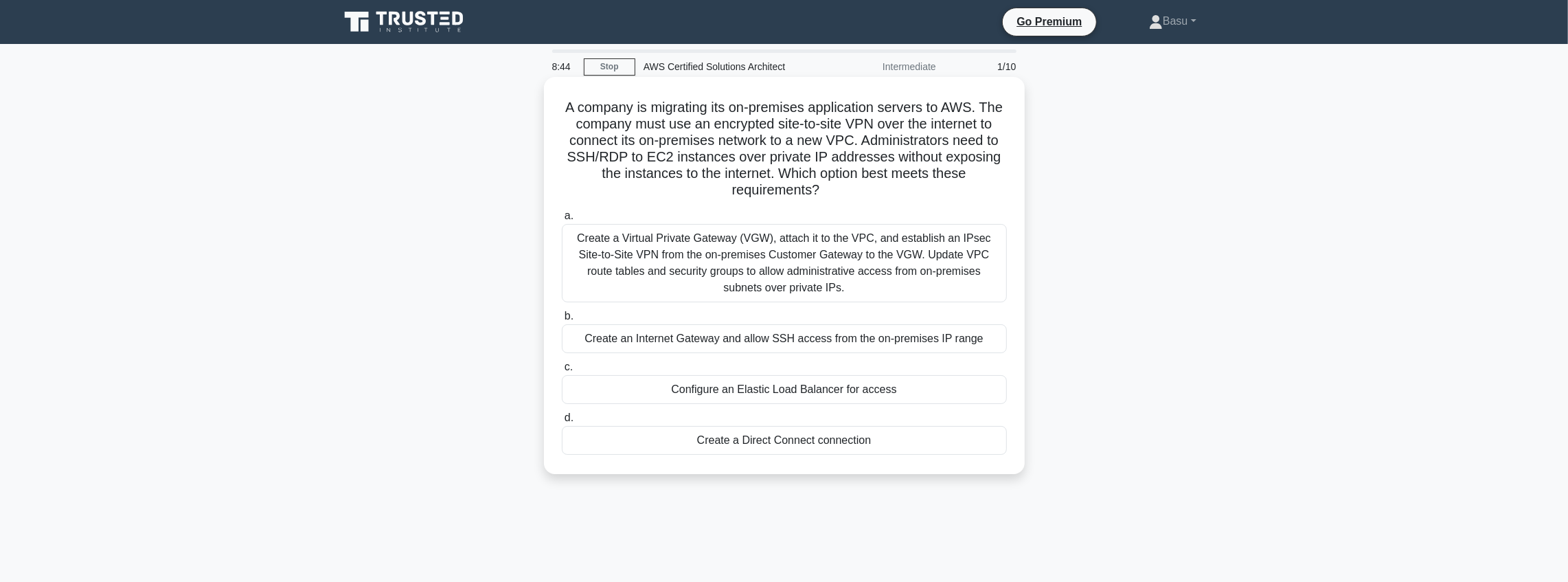
click at [766, 245] on div "Create a Virtual Private Gateway (VGW), attach it to the VPC, and establish an …" at bounding box center [784, 263] width 445 height 78
click at [562, 221] on input "a. Create a Virtual Private Gateway (VGW), attach it to the VPC, and establish …" at bounding box center [562, 216] width 0 height 9
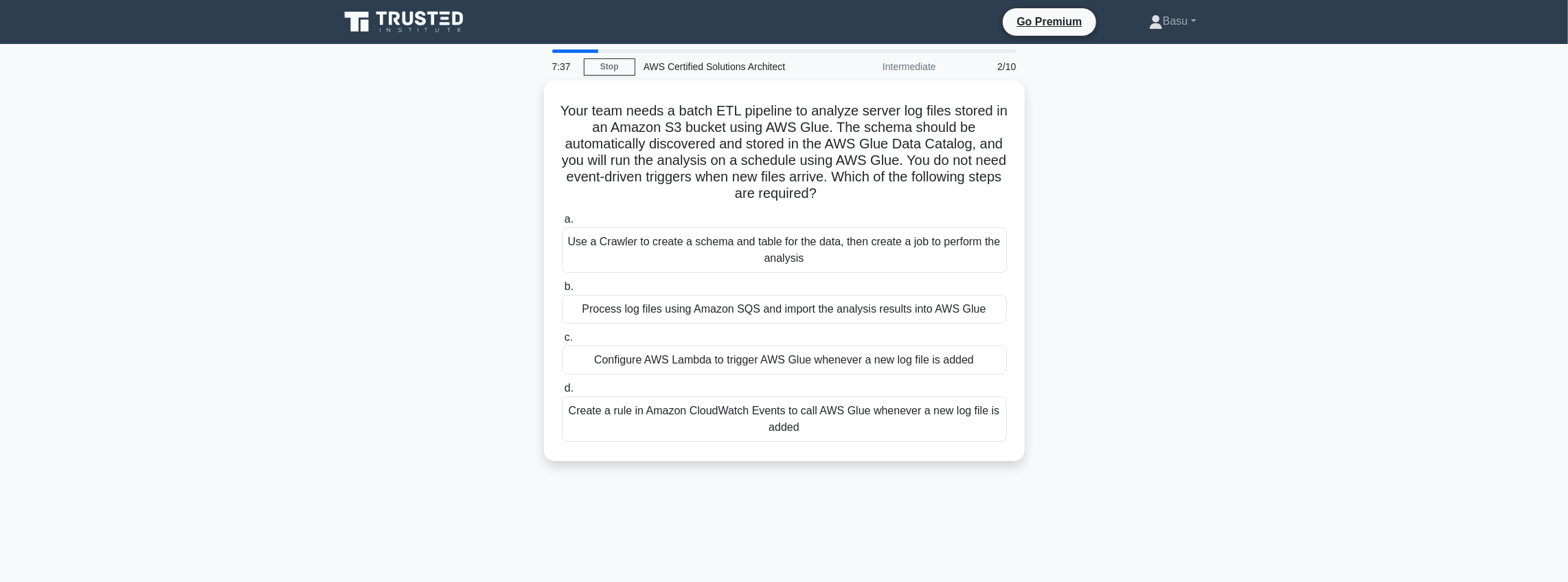
click at [766, 245] on div "Use a Crawler to create a schema and table for the data, then create a job to p…" at bounding box center [784, 250] width 445 height 45
click at [562, 224] on input "a. Use a Crawler to create a schema and table for the data, then create a job t…" at bounding box center [562, 220] width 0 height 9
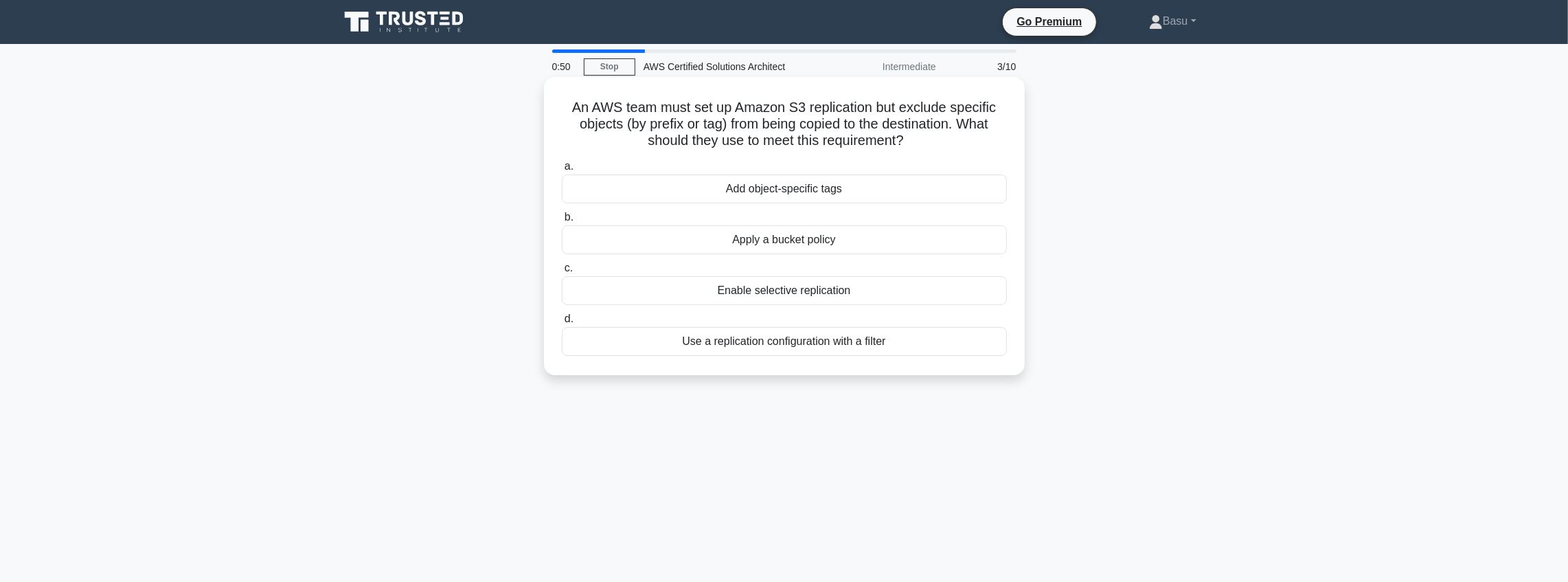
click at [734, 293] on div "Enable selective replication" at bounding box center [784, 290] width 445 height 29
click at [562, 273] on input "c. Enable selective replication" at bounding box center [562, 268] width 0 height 9
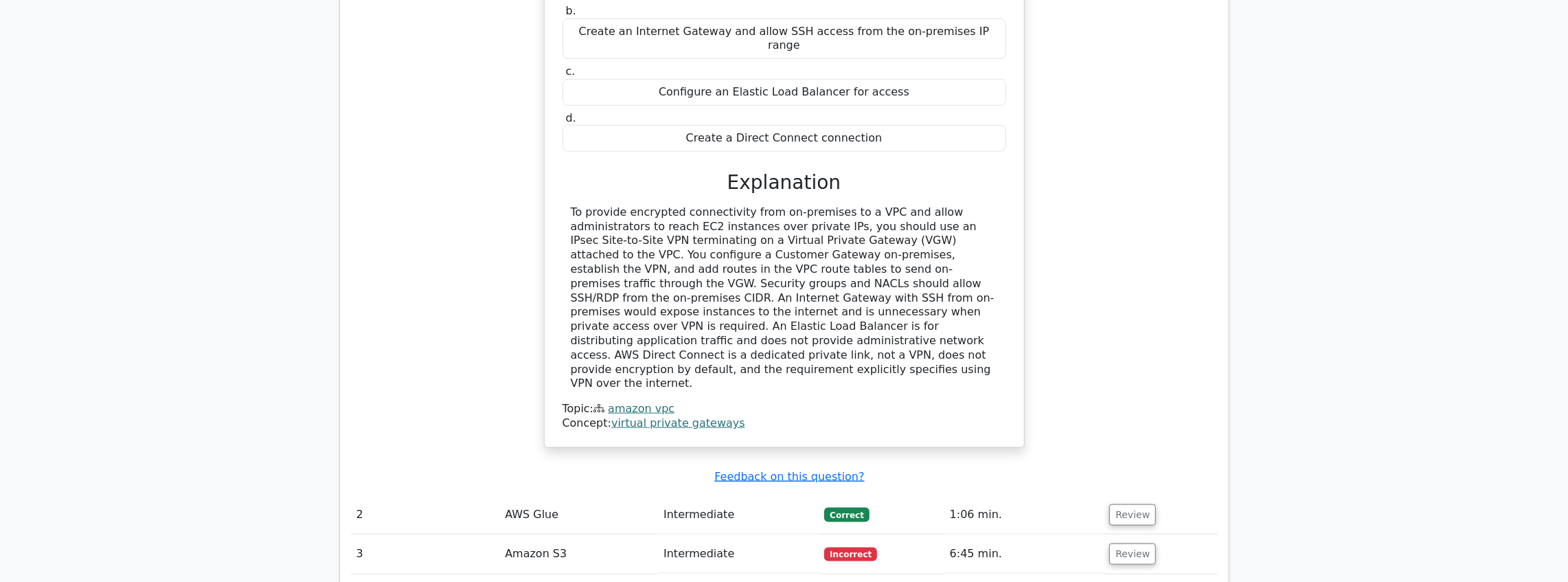
scroll to position [1374, 0]
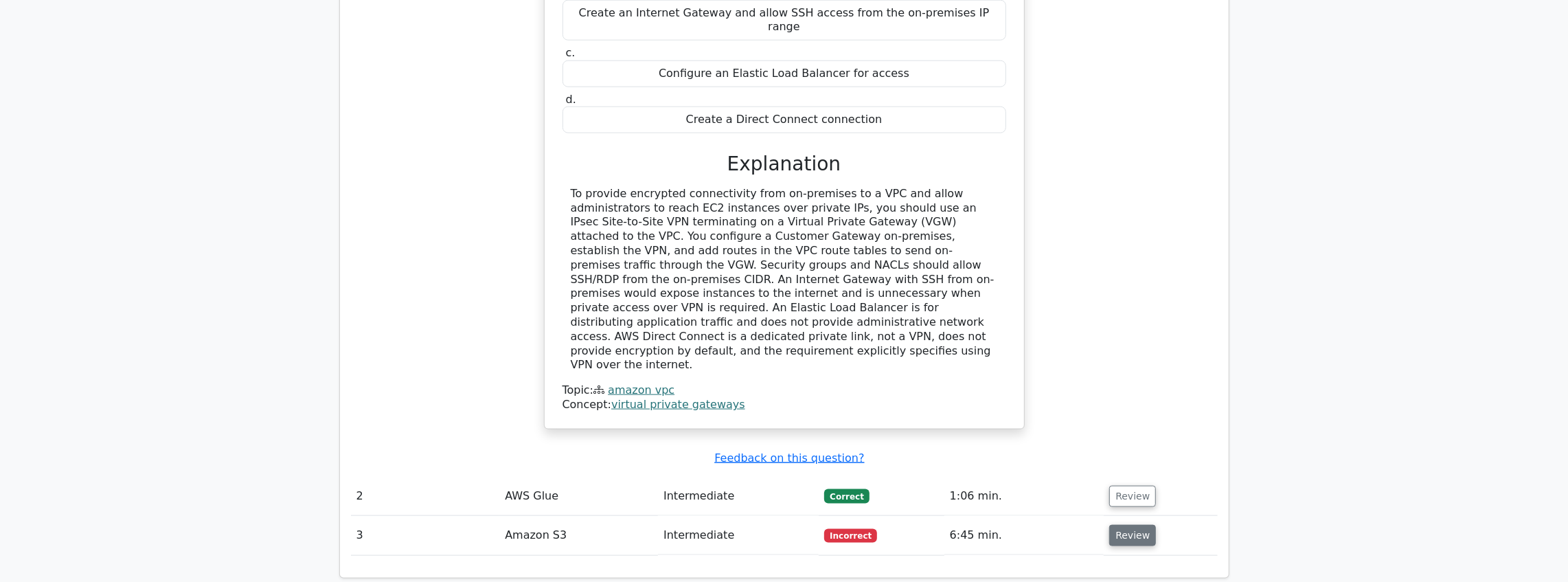
click at [1114, 525] on button "Review" at bounding box center [1133, 535] width 47 height 22
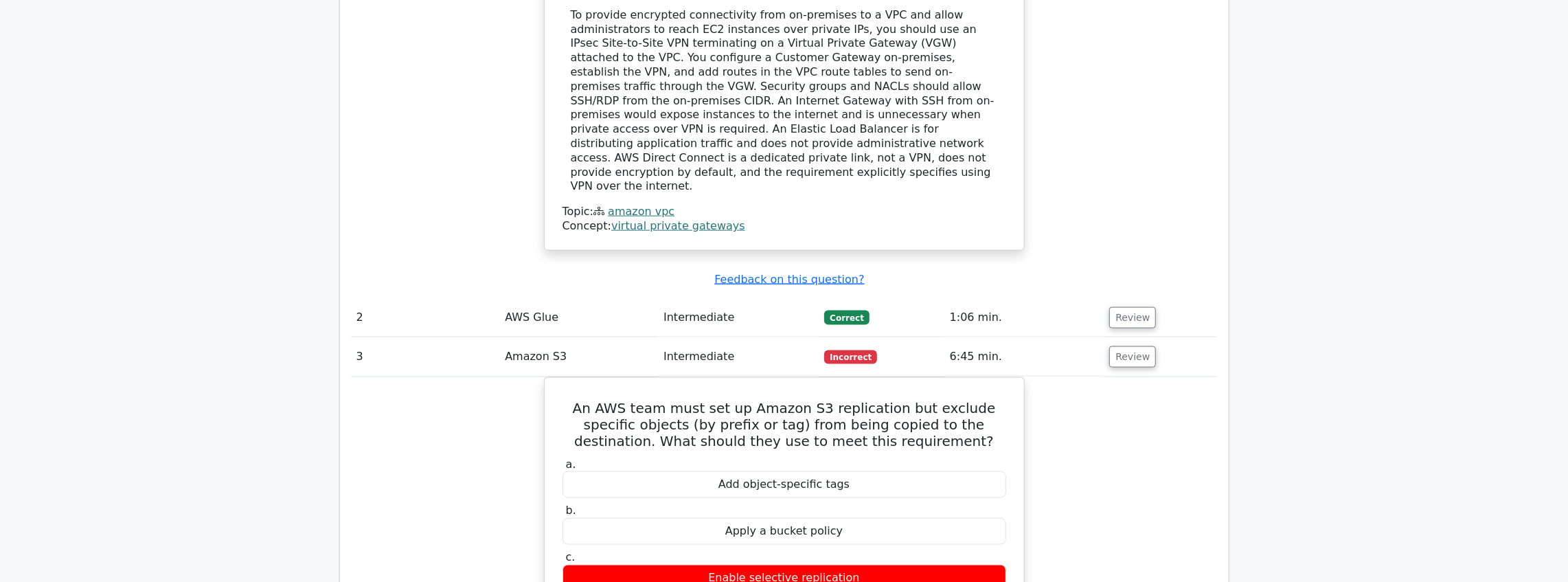
scroll to position [1557, 0]
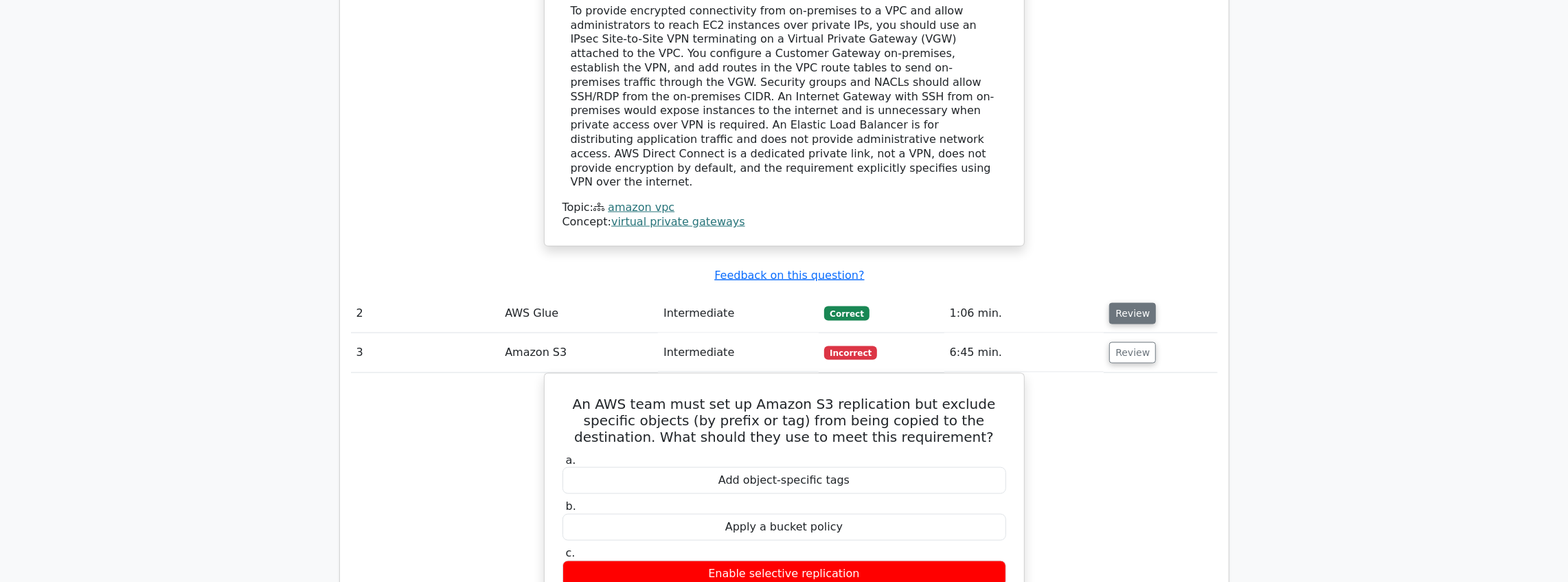
click at [1134, 303] on button "Review" at bounding box center [1133, 314] width 47 height 22
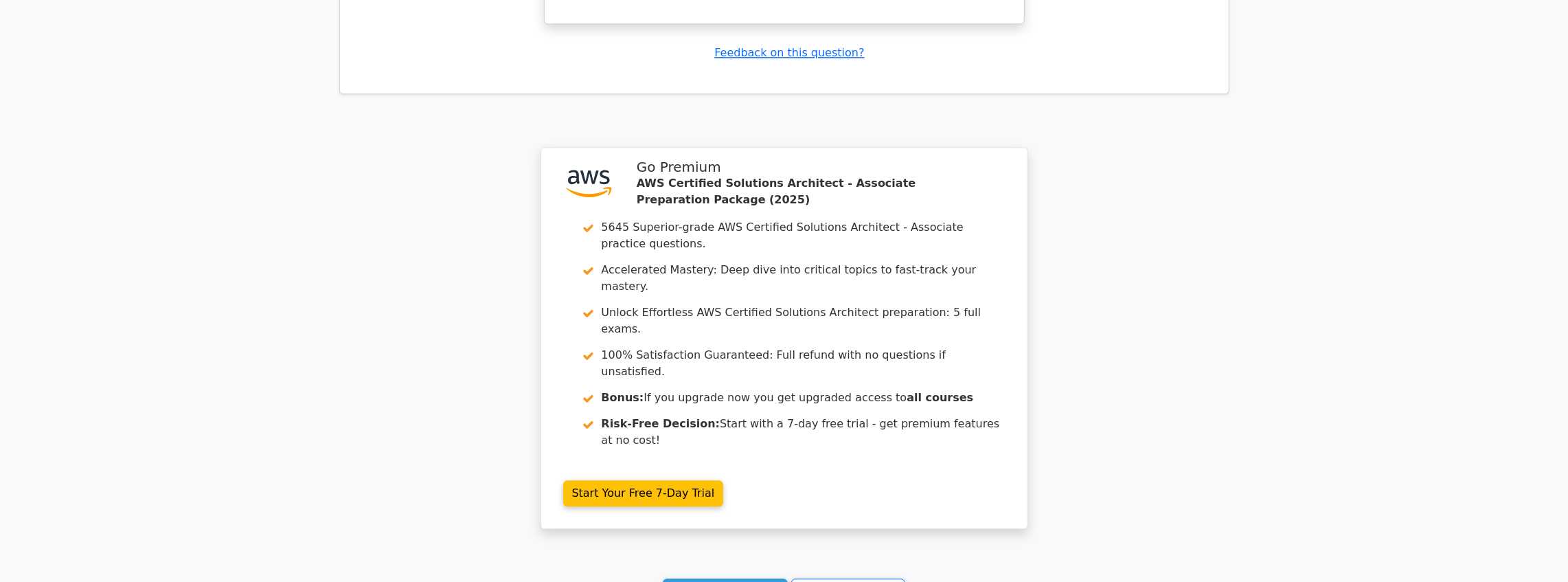
scroll to position [3048, 0]
